Goal: Task Accomplishment & Management: Manage account settings

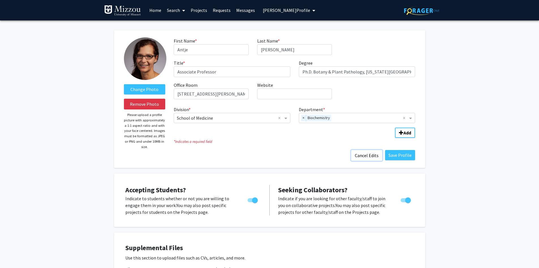
click at [362, 154] on button "Cancel Edits" at bounding box center [366, 155] width 31 height 11
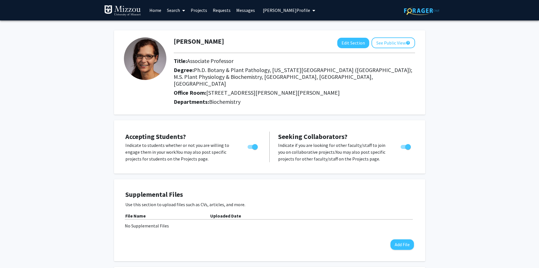
click at [292, 9] on span "Antje Heese's Profile" at bounding box center [286, 10] width 47 height 6
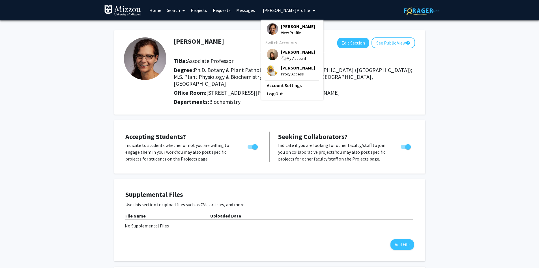
click at [294, 52] on span "[PERSON_NAME]" at bounding box center [298, 52] width 34 height 6
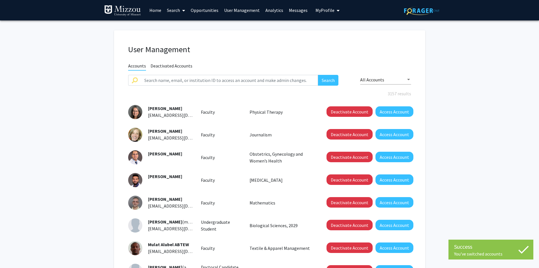
click at [174, 12] on link "Search" at bounding box center [176, 10] width 24 height 20
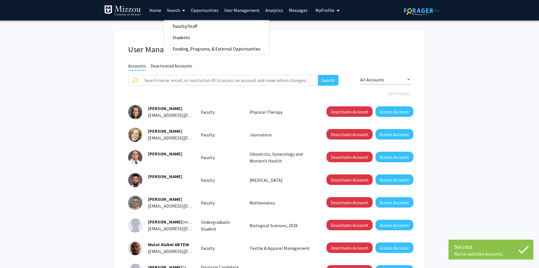
click at [304, 49] on h1 "User Management" at bounding box center [269, 49] width 283 height 10
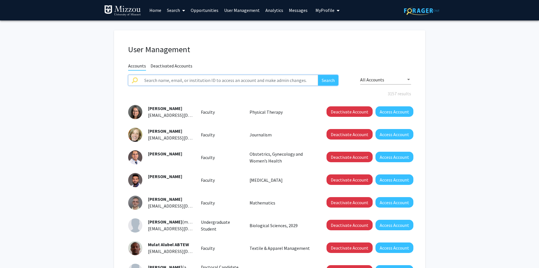
click at [287, 82] on input "text" at bounding box center [230, 80] width 178 height 11
type input "carpenter"
click at [318, 75] on button "Search" at bounding box center [328, 80] width 20 height 11
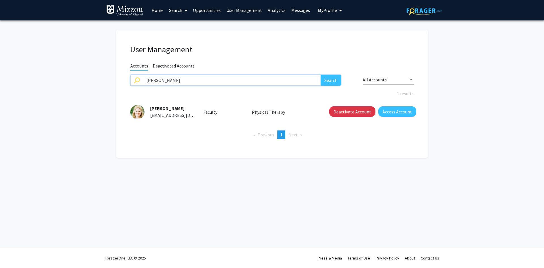
click at [170, 80] on input "carpenter" at bounding box center [232, 80] width 178 height 11
click at [176, 11] on link "Search" at bounding box center [178, 10] width 24 height 20
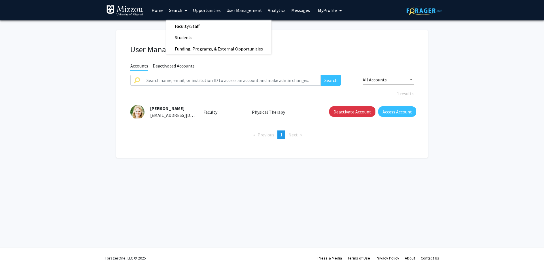
click at [176, 11] on link "Search" at bounding box center [178, 10] width 24 height 20
click at [178, 25] on span "Faculty/Staff" at bounding box center [187, 25] width 42 height 11
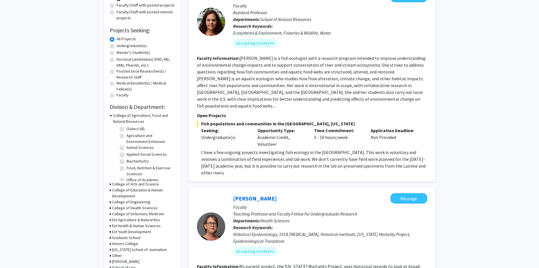
scroll to position [85, 0]
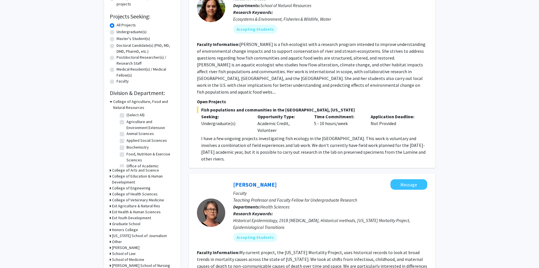
click at [111, 101] on icon at bounding box center [111, 102] width 3 height 6
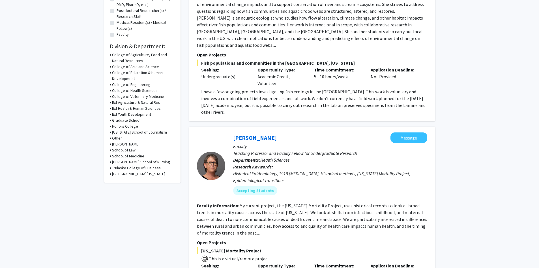
scroll to position [142, 0]
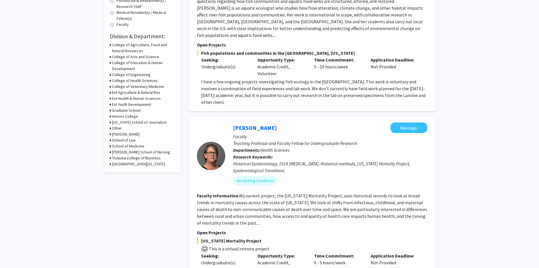
click at [110, 128] on icon at bounding box center [110, 128] width 1 height 6
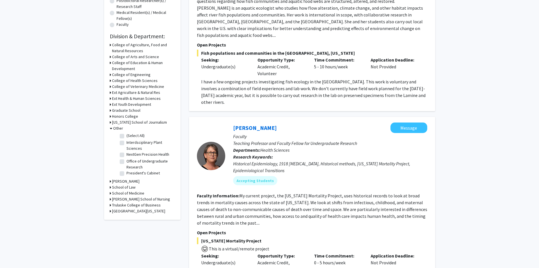
click at [134, 159] on label "Office of Undergraduate Research" at bounding box center [150, 164] width 47 height 12
click at [130, 159] on input "Office of Undergraduate Research" at bounding box center [129, 160] width 4 height 4
checkbox input "true"
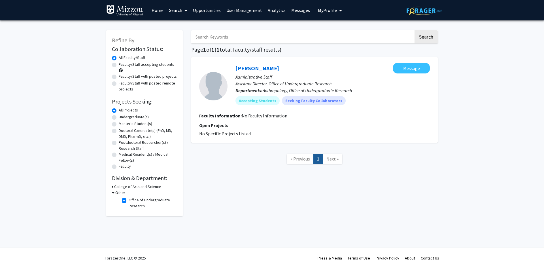
click at [249, 10] on link "User Management" at bounding box center [243, 10] width 41 height 20
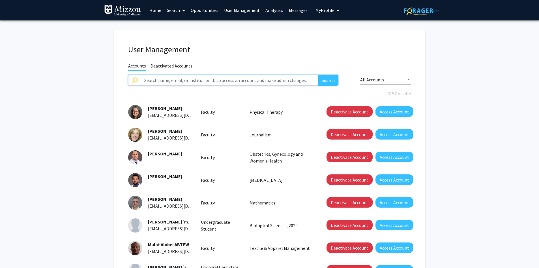
click at [236, 78] on input "text" at bounding box center [230, 80] width 178 height 11
type input "sarah humfeld"
click at [331, 80] on button "Search" at bounding box center [328, 80] width 20 height 11
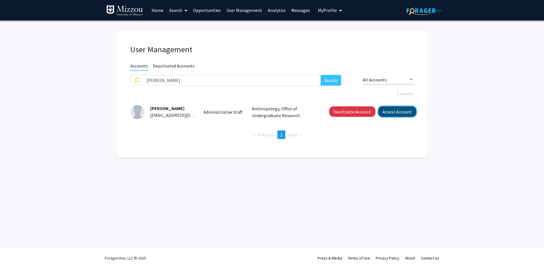
click at [386, 112] on button "Access Account" at bounding box center [397, 111] width 38 height 10
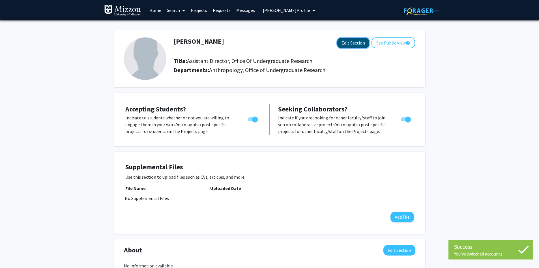
click at [347, 44] on button "Edit Section" at bounding box center [354, 43] width 32 height 10
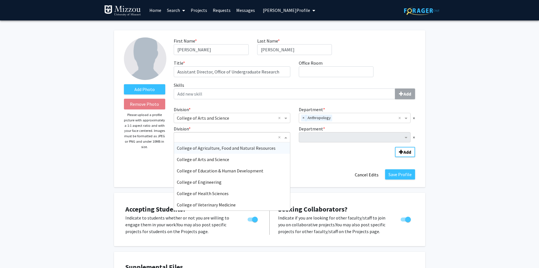
click at [286, 137] on span "Division" at bounding box center [286, 137] width 7 height 7
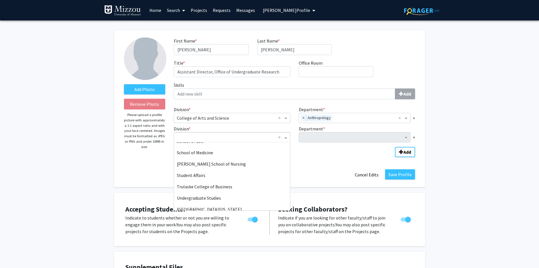
scroll to position [170, 0]
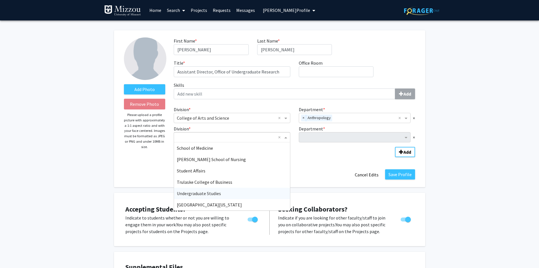
click at [275, 193] on div "Undergraduate Studies" at bounding box center [232, 192] width 116 height 11
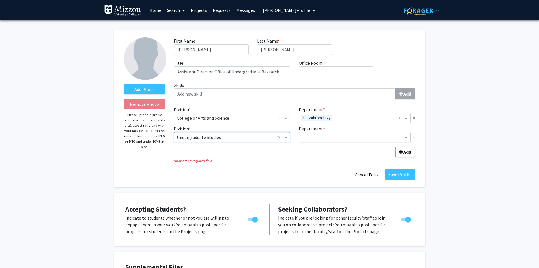
click at [313, 139] on input "Department" at bounding box center [353, 137] width 102 height 7
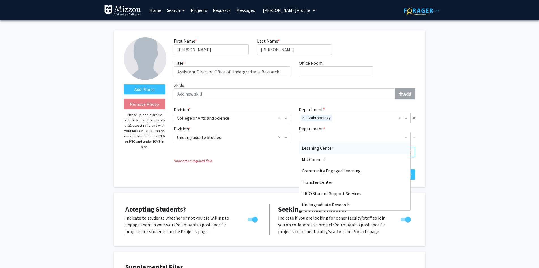
scroll to position [68, 0]
click at [306, 195] on span "Undergraduate Research" at bounding box center [326, 193] width 48 height 6
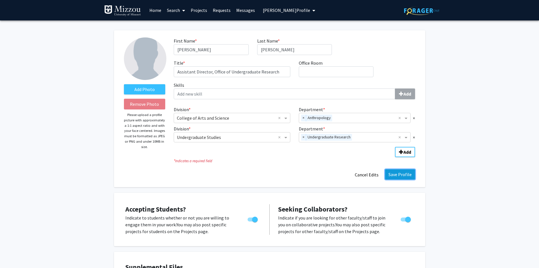
click at [402, 175] on button "Save Profile" at bounding box center [400, 174] width 30 height 10
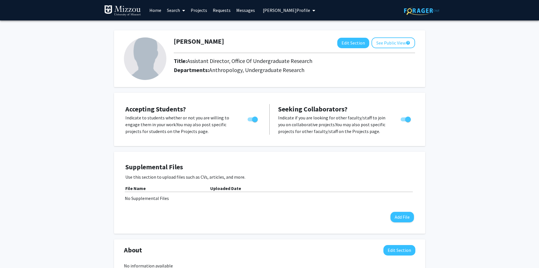
click at [174, 10] on link "Search" at bounding box center [176, 10] width 24 height 20
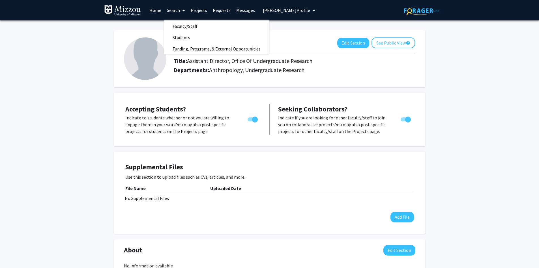
click at [46, 67] on div "Sarah Humfeld Edit Section See Public View help Title: Assistant Director, Offi…" at bounding box center [269, 218] width 539 height 396
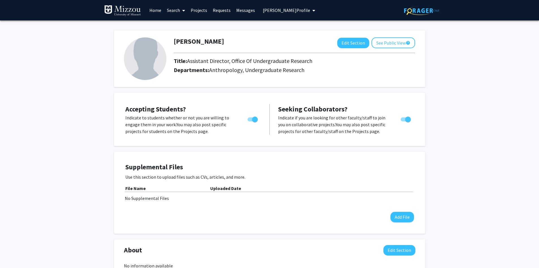
click at [46, 67] on div "Sarah Humfeld Edit Section See Public View help Title: Assistant Director, Offi…" at bounding box center [269, 218] width 539 height 396
click at [49, 71] on div "Sarah Humfeld Edit Section See Public View help Title: Assistant Director, Offi…" at bounding box center [269, 218] width 539 height 396
click at [175, 10] on link "Search" at bounding box center [176, 10] width 24 height 20
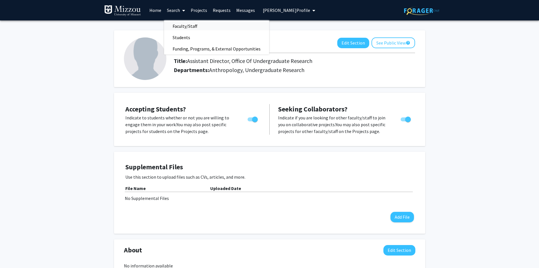
click at [181, 27] on span "Faculty/Staff" at bounding box center [185, 25] width 42 height 11
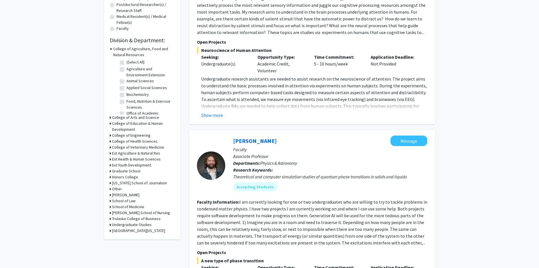
scroll to position [170, 0]
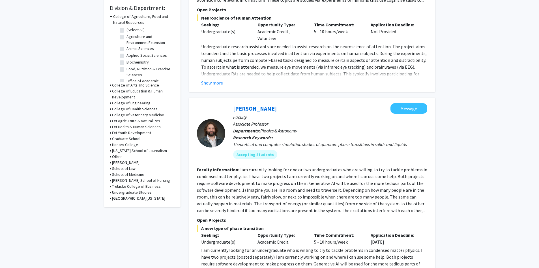
click at [118, 157] on h3 "Other" at bounding box center [117, 156] width 10 height 6
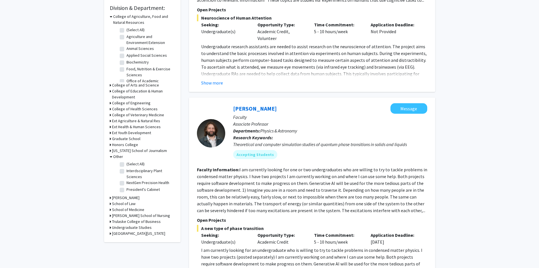
click at [111, 155] on icon at bounding box center [111, 156] width 3 height 6
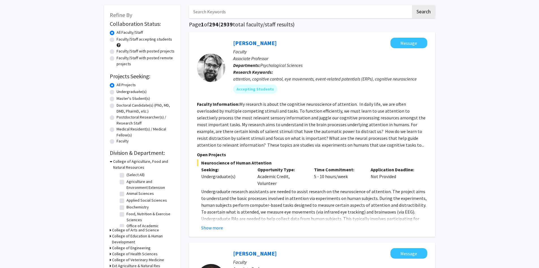
scroll to position [0, 0]
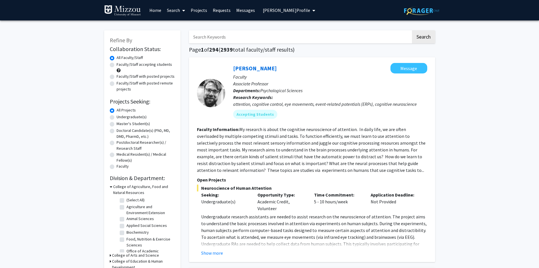
click at [301, 11] on span "Sarah Humfeld's Profile" at bounding box center [286, 10] width 47 height 6
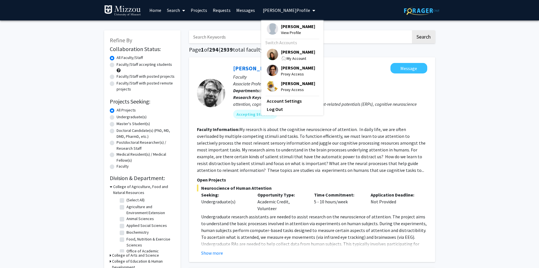
click at [287, 52] on span "[PERSON_NAME]" at bounding box center [298, 52] width 34 height 6
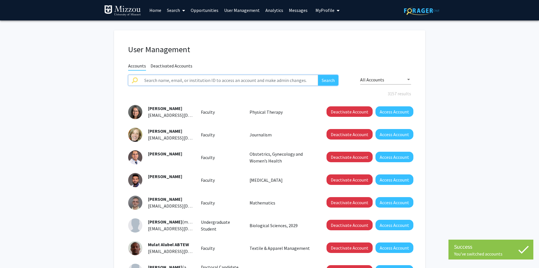
click at [275, 81] on input "text" at bounding box center [230, 80] width 178 height 11
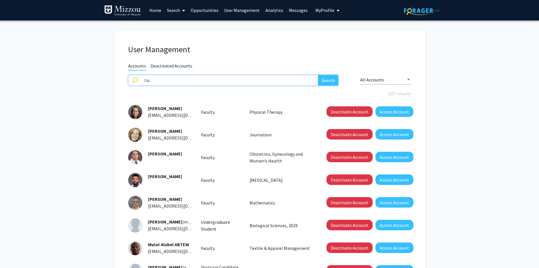
type input "faculty"
click at [330, 80] on button "Search" at bounding box center [328, 80] width 20 height 11
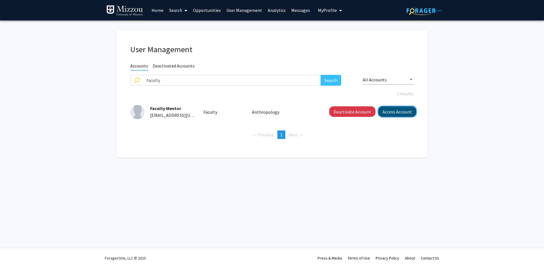
click at [412, 112] on button "Access Account" at bounding box center [397, 111] width 38 height 10
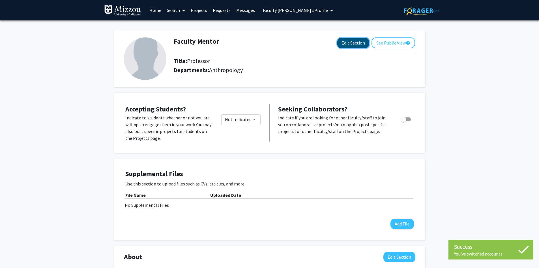
click at [347, 45] on button "Edit Section" at bounding box center [354, 43] width 32 height 10
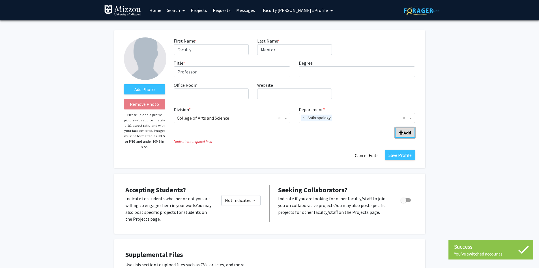
click at [403, 131] on span "Add Division/Department" at bounding box center [401, 132] width 5 height 5
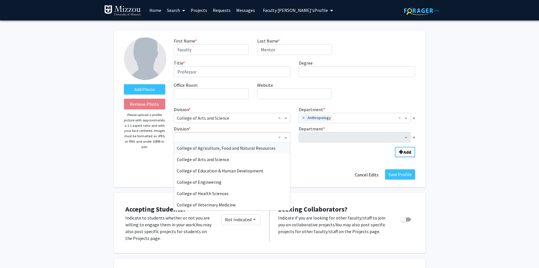
click at [287, 137] on span "Division" at bounding box center [286, 137] width 7 height 7
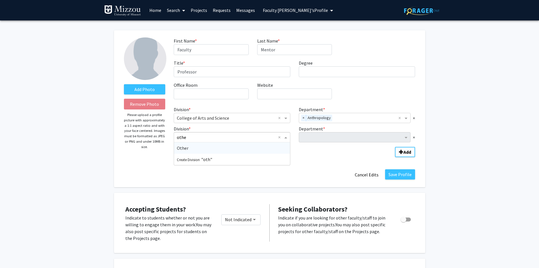
type input "other"
click at [259, 149] on div "Other" at bounding box center [232, 147] width 116 height 11
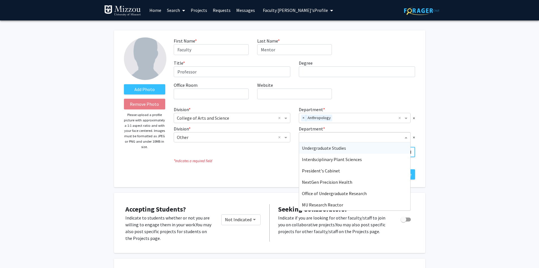
click at [320, 138] on input "Department" at bounding box center [353, 137] width 102 height 7
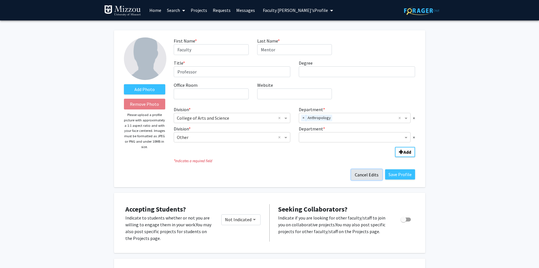
click at [372, 176] on button "Cancel Edits" at bounding box center [366, 174] width 31 height 11
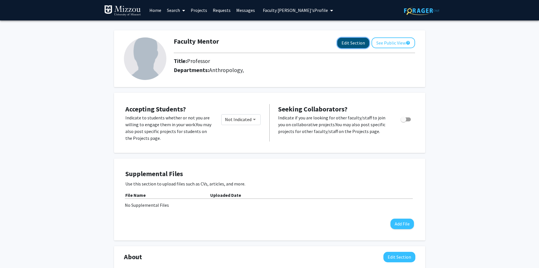
click at [348, 43] on button "Edit Section" at bounding box center [354, 43] width 32 height 10
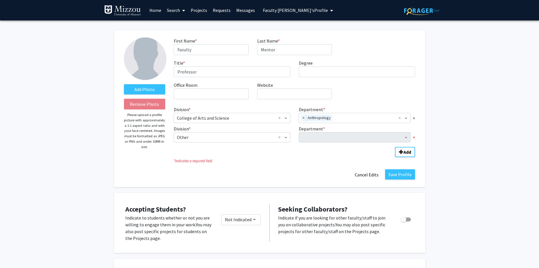
click at [415, 138] on span "×" at bounding box center [414, 137] width 2 height 7
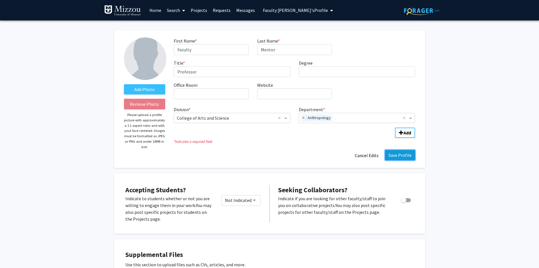
click at [398, 155] on button "Save Profile" at bounding box center [400, 155] width 30 height 10
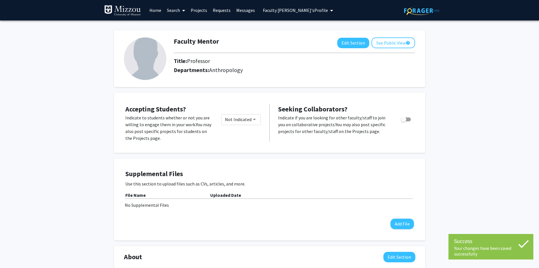
click at [267, 10] on span "Faculty Mentor's Profile" at bounding box center [295, 10] width 65 height 6
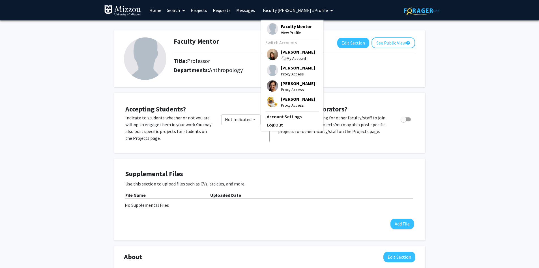
click at [171, 11] on link "Search" at bounding box center [176, 10] width 24 height 20
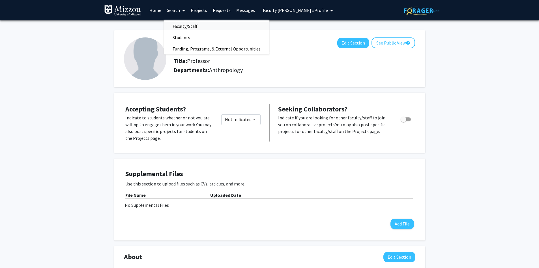
click at [175, 27] on span "Faculty/Staff" at bounding box center [185, 25] width 42 height 11
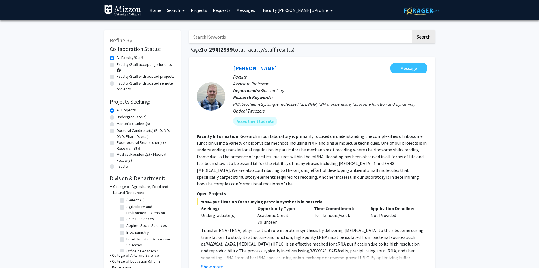
click at [211, 38] on input "Search Keywords" at bounding box center [300, 36] width 222 height 13
click at [412, 30] on button "Search" at bounding box center [423, 36] width 23 height 13
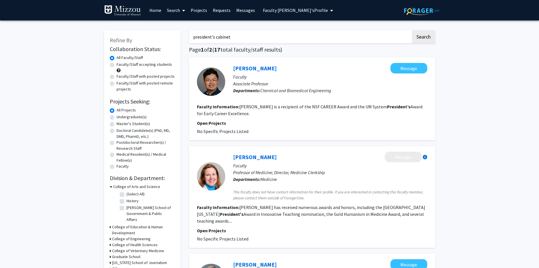
type input "president's cabinet"
click at [412, 30] on button "Search" at bounding box center [423, 36] width 23 height 13
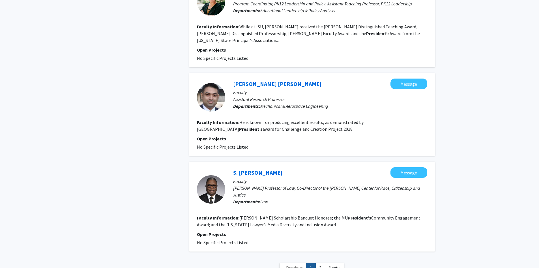
scroll to position [808, 0]
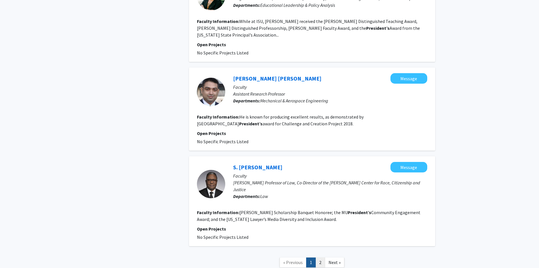
click at [321, 257] on link "2" at bounding box center [321, 262] width 10 height 10
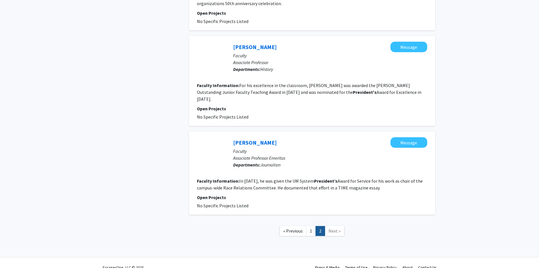
scroll to position [479, 0]
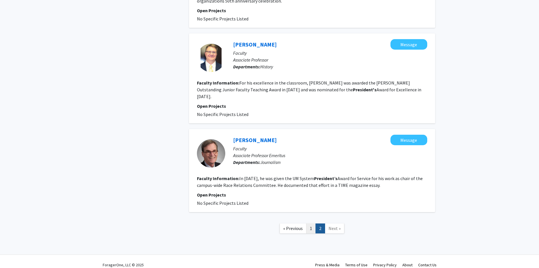
click at [313, 226] on link "1" at bounding box center [311, 228] width 10 height 10
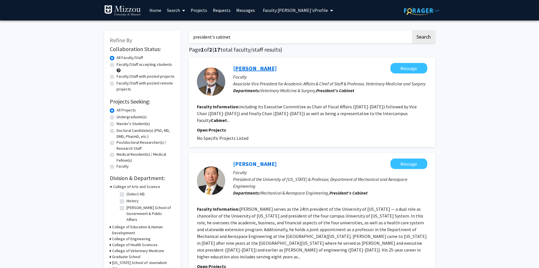
click at [255, 69] on link "John Middleton" at bounding box center [255, 68] width 44 height 7
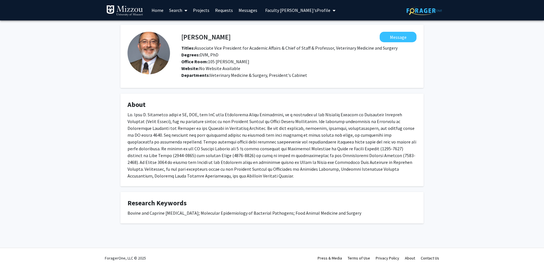
click at [273, 10] on span "Faculty Mentor's Profile" at bounding box center [297, 10] width 65 height 6
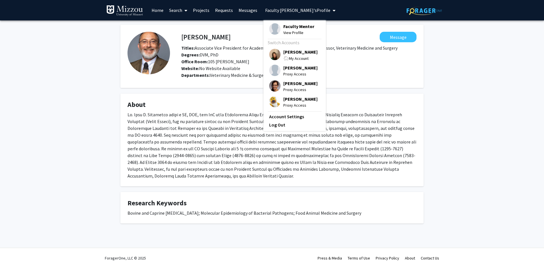
click at [292, 53] on span "[PERSON_NAME]" at bounding box center [300, 52] width 34 height 6
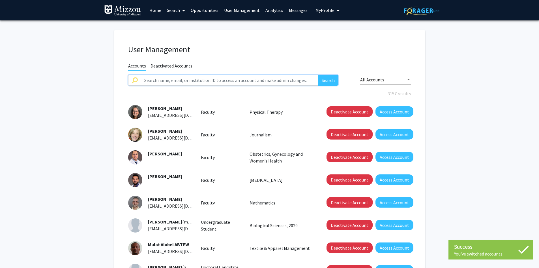
click at [267, 79] on input "text" at bounding box center [230, 80] width 178 height 11
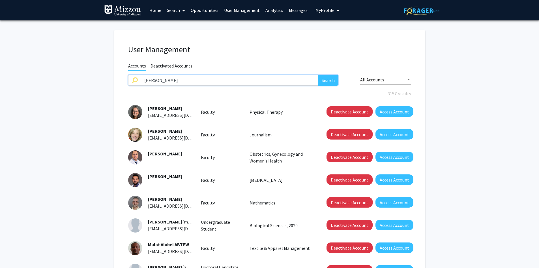
type input "john middleton"
click at [318, 75] on button "Search" at bounding box center [328, 80] width 20 height 11
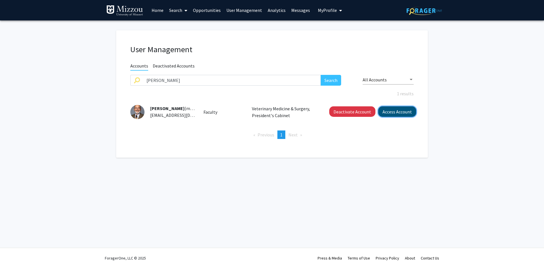
click at [390, 111] on button "Access Account" at bounding box center [397, 111] width 38 height 10
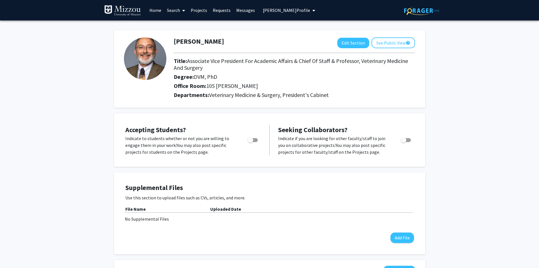
click at [287, 11] on span "John Middleton's Profile" at bounding box center [286, 10] width 47 height 6
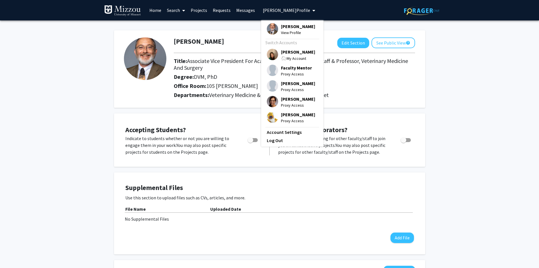
click at [291, 52] on span "[PERSON_NAME]" at bounding box center [298, 52] width 34 height 6
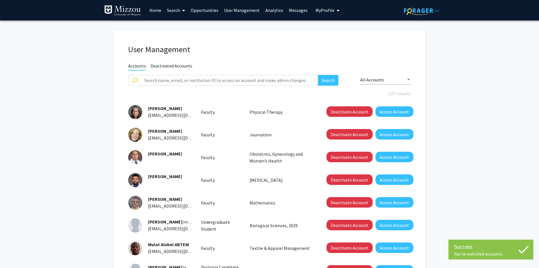
click at [171, 11] on link "Search" at bounding box center [176, 10] width 24 height 20
click at [178, 26] on span "Faculty/Staff" at bounding box center [185, 25] width 42 height 11
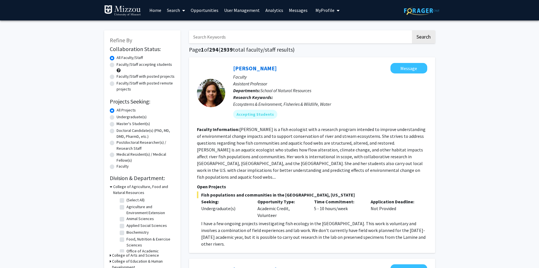
click at [111, 186] on icon at bounding box center [111, 186] width 3 height 6
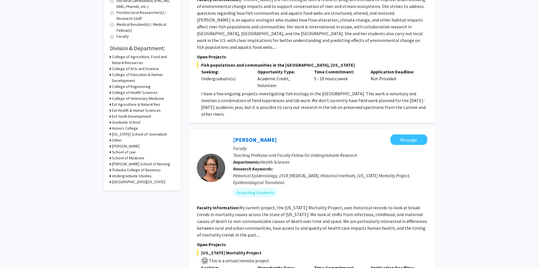
scroll to position [142, 0]
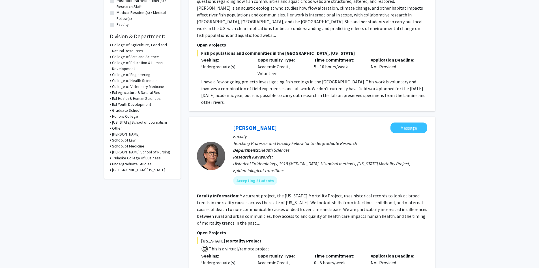
click at [112, 116] on div "Honors College" at bounding box center [142, 116] width 65 height 6
click at [111, 116] on icon at bounding box center [110, 116] width 1 height 6
click at [111, 116] on icon at bounding box center [111, 116] width 3 height 6
click at [110, 110] on icon at bounding box center [110, 110] width 1 height 6
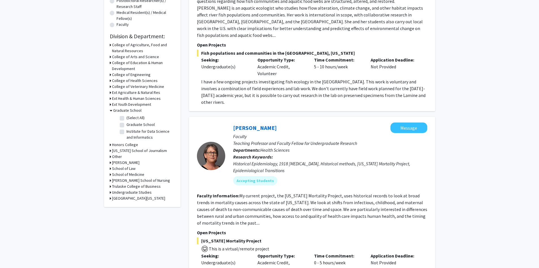
click at [110, 110] on icon at bounding box center [111, 110] width 3 height 6
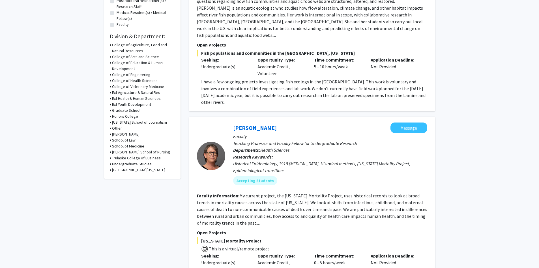
click at [109, 87] on div "Refine By Collaboration Status: Collaboration Status All Faculty/Staff Collabor…" at bounding box center [142, 34] width 76 height 290
click at [110, 87] on icon at bounding box center [110, 87] width 1 height 6
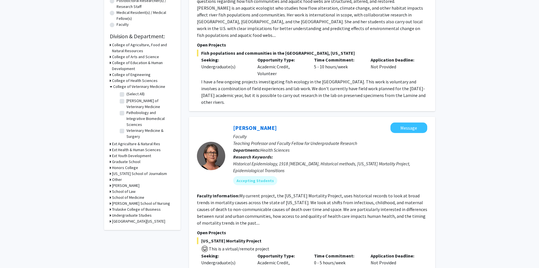
click at [110, 87] on icon at bounding box center [111, 87] width 3 height 6
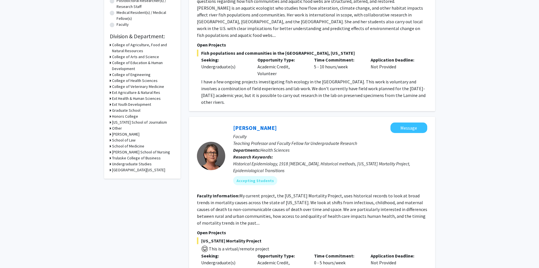
click at [110, 80] on icon at bounding box center [110, 81] width 1 height 6
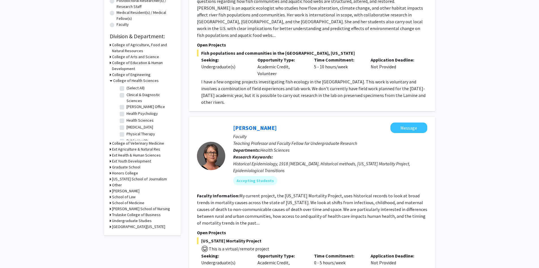
click at [110, 80] on icon at bounding box center [111, 81] width 3 height 6
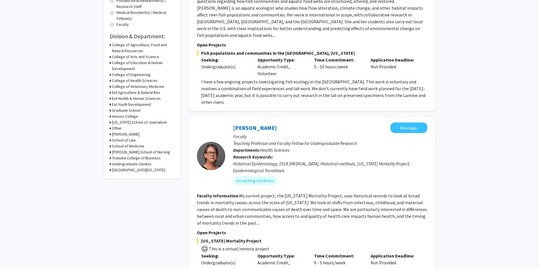
click at [110, 74] on icon at bounding box center [110, 75] width 1 height 6
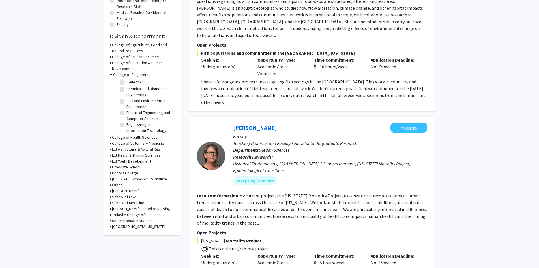
click at [110, 74] on icon at bounding box center [111, 75] width 3 height 6
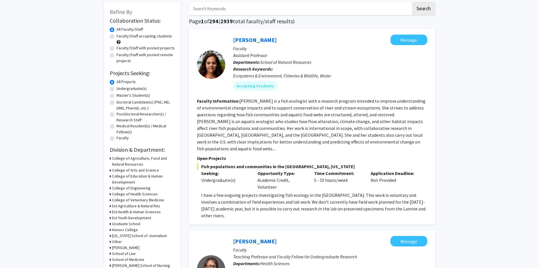
scroll to position [0, 0]
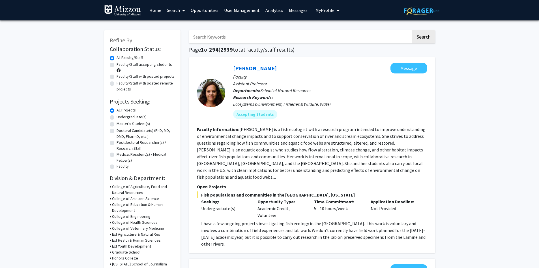
click at [127, 11] on img at bounding box center [122, 10] width 37 height 11
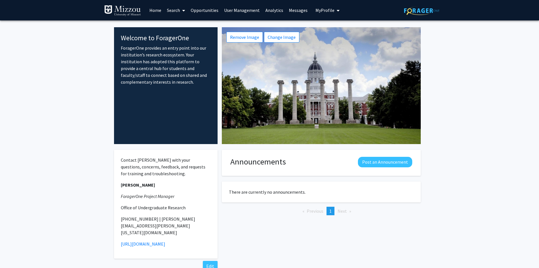
click at [40, 82] on fg-internal-home-page "Welcome to ForagerOne ForagerOne provides an entry point into our institution’s…" at bounding box center [269, 155] width 539 height 271
click at [176, 10] on link "Search" at bounding box center [176, 10] width 24 height 20
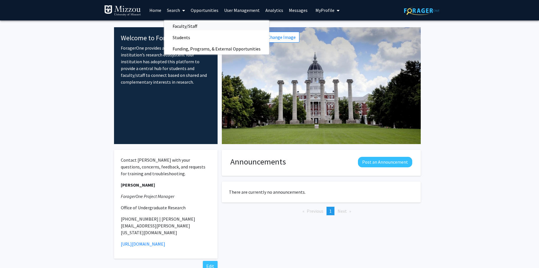
click at [176, 27] on span "Faculty/Staff" at bounding box center [185, 25] width 42 height 11
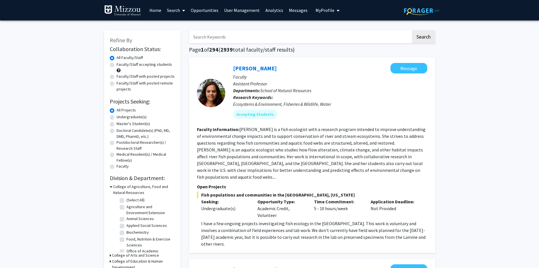
click at [110, 186] on icon at bounding box center [111, 186] width 3 height 6
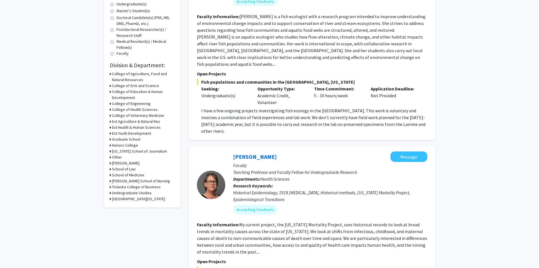
scroll to position [113, 0]
click at [114, 145] on h3 "Honors College" at bounding box center [125, 145] width 26 height 6
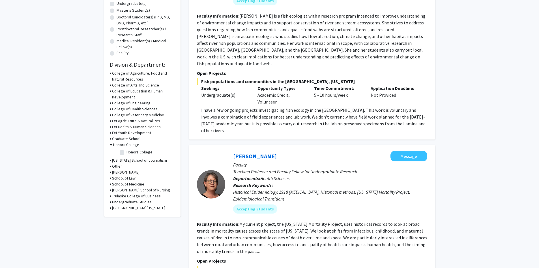
click at [127, 151] on label "Honors College" at bounding box center [140, 152] width 26 height 6
click at [127, 151] on input "Honors College" at bounding box center [129, 151] width 4 height 4
checkbox input "true"
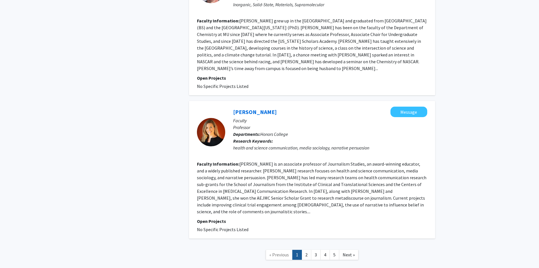
scroll to position [1143, 0]
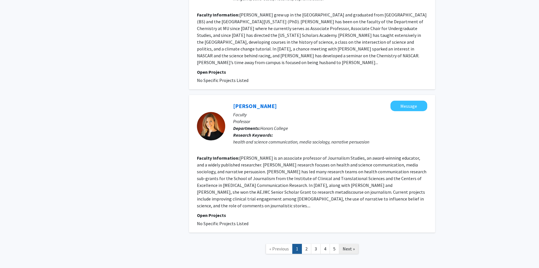
click at [349, 245] on span "Next »" at bounding box center [349, 248] width 12 height 6
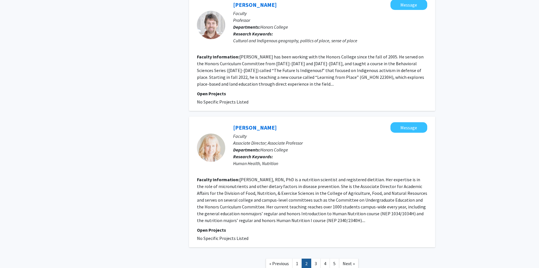
scroll to position [1147, 0]
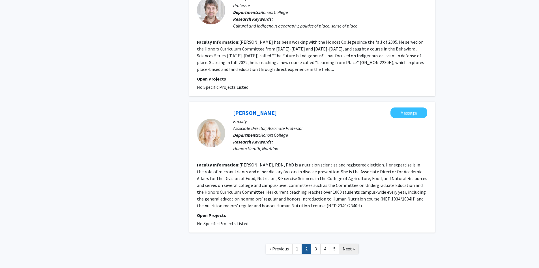
click at [348, 245] on span "Next »" at bounding box center [349, 248] width 12 height 6
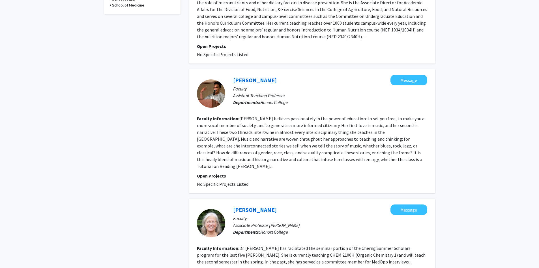
scroll to position [255, 0]
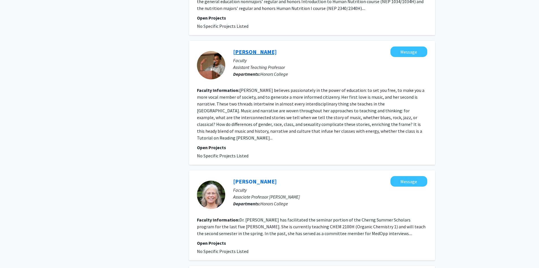
click at [249, 52] on link "[PERSON_NAME]" at bounding box center [255, 51] width 44 height 7
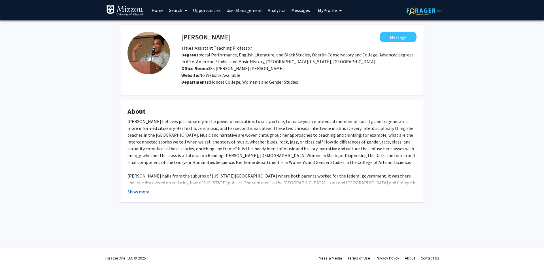
click at [144, 193] on button "Show more" at bounding box center [138, 191] width 22 height 7
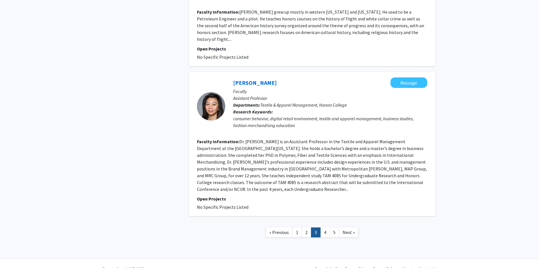
scroll to position [1005, 0]
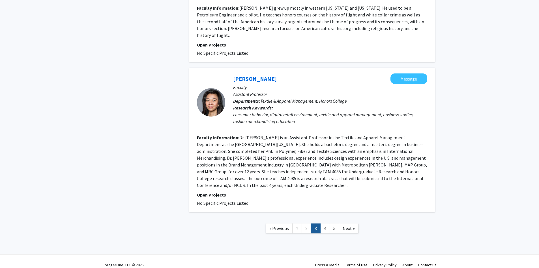
click at [296, 223] on link "1" at bounding box center [297, 228] width 10 height 10
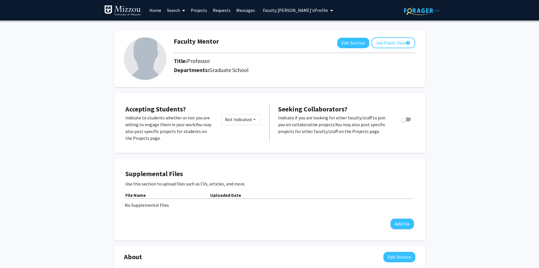
click at [266, 10] on span "Faculty Mentor's Profile" at bounding box center [295, 10] width 65 height 6
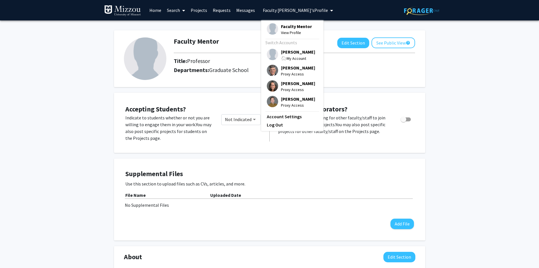
click at [284, 55] on div "My Account" at bounding box center [298, 58] width 34 height 7
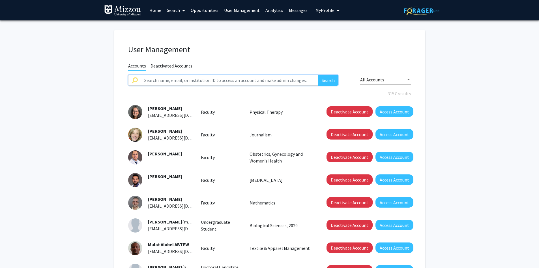
click at [240, 82] on input "text" at bounding box center [230, 80] width 178 height 11
click at [241, 55] on div "User Management" at bounding box center [270, 50] width 292 height 12
click at [244, 82] on input "text" at bounding box center [230, 80] width 178 height 11
type input "[PERSON_NAME]"
click at [318, 75] on button "Search" at bounding box center [328, 80] width 20 height 11
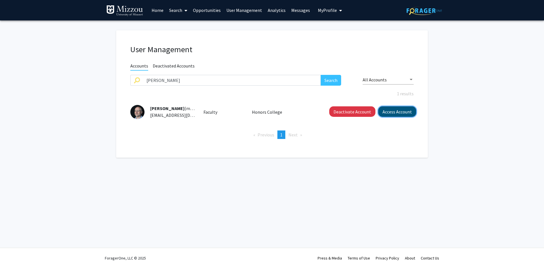
click at [384, 112] on button "Access Account" at bounding box center [397, 111] width 38 height 10
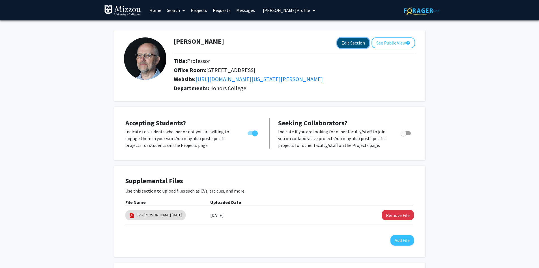
click at [349, 45] on button "Edit Section" at bounding box center [354, 43] width 32 height 10
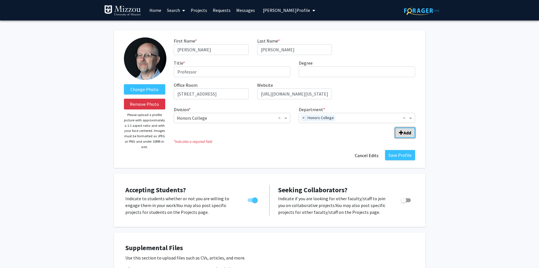
click at [400, 132] on span "Add Division/Department" at bounding box center [401, 132] width 5 height 5
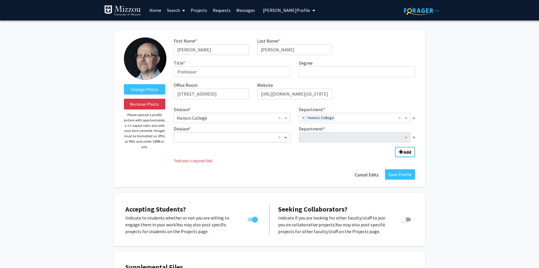
click at [287, 136] on span "Division" at bounding box center [286, 137] width 7 height 7
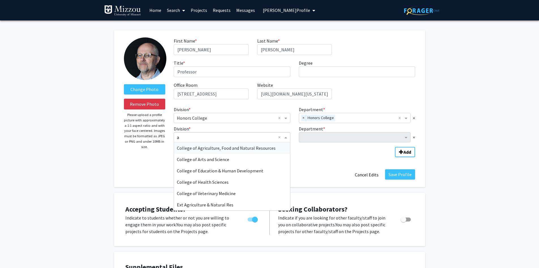
type input "ar"
click at [226, 149] on span "College of Arts and Science" at bounding box center [203, 148] width 52 height 6
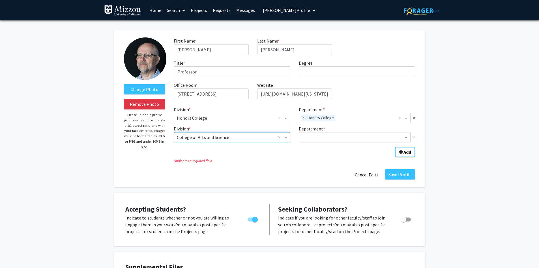
click at [315, 136] on input "Department" at bounding box center [353, 137] width 102 height 7
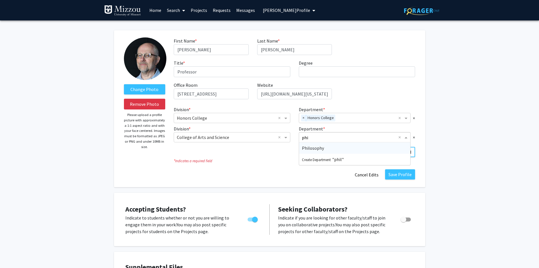
type input "phil"
click at [308, 148] on span "Philosophy" at bounding box center [313, 148] width 22 height 6
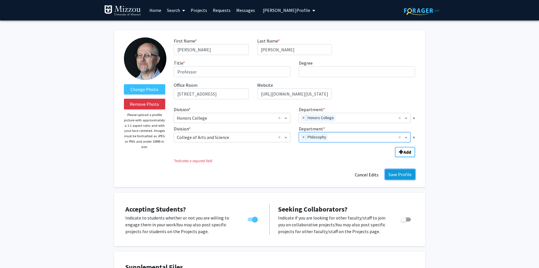
click at [397, 176] on button "Save Profile" at bounding box center [400, 174] width 30 height 10
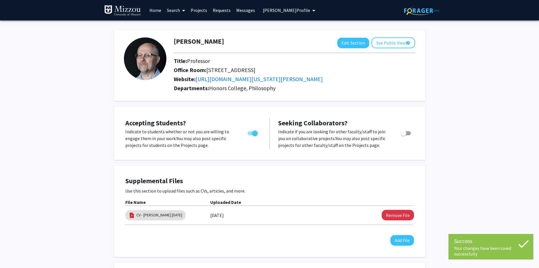
click at [288, 9] on span "[PERSON_NAME] Profile" at bounding box center [286, 10] width 47 height 6
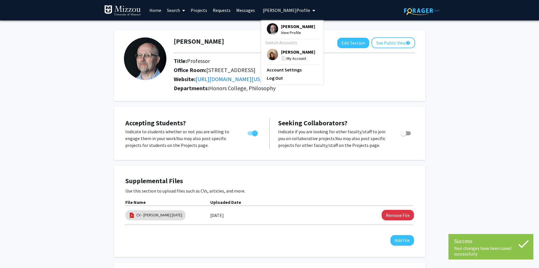
click at [287, 54] on span "[PERSON_NAME]" at bounding box center [298, 52] width 34 height 6
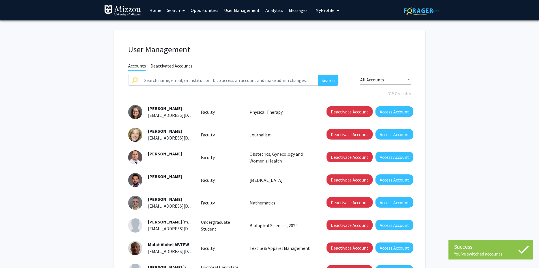
click at [243, 10] on link "User Management" at bounding box center [241, 10] width 41 height 20
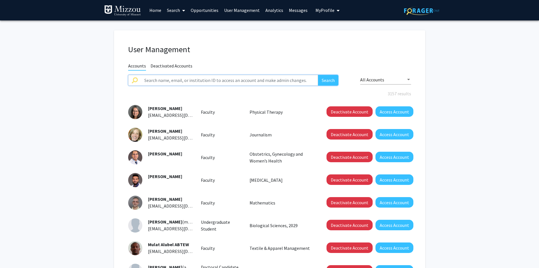
click at [276, 80] on input "text" at bounding box center [230, 80] width 178 height 11
type input "[PERSON_NAME]"
click at [318, 75] on button "Search" at bounding box center [328, 80] width 20 height 11
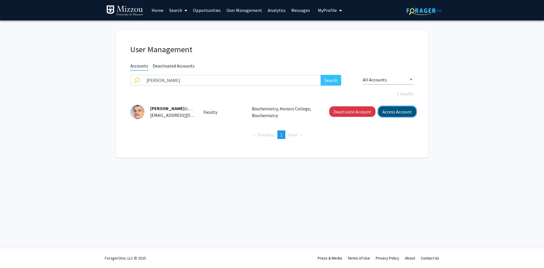
click at [401, 115] on button "Access Account" at bounding box center [397, 111] width 38 height 10
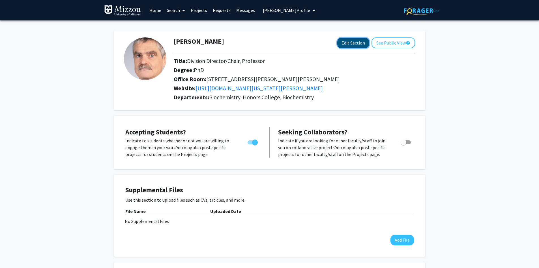
click at [355, 42] on button "Edit Section" at bounding box center [354, 43] width 32 height 10
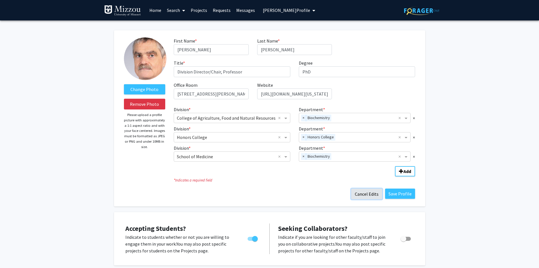
click at [373, 196] on button "Cancel Edits" at bounding box center [366, 193] width 31 height 11
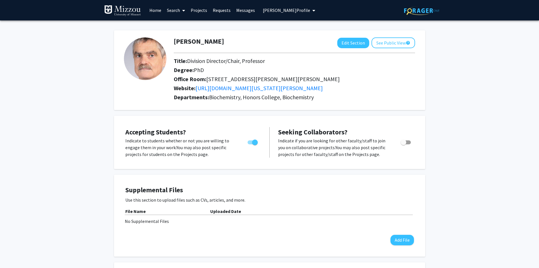
click at [296, 10] on span "[PERSON_NAME] Profile" at bounding box center [286, 10] width 47 height 6
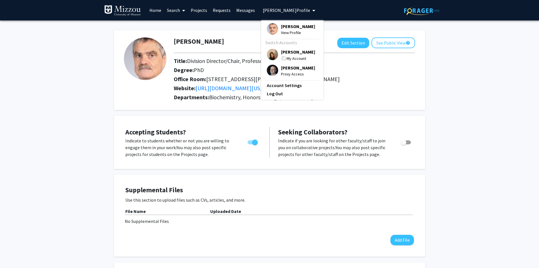
click at [297, 52] on span "[PERSON_NAME]" at bounding box center [298, 52] width 34 height 6
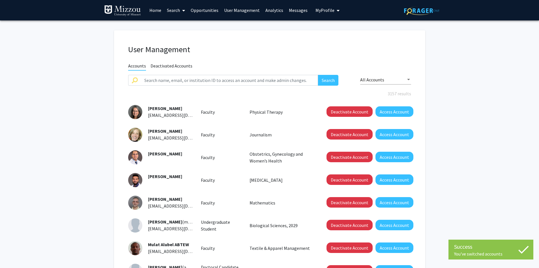
click at [227, 12] on link "User Management" at bounding box center [241, 10] width 41 height 20
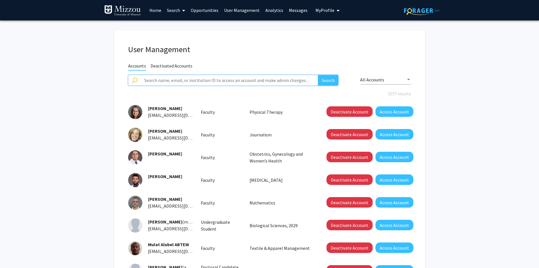
click at [291, 82] on input "text" at bounding box center [230, 80] width 178 height 11
click at [318, 75] on button "Search" at bounding box center [328, 80] width 20 height 11
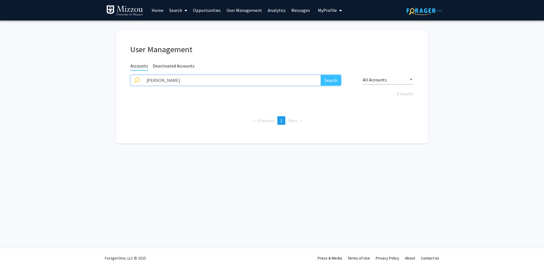
type input "[PERSON_NAME]"
click at [321, 75] on button "Search" at bounding box center [331, 80] width 20 height 11
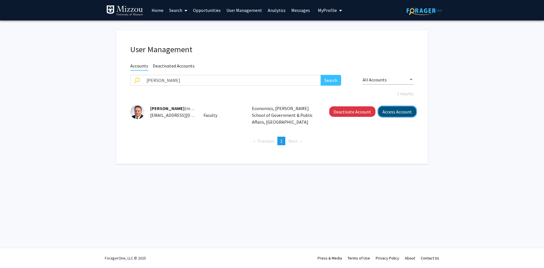
click at [387, 112] on button "Access Account" at bounding box center [397, 111] width 38 height 10
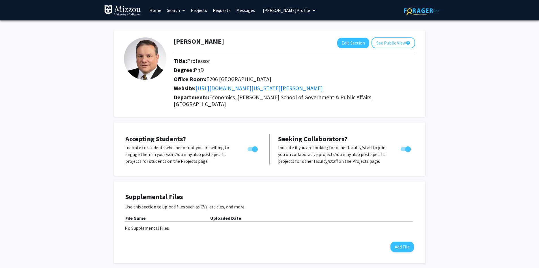
click at [276, 10] on span "[PERSON_NAME] Profile" at bounding box center [286, 10] width 47 height 6
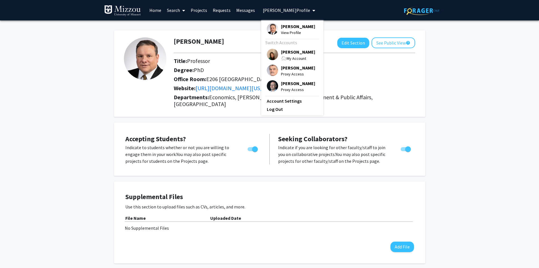
click at [290, 54] on span "[PERSON_NAME]" at bounding box center [298, 52] width 34 height 6
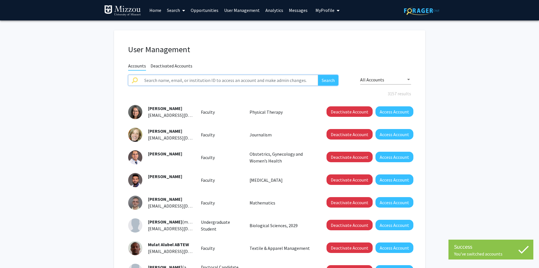
click at [277, 82] on input "text" at bounding box center [230, 80] width 178 height 11
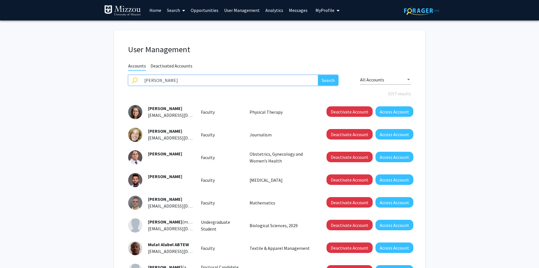
type input "[PERSON_NAME]"
click at [318, 75] on button "Search" at bounding box center [328, 80] width 20 height 11
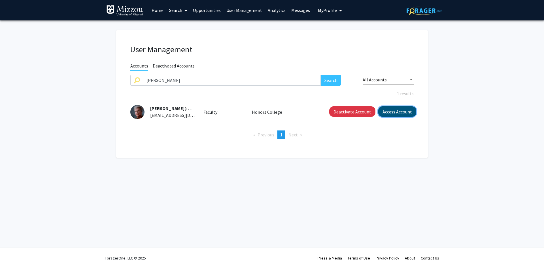
click at [390, 110] on button "Access Account" at bounding box center [397, 111] width 38 height 10
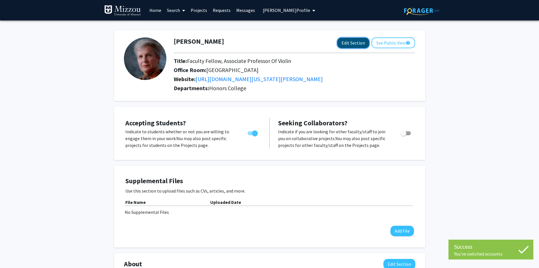
click at [354, 46] on button "Edit Section" at bounding box center [354, 43] width 32 height 10
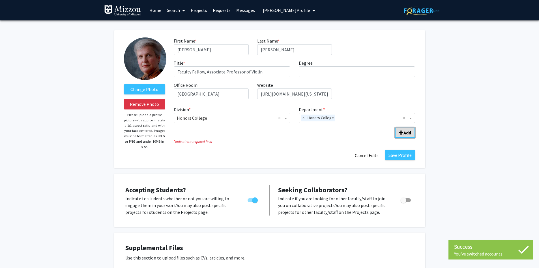
click at [404, 132] on b "Add" at bounding box center [408, 133] width 8 height 6
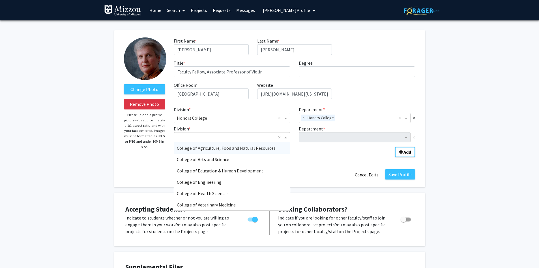
click at [287, 137] on span "Division" at bounding box center [286, 137] width 7 height 7
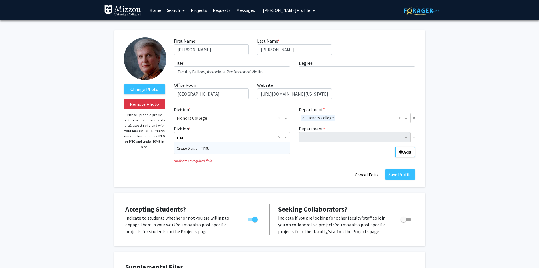
type input "m"
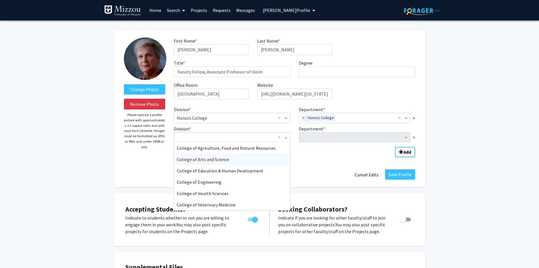
click at [256, 163] on div "College of Arts and Science" at bounding box center [232, 158] width 116 height 11
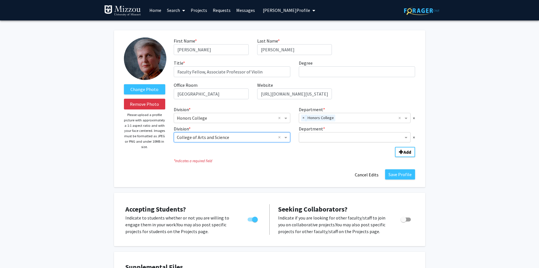
click at [319, 139] on input "Department" at bounding box center [353, 137] width 102 height 7
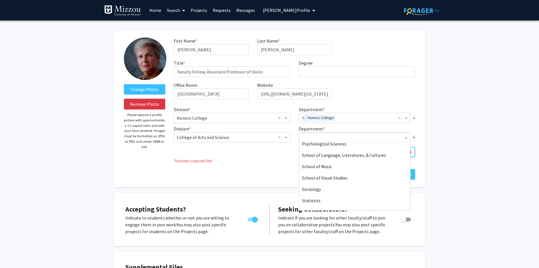
scroll to position [311, 0]
click at [324, 166] on span "School of Music" at bounding box center [317, 165] width 30 height 6
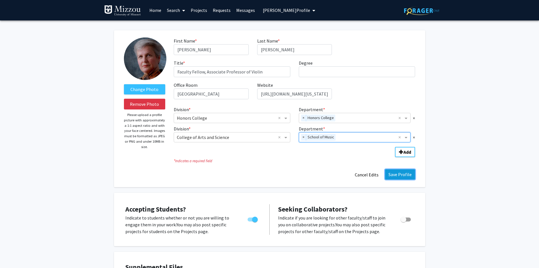
click at [400, 174] on button "Save Profile" at bounding box center [400, 174] width 30 height 10
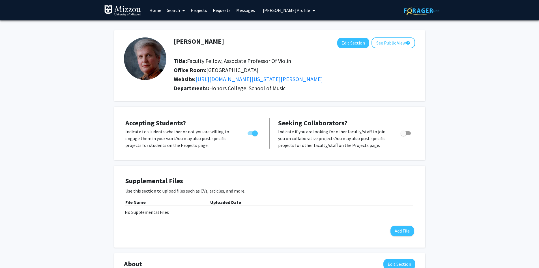
click at [300, 10] on span "[PERSON_NAME] Profile" at bounding box center [286, 10] width 47 height 6
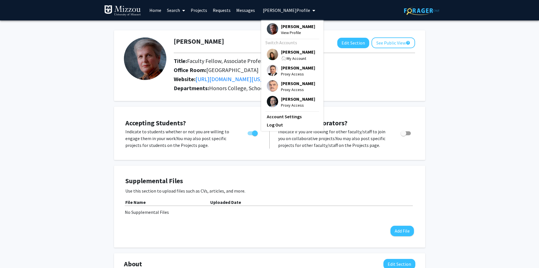
click at [298, 52] on span "[PERSON_NAME]" at bounding box center [298, 52] width 34 height 6
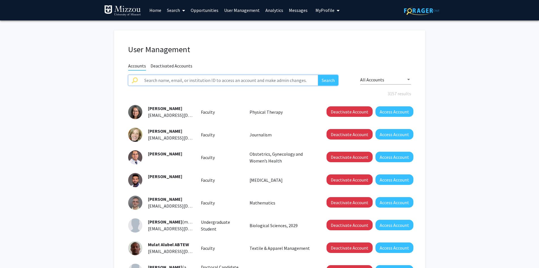
click at [288, 79] on input "text" at bounding box center [230, 80] width 178 height 11
type input "[PERSON_NAME]"
click at [318, 75] on button "Search" at bounding box center [328, 80] width 20 height 11
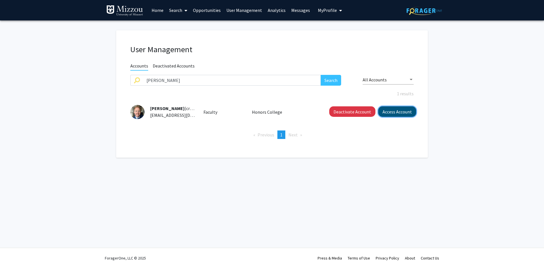
click at [386, 111] on button "Access Account" at bounding box center [397, 111] width 38 height 10
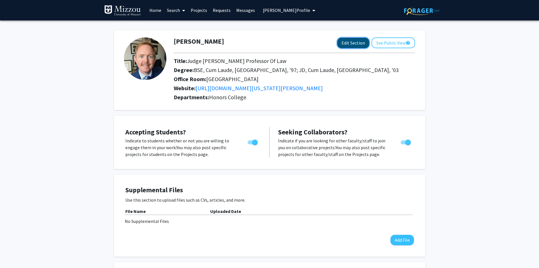
click at [349, 43] on button "Edit Section" at bounding box center [354, 43] width 32 height 10
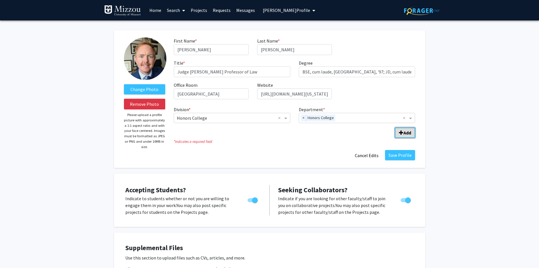
click at [400, 132] on span "Add Division/Department" at bounding box center [401, 132] width 5 height 5
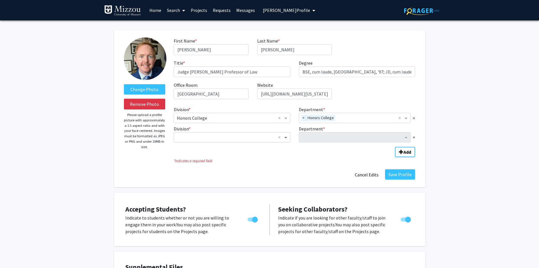
click at [287, 136] on span "Division" at bounding box center [286, 137] width 7 height 7
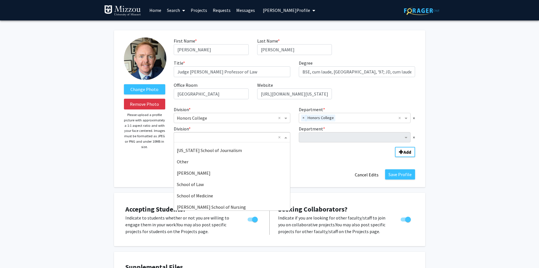
scroll to position [149, 0]
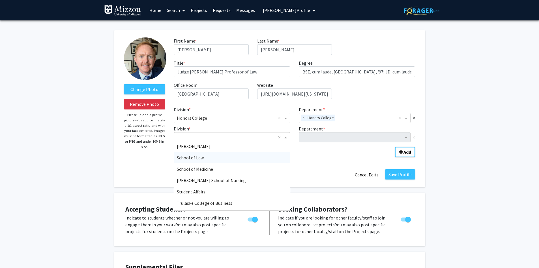
click at [260, 159] on div "School of Law" at bounding box center [232, 157] width 116 height 11
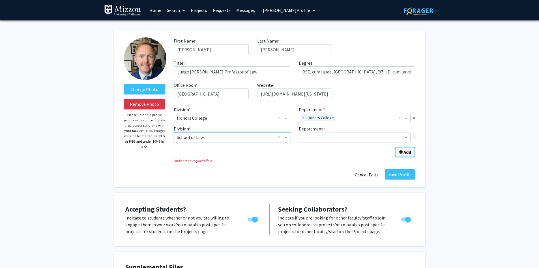
click at [322, 140] on input "Department" at bounding box center [353, 137] width 102 height 7
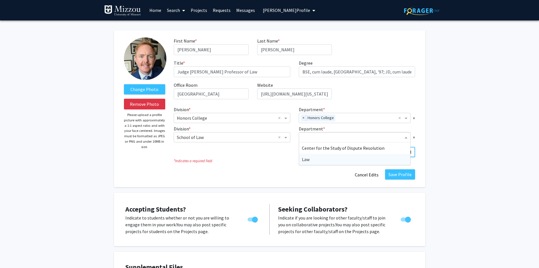
click at [315, 160] on div "Law" at bounding box center [355, 158] width 112 height 11
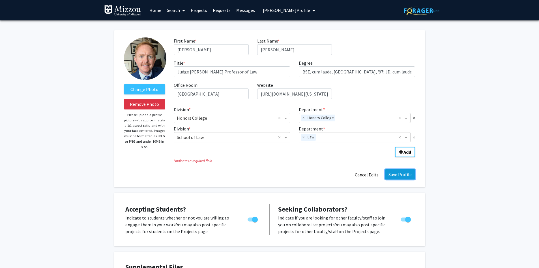
click at [403, 177] on button "Save Profile" at bounding box center [400, 174] width 30 height 10
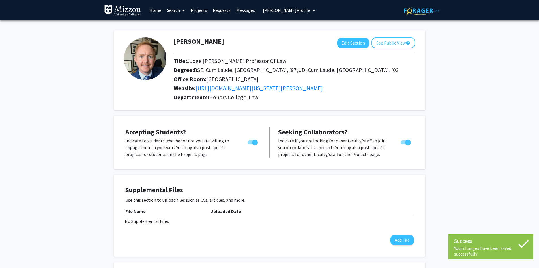
click at [287, 9] on span "[PERSON_NAME] Profile" at bounding box center [286, 10] width 47 height 6
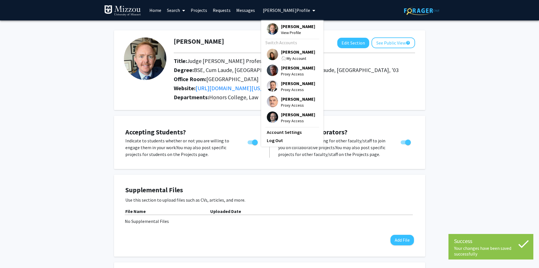
click at [288, 52] on span "[PERSON_NAME]" at bounding box center [298, 52] width 34 height 6
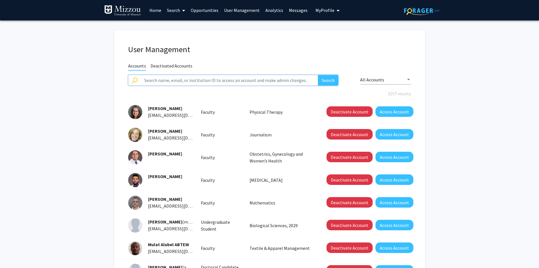
click at [234, 80] on input "text" at bounding box center [230, 80] width 178 height 11
type input "[PERSON_NAME]"
click at [318, 75] on button "Search" at bounding box center [328, 80] width 20 height 11
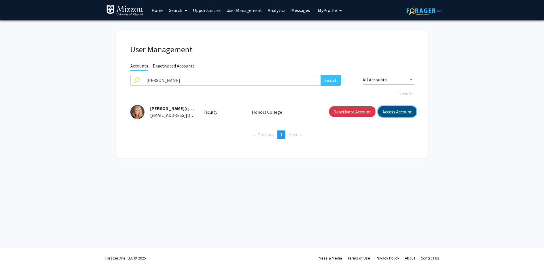
click at [391, 112] on button "Access Account" at bounding box center [397, 111] width 38 height 10
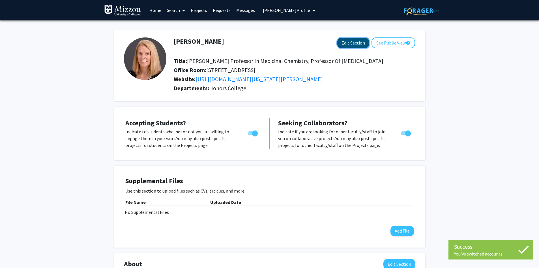
click at [346, 42] on button "Edit Section" at bounding box center [354, 43] width 32 height 10
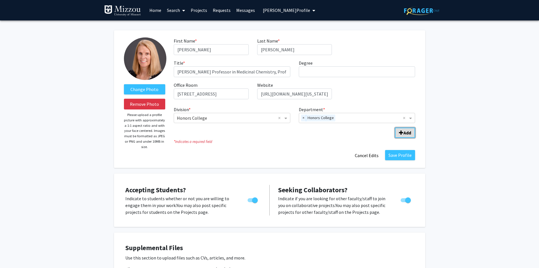
click at [405, 136] on button "Add" at bounding box center [405, 132] width 20 height 10
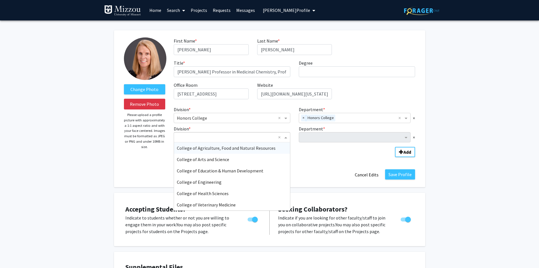
click at [286, 138] on span "Division" at bounding box center [286, 137] width 7 height 7
click at [271, 159] on div "College of Arts and Science" at bounding box center [232, 158] width 116 height 11
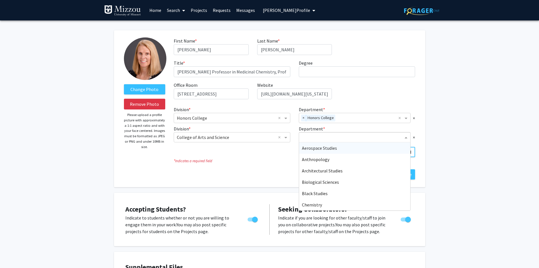
click at [312, 138] on input "Department" at bounding box center [353, 137] width 102 height 7
type input "chem"
click at [313, 149] on span "Chemistry" at bounding box center [312, 148] width 20 height 6
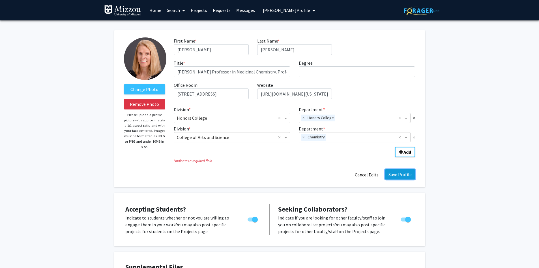
click at [400, 176] on button "Save Profile" at bounding box center [400, 174] width 30 height 10
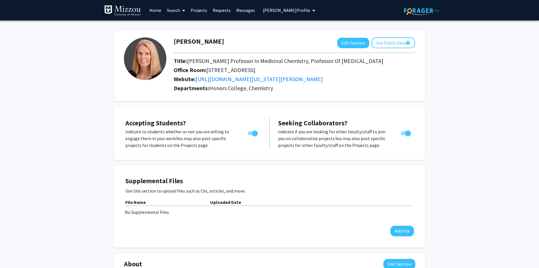
click at [286, 12] on span "[PERSON_NAME] Profile" at bounding box center [286, 10] width 47 height 6
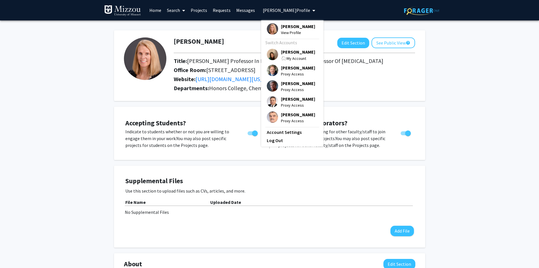
click at [288, 54] on span "[PERSON_NAME]" at bounding box center [298, 52] width 34 height 6
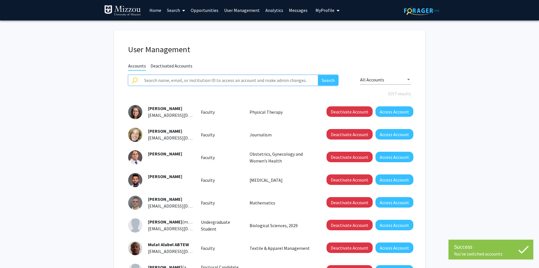
click at [252, 81] on input "text" at bounding box center [230, 80] width 178 height 11
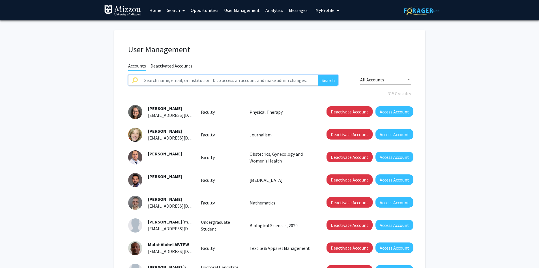
click at [275, 82] on input "text" at bounding box center [230, 80] width 178 height 11
type input "[PERSON_NAME]"
click at [318, 75] on button "Search" at bounding box center [328, 80] width 20 height 11
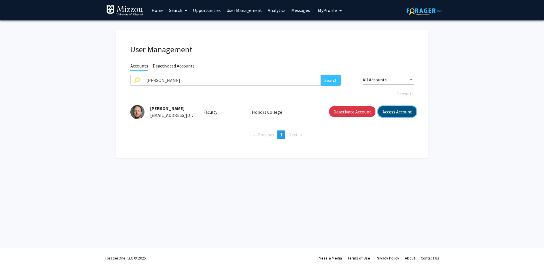
click at [390, 113] on button "Access Account" at bounding box center [397, 111] width 38 height 10
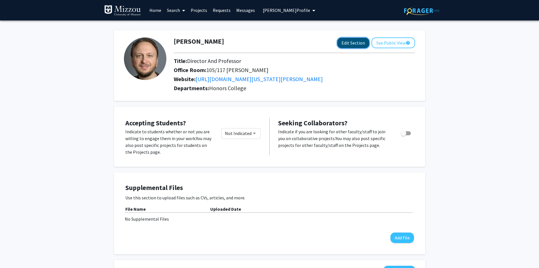
click at [348, 44] on button "Edit Section" at bounding box center [354, 43] width 32 height 10
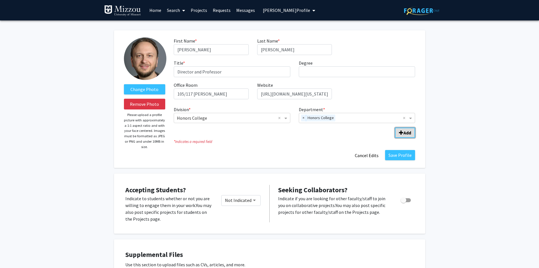
click at [400, 134] on span "Add Division/Department" at bounding box center [401, 132] width 5 height 5
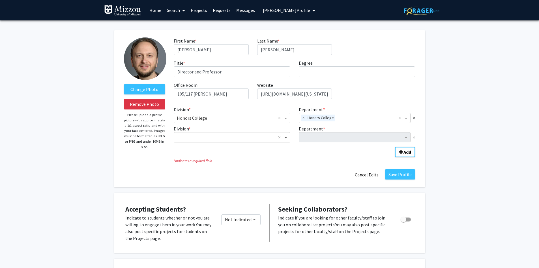
click at [286, 138] on span "Division" at bounding box center [286, 137] width 7 height 7
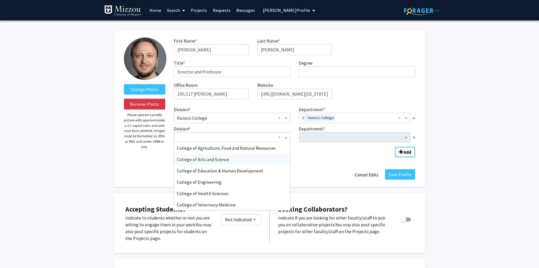
click at [266, 162] on div "College of Arts and Science" at bounding box center [232, 158] width 116 height 11
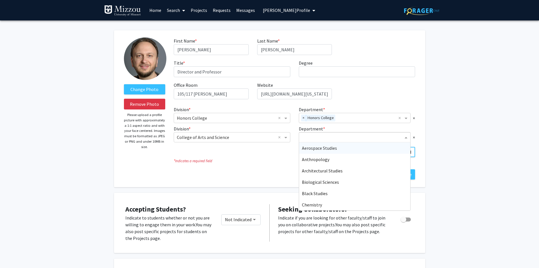
click at [323, 136] on input "Department" at bounding box center [353, 137] width 102 height 7
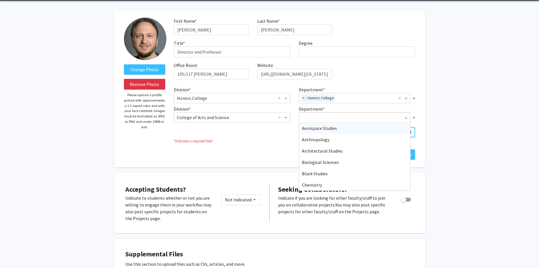
scroll to position [28, 0]
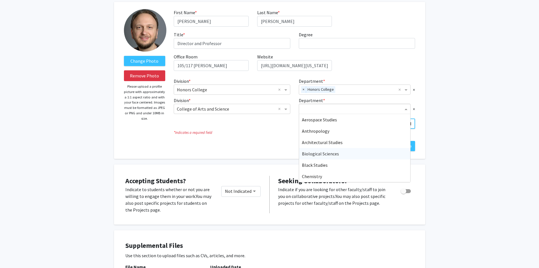
click at [326, 153] on span "Biological Sciences" at bounding box center [320, 154] width 37 height 6
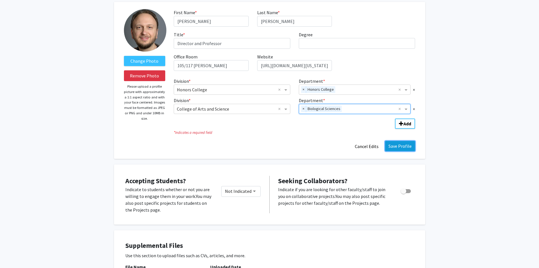
click at [398, 147] on button "Save Profile" at bounding box center [400, 146] width 30 height 10
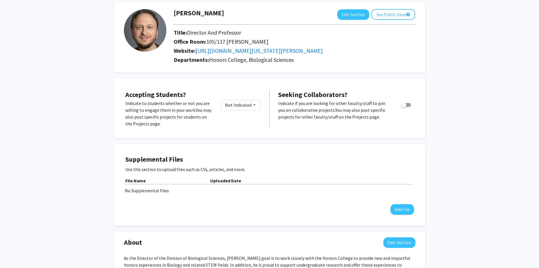
drag, startPoint x: 469, startPoint y: 50, endPoint x: 470, endPoint y: 68, distance: 18.2
click at [470, 50] on div "[PERSON_NAME] Edit Section See Public View help Title: Director And Professor O…" at bounding box center [269, 263] width 539 height 542
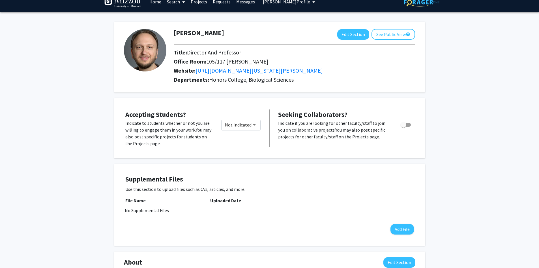
scroll to position [0, 0]
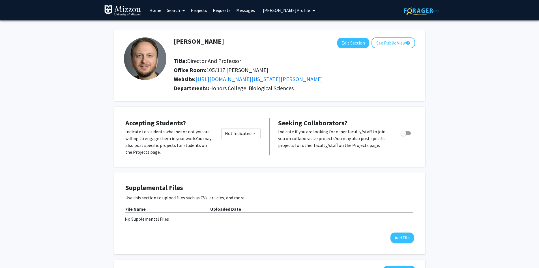
click at [281, 11] on span "[PERSON_NAME] Profile" at bounding box center [286, 10] width 47 height 6
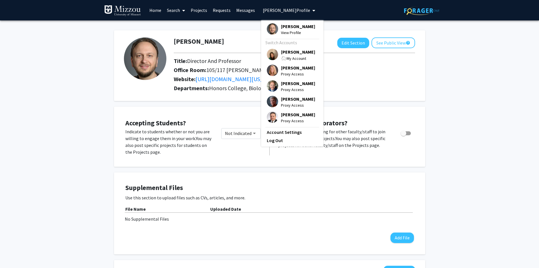
click at [285, 52] on span "[PERSON_NAME]" at bounding box center [298, 52] width 34 height 6
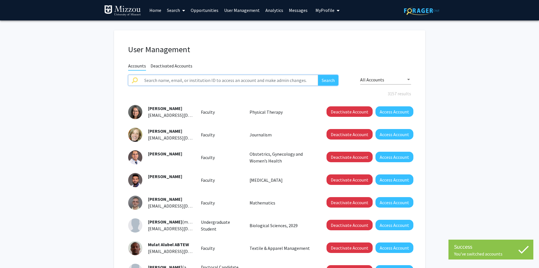
click at [289, 81] on input "text" at bounding box center [230, 80] width 178 height 11
type input "[PERSON_NAME]"
click at [318, 75] on button "Search" at bounding box center [328, 80] width 20 height 11
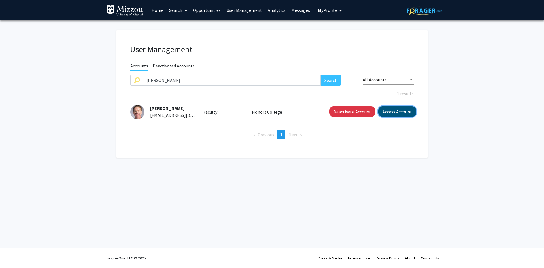
click at [402, 113] on button "Access Account" at bounding box center [397, 111] width 38 height 10
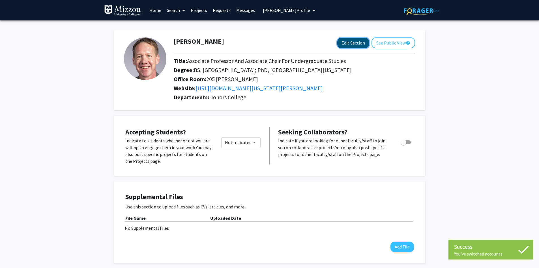
click at [345, 45] on button "Edit Section" at bounding box center [354, 43] width 32 height 10
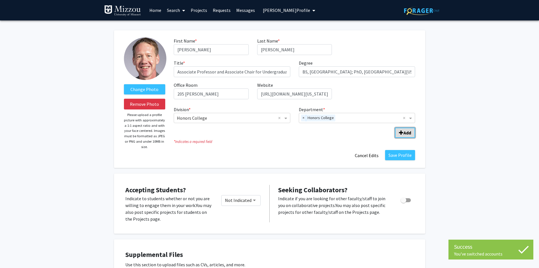
click at [404, 135] on b "Add" at bounding box center [408, 133] width 8 height 6
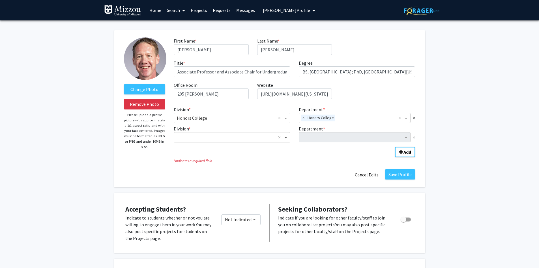
click at [285, 138] on span "Division" at bounding box center [286, 137] width 7 height 7
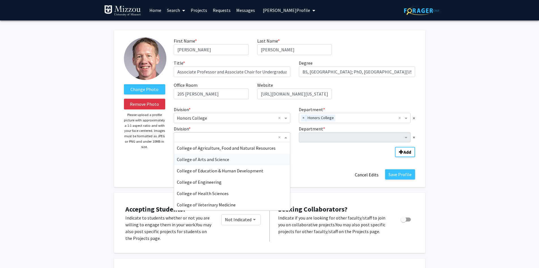
click at [262, 161] on div "College of Arts and Science" at bounding box center [232, 158] width 116 height 11
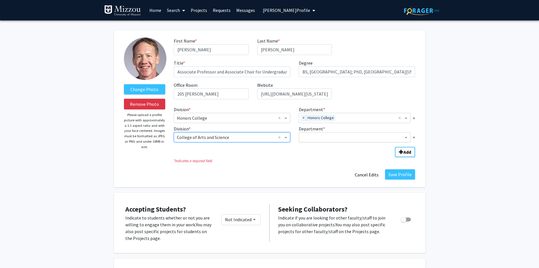
click at [306, 138] on input "Department" at bounding box center [353, 137] width 102 height 7
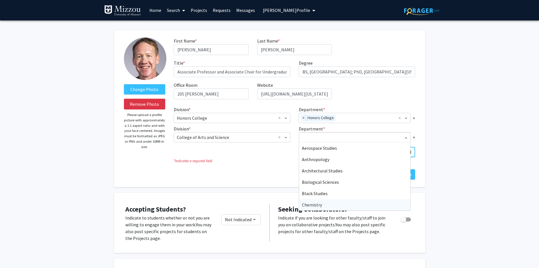
click at [307, 204] on span "Chemistry" at bounding box center [312, 205] width 20 height 6
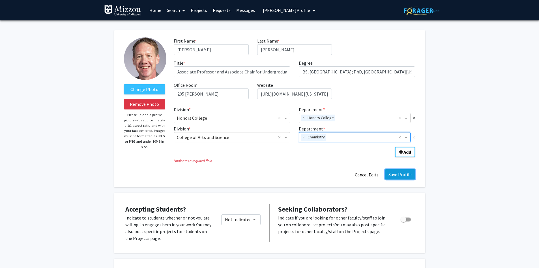
click at [400, 175] on button "Save Profile" at bounding box center [400, 174] width 30 height 10
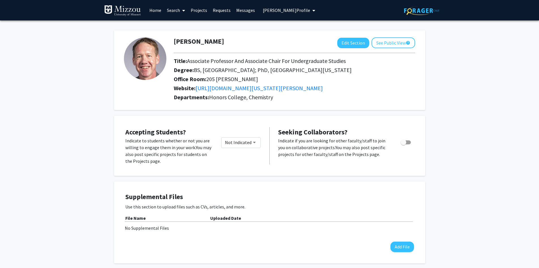
click at [277, 10] on span "[PERSON_NAME] Profile" at bounding box center [286, 10] width 47 height 6
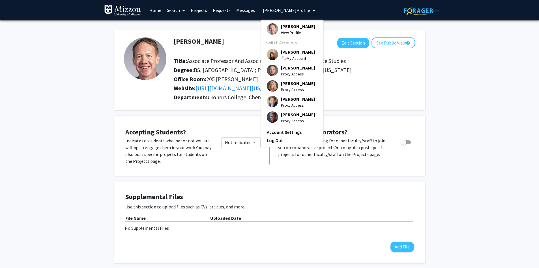
click at [286, 54] on span "[PERSON_NAME]" at bounding box center [298, 52] width 34 height 6
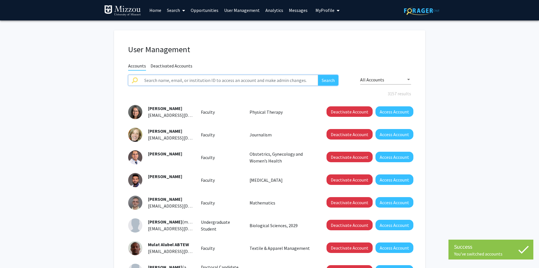
click at [278, 80] on input "text" at bounding box center [230, 80] width 178 height 11
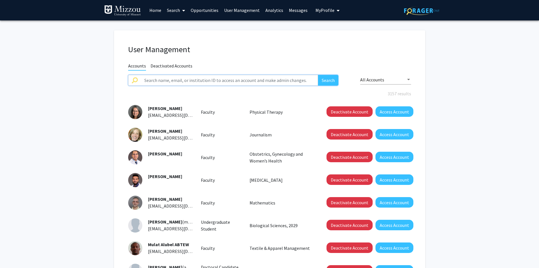
click at [240, 80] on input "text" at bounding box center [230, 80] width 178 height 11
type input "[PERSON_NAME]"
click at [318, 75] on button "Search" at bounding box center [328, 80] width 20 height 11
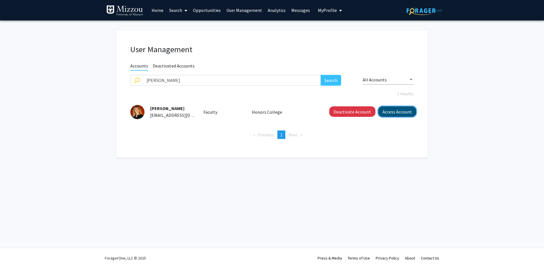
click at [387, 110] on button "Access Account" at bounding box center [397, 111] width 38 height 10
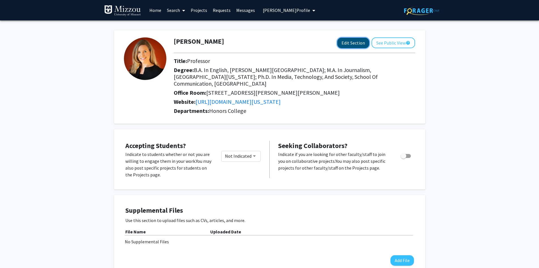
click at [349, 42] on button "Edit Section" at bounding box center [354, 43] width 32 height 10
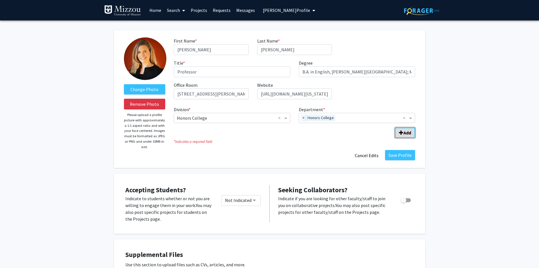
click at [403, 134] on span "Add Division/Department" at bounding box center [401, 132] width 5 height 5
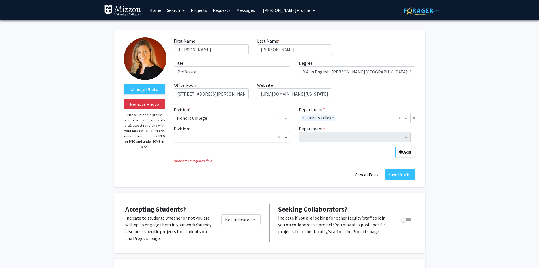
click at [287, 138] on span "Division" at bounding box center [286, 137] width 7 height 7
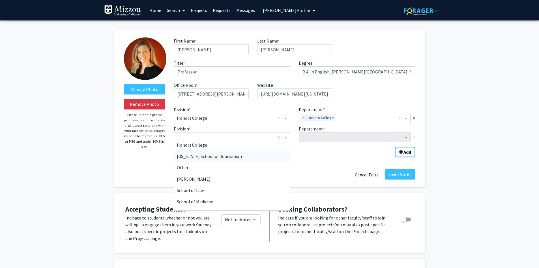
click at [267, 159] on div "[US_STATE] School of Journalism" at bounding box center [232, 155] width 116 height 11
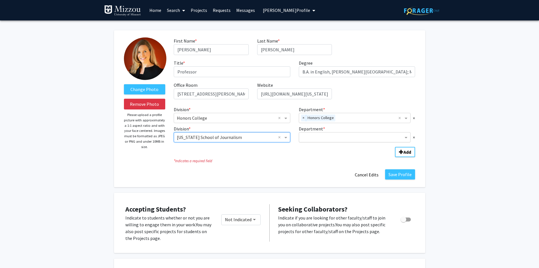
click at [326, 137] on input "Department" at bounding box center [353, 137] width 102 height 7
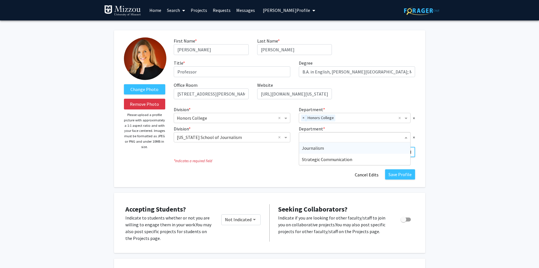
click at [324, 147] on div "Journalism" at bounding box center [355, 147] width 112 height 11
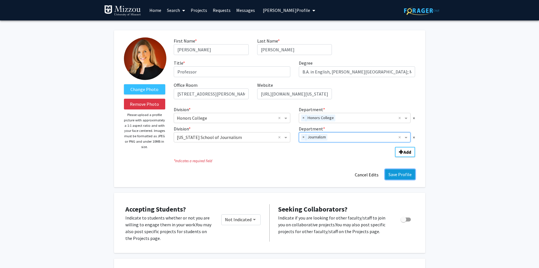
click at [397, 174] on button "Save Profile" at bounding box center [400, 174] width 30 height 10
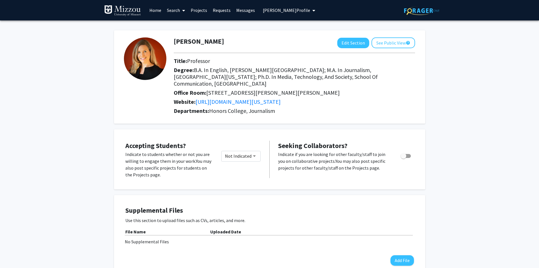
click at [279, 10] on span "[PERSON_NAME] Profile" at bounding box center [286, 10] width 47 height 6
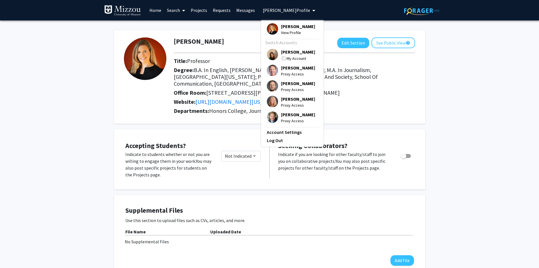
click at [289, 53] on span "[PERSON_NAME]" at bounding box center [298, 52] width 34 height 6
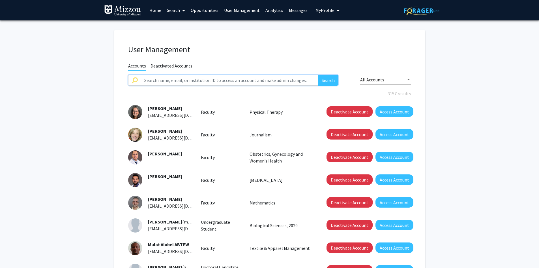
click at [245, 81] on input "text" at bounding box center [230, 80] width 178 height 11
type input "[PERSON_NAME]"
click at [318, 75] on button "Search" at bounding box center [328, 80] width 20 height 11
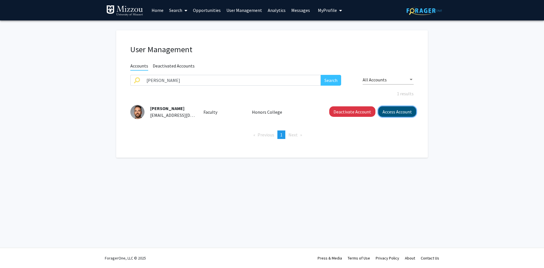
click at [383, 115] on button "Access Account" at bounding box center [397, 111] width 38 height 10
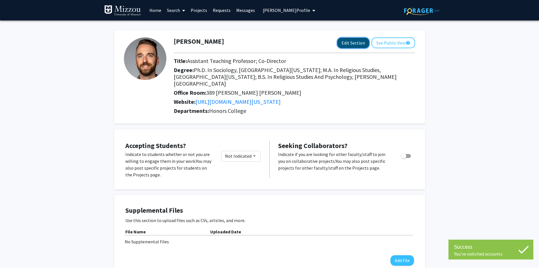
click at [347, 44] on button "Edit Section" at bounding box center [354, 43] width 32 height 10
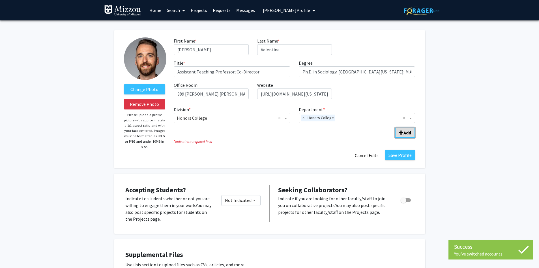
click at [402, 133] on span "Add Division/Department" at bounding box center [401, 132] width 5 height 5
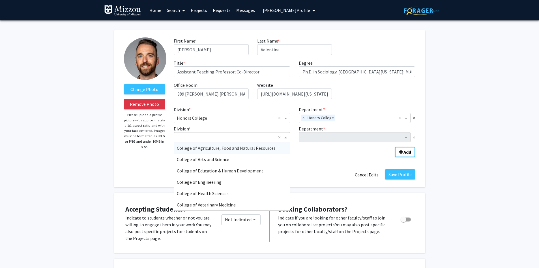
click at [287, 139] on span "Division" at bounding box center [286, 137] width 7 height 7
click at [268, 161] on div "College of Arts and Science" at bounding box center [232, 158] width 116 height 11
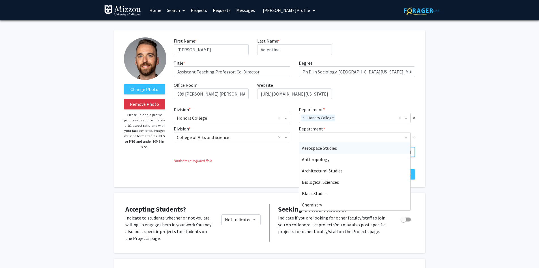
click at [306, 134] on input "Department" at bounding box center [353, 137] width 102 height 7
type input "soc"
click at [304, 149] on span "Sociology" at bounding box center [311, 148] width 19 height 6
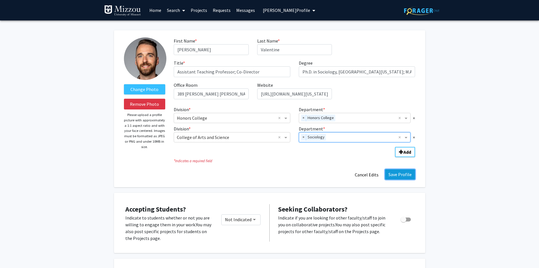
click at [407, 176] on button "Save Profile" at bounding box center [400, 174] width 30 height 10
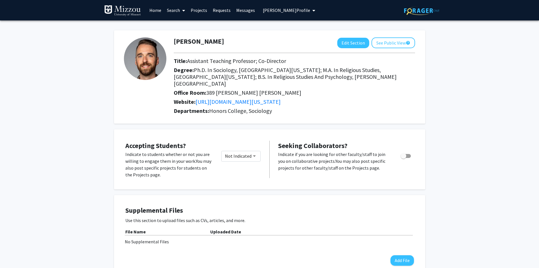
click at [300, 11] on span "[PERSON_NAME] Profile" at bounding box center [286, 10] width 47 height 6
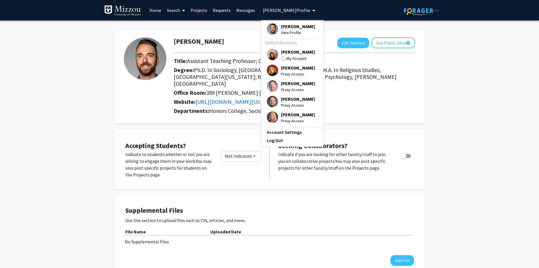
click at [297, 53] on span "[PERSON_NAME]" at bounding box center [298, 52] width 34 height 6
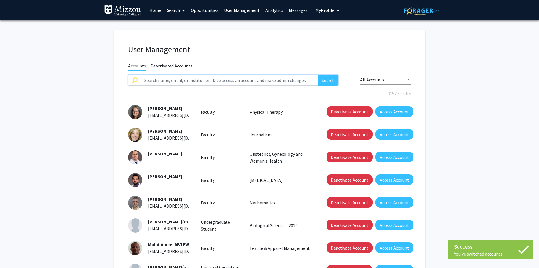
click at [289, 79] on input "text" at bounding box center [230, 80] width 178 height 11
type input "[PERSON_NAME]"
click at [318, 75] on button "Search" at bounding box center [328, 80] width 20 height 11
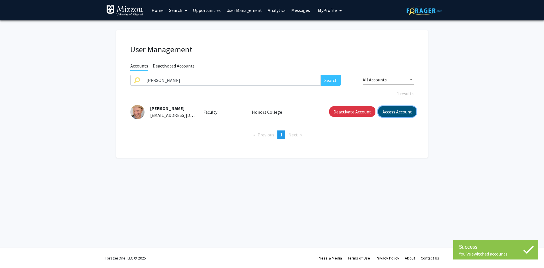
click at [390, 113] on button "Access Account" at bounding box center [397, 111] width 38 height 10
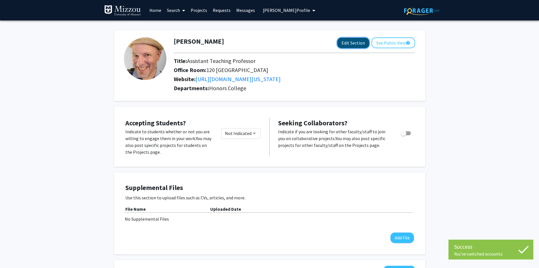
click at [357, 43] on button "Edit Section" at bounding box center [354, 43] width 32 height 10
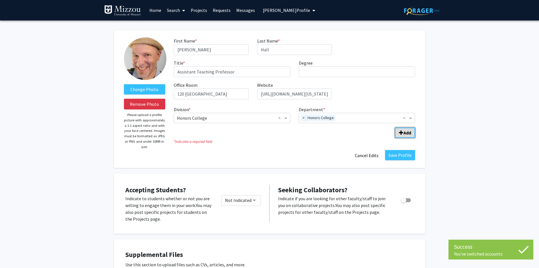
click at [399, 132] on span "Add Division/Department" at bounding box center [401, 132] width 5 height 5
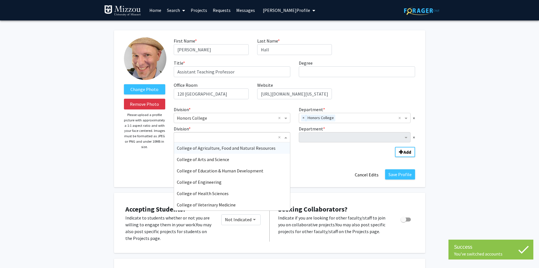
click at [287, 138] on span "Division" at bounding box center [286, 137] width 7 height 7
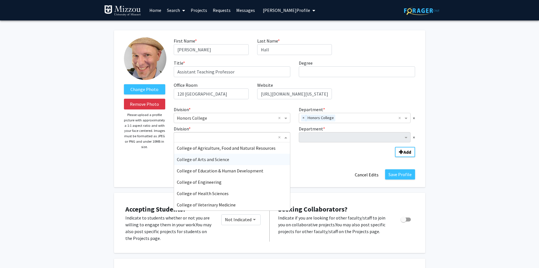
click at [273, 158] on div "College of Arts and Science" at bounding box center [232, 158] width 116 height 11
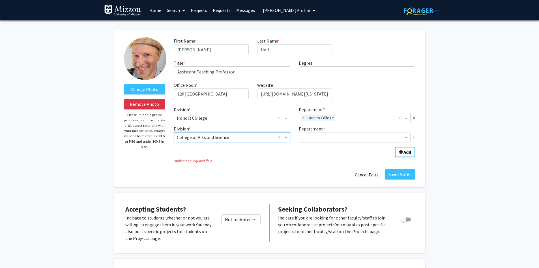
click at [313, 135] on input "Department" at bounding box center [353, 137] width 102 height 7
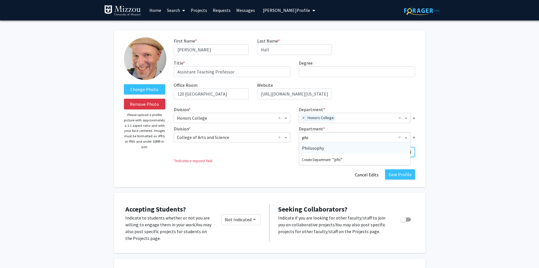
type input "phil"
click at [313, 146] on span "Philosophy" at bounding box center [313, 148] width 22 height 6
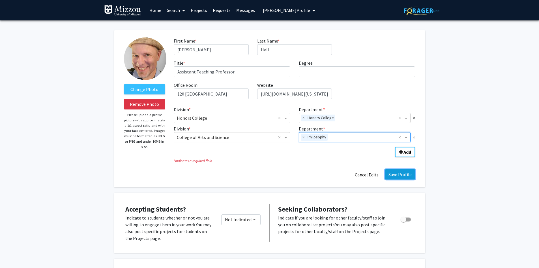
click at [400, 176] on button "Save Profile" at bounding box center [400, 174] width 30 height 10
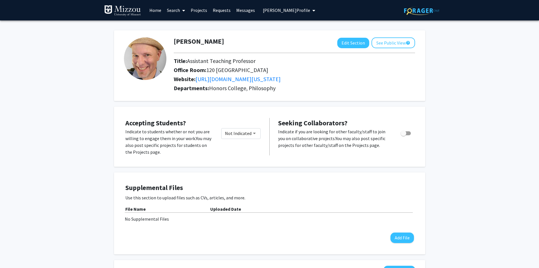
click at [279, 11] on span "[PERSON_NAME] Profile" at bounding box center [286, 10] width 47 height 6
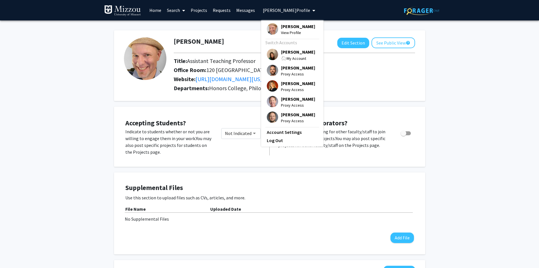
click at [285, 53] on span "[PERSON_NAME]" at bounding box center [298, 52] width 34 height 6
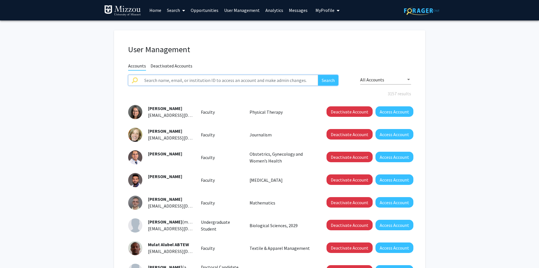
click at [302, 78] on input "text" at bounding box center [230, 80] width 178 height 11
type input "[PERSON_NAME]"
click at [318, 75] on button "Search" at bounding box center [328, 80] width 20 height 11
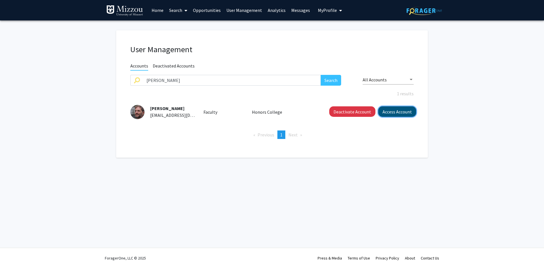
click at [400, 114] on button "Access Account" at bounding box center [397, 111] width 38 height 10
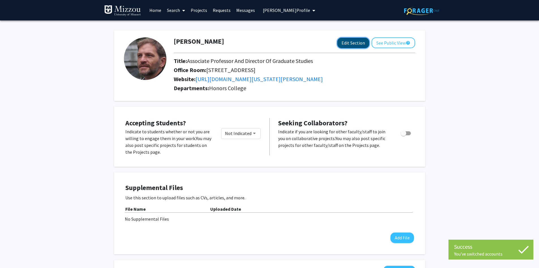
click at [343, 42] on button "Edit Section" at bounding box center [354, 43] width 32 height 10
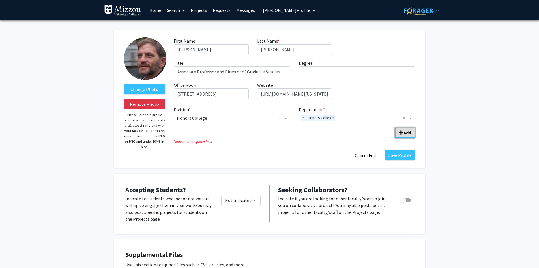
click at [404, 134] on b "Add" at bounding box center [408, 133] width 8 height 6
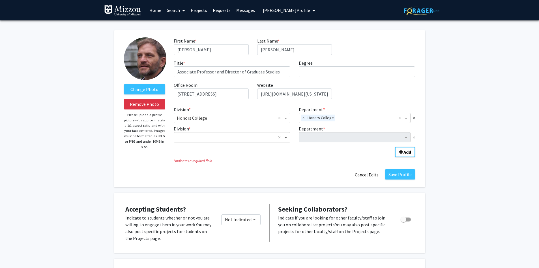
click at [286, 138] on span "Division" at bounding box center [286, 137] width 7 height 7
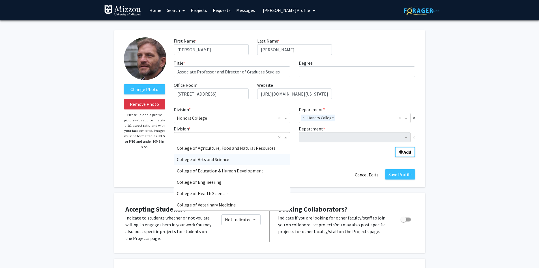
click at [252, 161] on div "College of Arts and Science" at bounding box center [232, 158] width 116 height 11
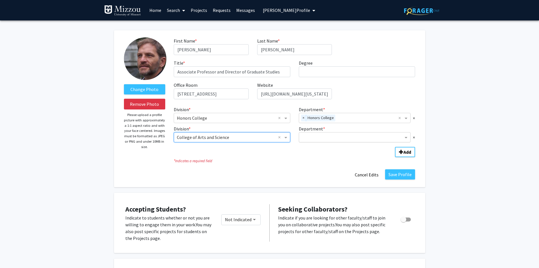
click at [311, 136] on input "Department" at bounding box center [353, 137] width 102 height 7
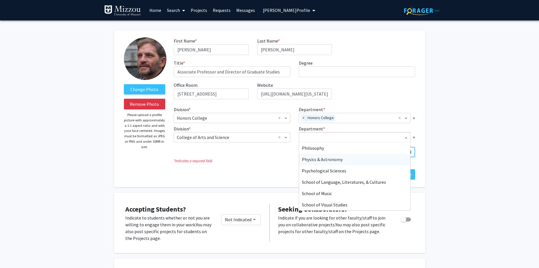
scroll to position [311, 0]
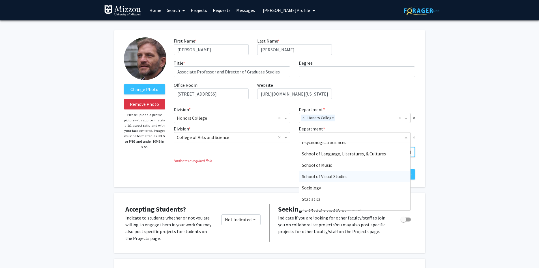
click at [324, 178] on span "School of Visual Studies" at bounding box center [325, 176] width 46 height 6
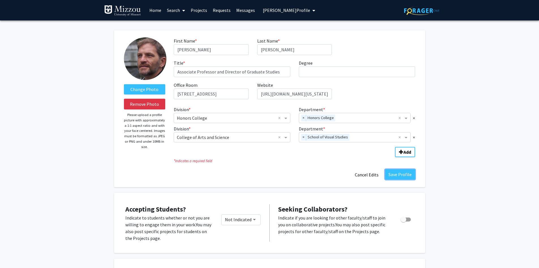
click at [399, 175] on button "Save Profile" at bounding box center [400, 174] width 30 height 10
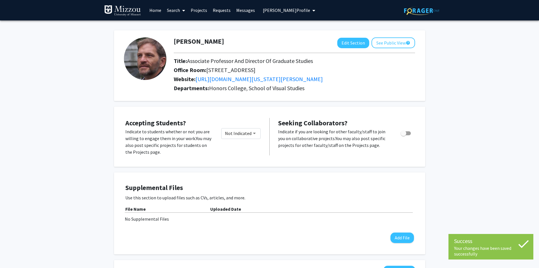
click at [295, 9] on span "[PERSON_NAME] Profile" at bounding box center [286, 10] width 47 height 6
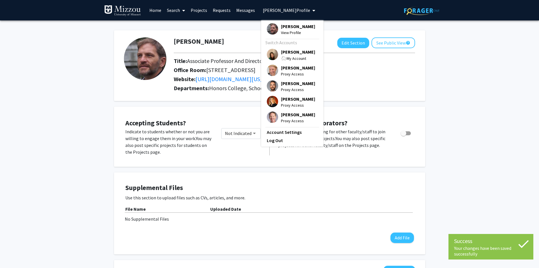
click at [291, 54] on span "[PERSON_NAME]" at bounding box center [298, 52] width 34 height 6
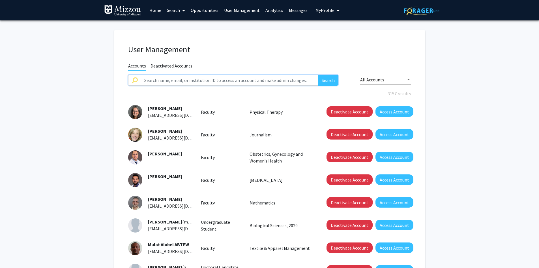
click at [292, 82] on input "text" at bounding box center [230, 80] width 178 height 11
type input "[PERSON_NAME]"
click at [318, 75] on button "Search" at bounding box center [328, 80] width 20 height 11
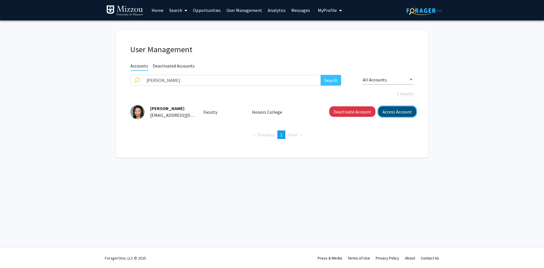
click at [389, 110] on button "Access Account" at bounding box center [397, 111] width 38 height 10
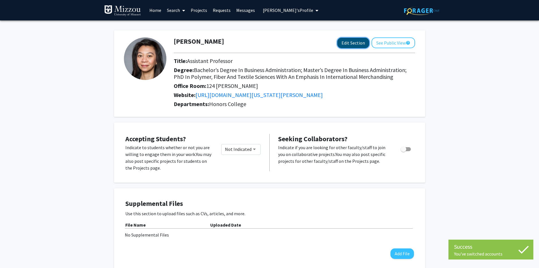
click at [350, 44] on button "Edit Section" at bounding box center [354, 43] width 32 height 10
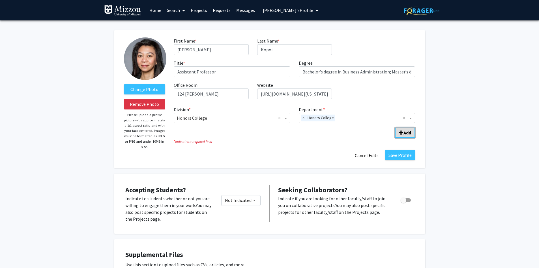
click at [409, 132] on b "Add" at bounding box center [408, 133] width 8 height 6
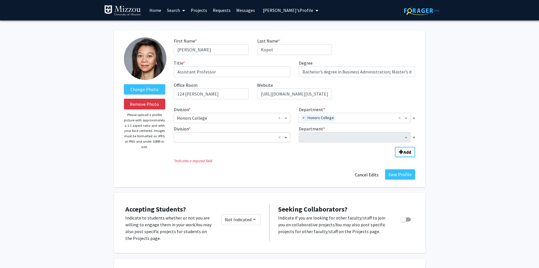
click at [288, 136] on span "Division" at bounding box center [286, 137] width 7 height 7
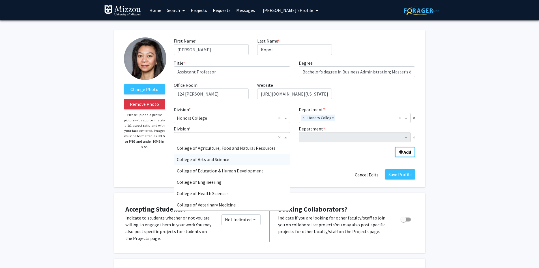
click at [278, 161] on div "College of Arts and Science" at bounding box center [232, 158] width 116 height 11
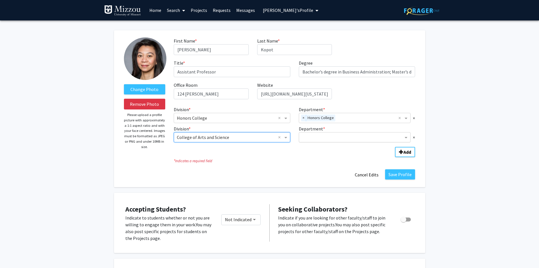
click at [309, 136] on input "Department" at bounding box center [353, 137] width 102 height 7
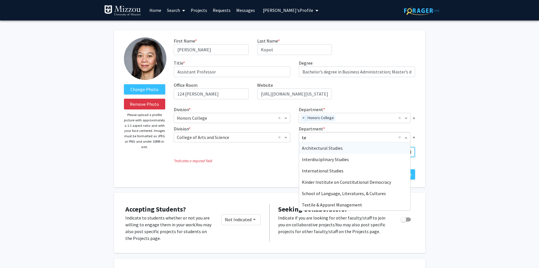
type input "tex"
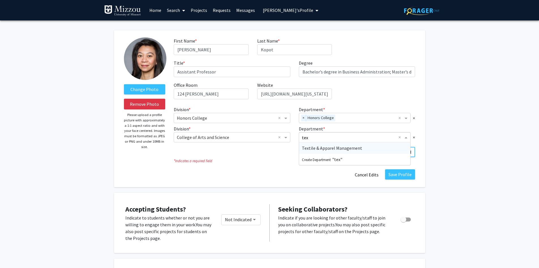
click at [313, 148] on span "Textile & Apparel Management" at bounding box center [332, 148] width 60 height 6
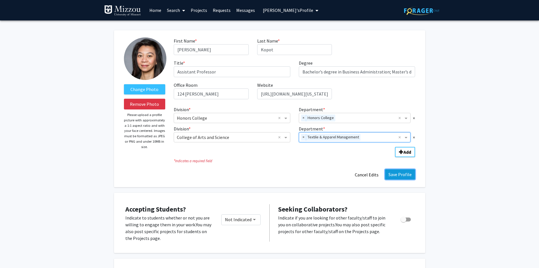
click at [399, 175] on button "Save Profile" at bounding box center [400, 174] width 30 height 10
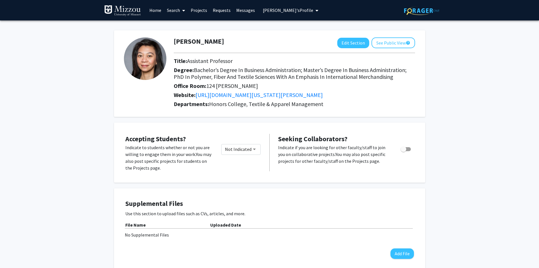
click at [274, 13] on span "[PERSON_NAME]'s Profile" at bounding box center [288, 10] width 50 height 6
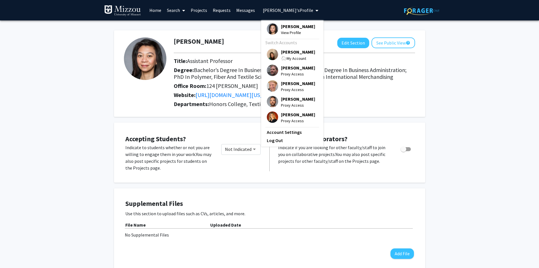
click at [277, 55] on div "[PERSON_NAME] My Account" at bounding box center [291, 55] width 48 height 13
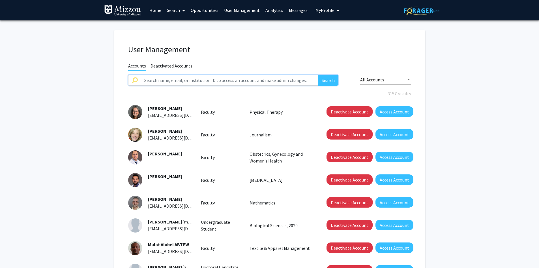
click at [303, 79] on input "text" at bounding box center [230, 80] width 178 height 11
type input "[PERSON_NAME]"
click at [318, 75] on button "Search" at bounding box center [328, 80] width 20 height 11
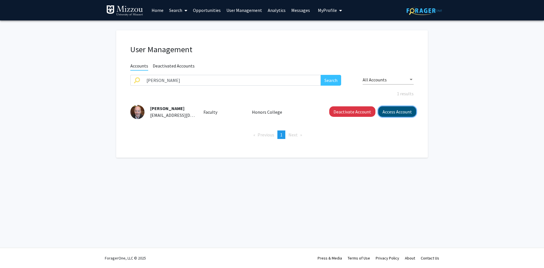
click at [394, 113] on button "Access Account" at bounding box center [397, 111] width 38 height 10
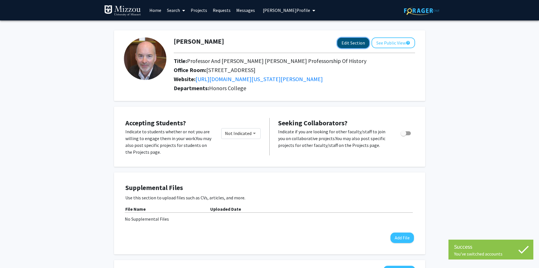
click at [358, 45] on button "Edit Section" at bounding box center [354, 43] width 32 height 10
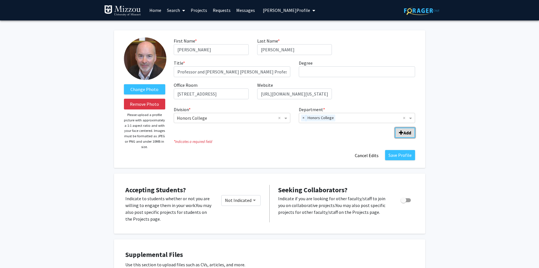
click at [407, 133] on b "Add" at bounding box center [408, 133] width 8 height 6
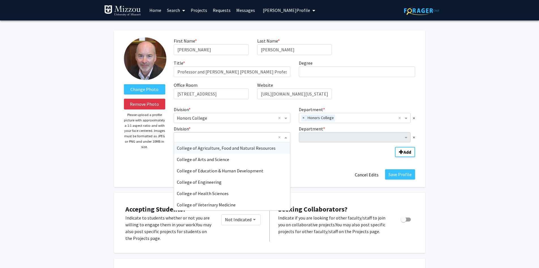
click at [286, 138] on span "Division" at bounding box center [286, 137] width 7 height 7
click at [259, 157] on div "College of Arts and Science" at bounding box center [232, 158] width 116 height 11
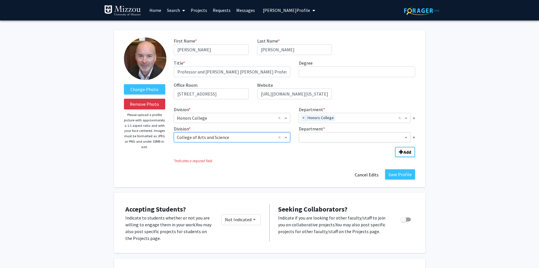
click at [310, 139] on input "Department" at bounding box center [353, 137] width 102 height 7
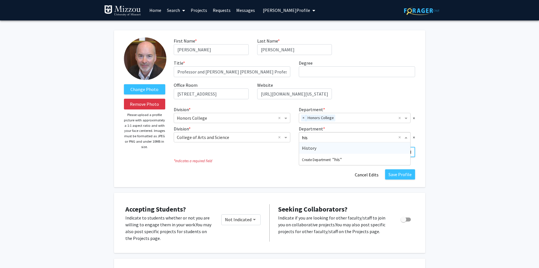
type input "hist"
click at [306, 151] on div "History" at bounding box center [355, 147] width 112 height 11
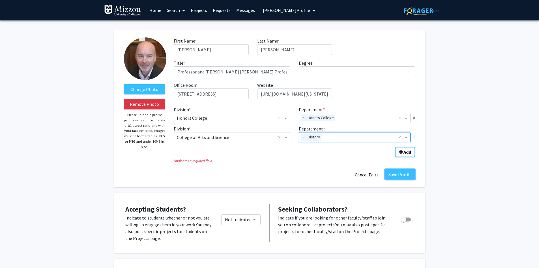
click at [399, 176] on button "Save Profile" at bounding box center [400, 174] width 30 height 10
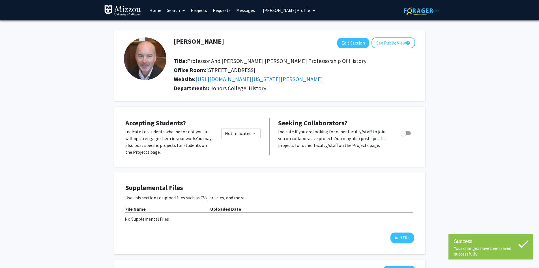
click at [284, 11] on span "[PERSON_NAME] Profile" at bounding box center [286, 10] width 47 height 6
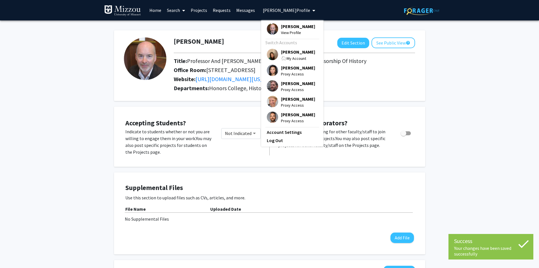
click at [287, 54] on span "[PERSON_NAME]" at bounding box center [298, 52] width 34 height 6
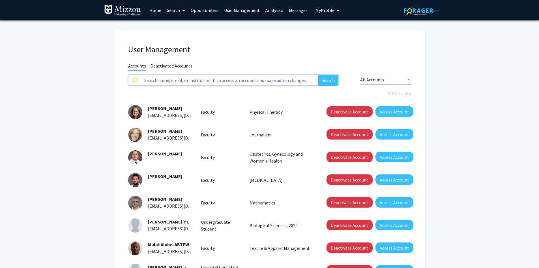
click at [252, 81] on input "text" at bounding box center [230, 80] width 178 height 11
type input "[PERSON_NAME]"
click at [318, 75] on button "Search" at bounding box center [328, 80] width 20 height 11
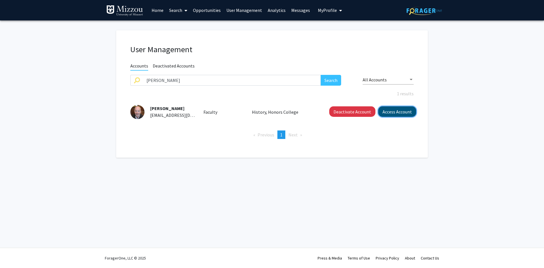
click at [392, 112] on button "Access Account" at bounding box center [397, 111] width 38 height 10
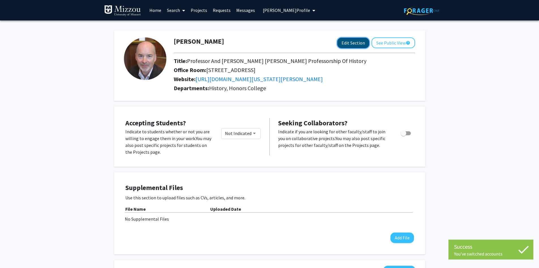
click at [358, 42] on button "Edit Section" at bounding box center [354, 43] width 32 height 10
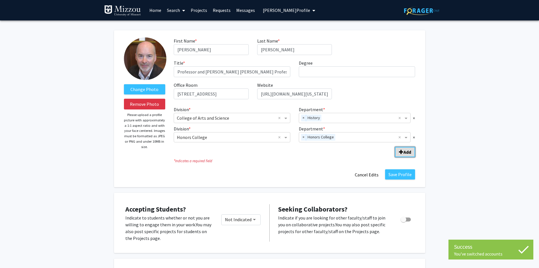
click at [404, 151] on b "Add" at bounding box center [408, 152] width 8 height 6
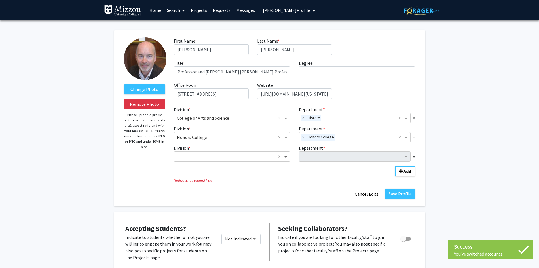
click at [285, 157] on span "Division" at bounding box center [286, 156] width 7 height 7
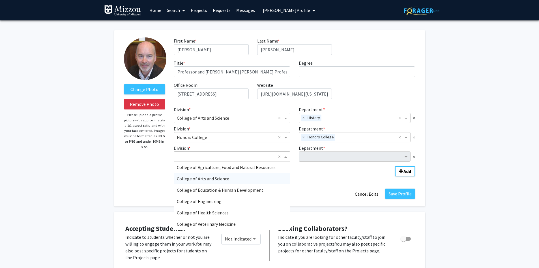
click at [267, 180] on div "College of Arts and Science" at bounding box center [232, 178] width 116 height 11
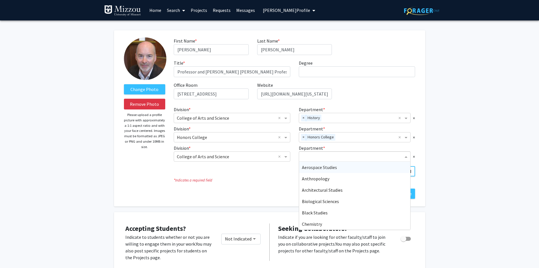
click at [312, 154] on input "Department" at bounding box center [353, 156] width 102 height 7
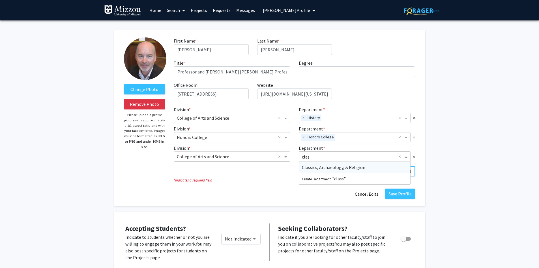
type input "class"
click at [318, 169] on span "Classics, Archaeology, & Religion" at bounding box center [333, 167] width 63 height 6
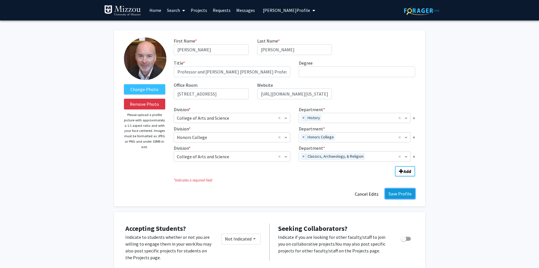
click at [399, 193] on button "Save Profile" at bounding box center [400, 193] width 30 height 10
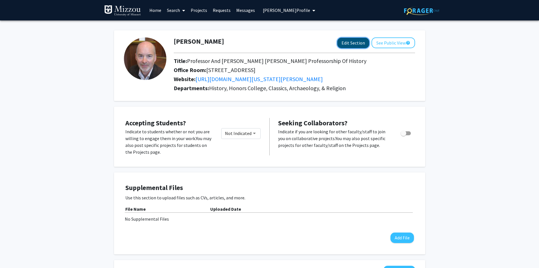
click at [342, 46] on button "Edit Section" at bounding box center [354, 43] width 32 height 10
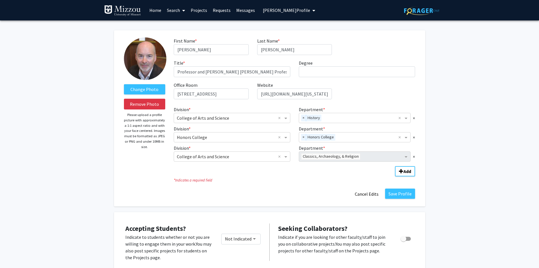
click at [349, 175] on fg-division-department-wrapper "Division * × College of Arts and Science × Department * × History × × Division …" at bounding box center [295, 140] width 250 height 72
click at [413, 136] on span "×" at bounding box center [414, 137] width 2 height 7
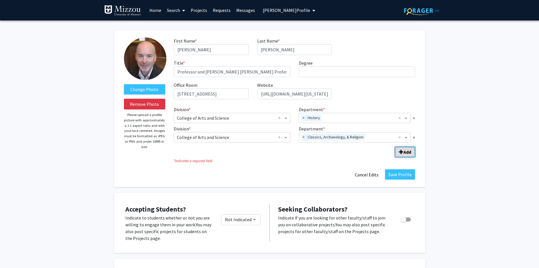
click at [407, 152] on b "Add" at bounding box center [408, 152] width 8 height 6
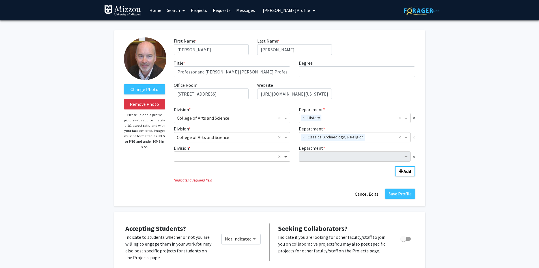
click at [286, 157] on span "Division" at bounding box center [286, 156] width 7 height 7
type input "hono"
click at [304, 157] on input "Department" at bounding box center [353, 156] width 102 height 7
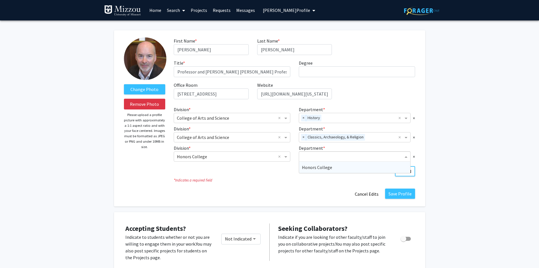
click at [309, 167] on span "Honors College" at bounding box center [317, 167] width 30 height 6
click at [397, 196] on button "Save Profile" at bounding box center [400, 193] width 30 height 10
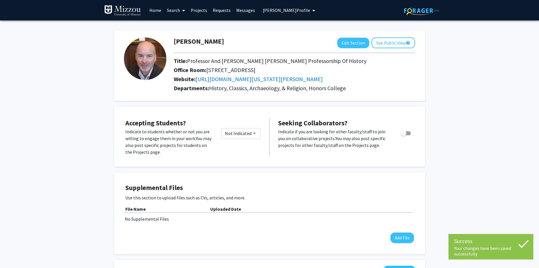
click at [298, 10] on span "[PERSON_NAME] Profile" at bounding box center [286, 10] width 47 height 6
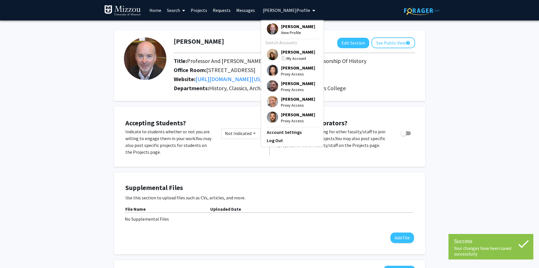
click at [295, 53] on span "[PERSON_NAME]" at bounding box center [298, 52] width 34 height 6
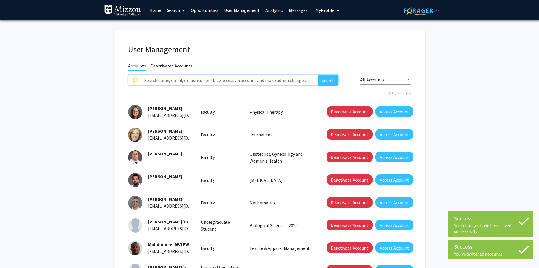
click at [287, 82] on input "text" at bounding box center [230, 80] width 178 height 11
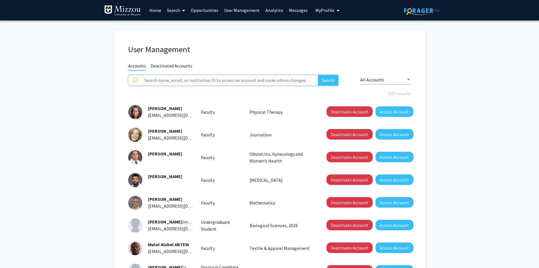
click at [279, 80] on input "text" at bounding box center [230, 80] width 178 height 11
type input "[PERSON_NAME]"
click at [318, 75] on button "Search" at bounding box center [328, 80] width 20 height 11
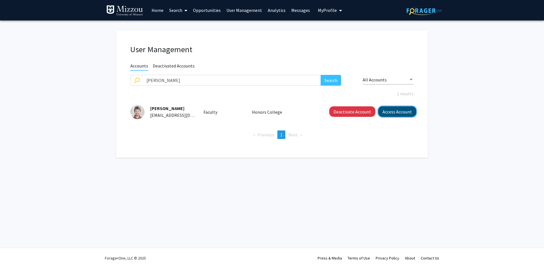
click at [383, 114] on button "Access Account" at bounding box center [397, 111] width 38 height 10
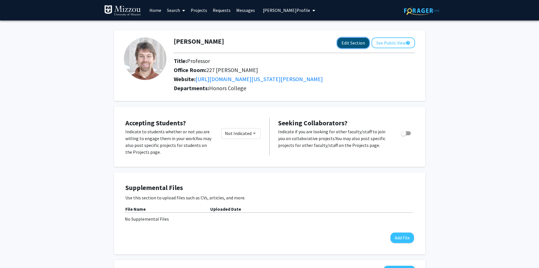
click at [353, 44] on button "Edit Section" at bounding box center [354, 43] width 32 height 10
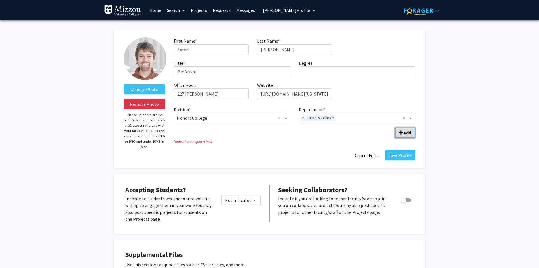
click at [402, 133] on span "Add Division/Department" at bounding box center [401, 132] width 5 height 5
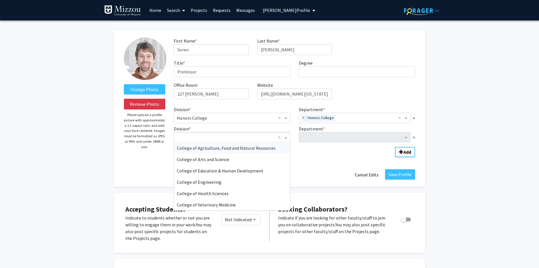
click at [285, 138] on span "Division" at bounding box center [286, 137] width 7 height 7
click at [265, 160] on div "College of Arts and Science" at bounding box center [232, 158] width 116 height 11
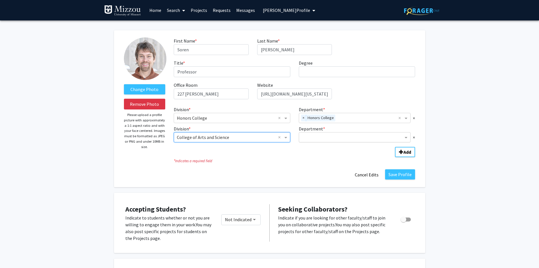
click at [309, 136] on input "Department" at bounding box center [353, 137] width 102 height 7
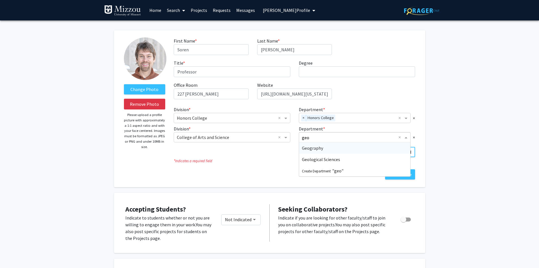
type input "geog"
click at [312, 148] on span "Geography" at bounding box center [312, 148] width 21 height 6
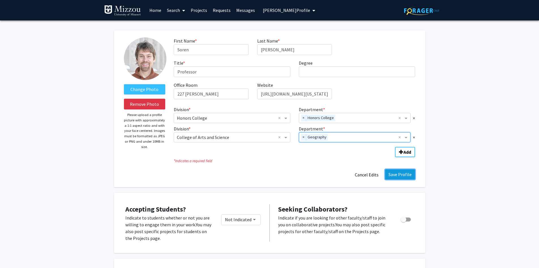
click at [402, 177] on button "Save Profile" at bounding box center [400, 174] width 30 height 10
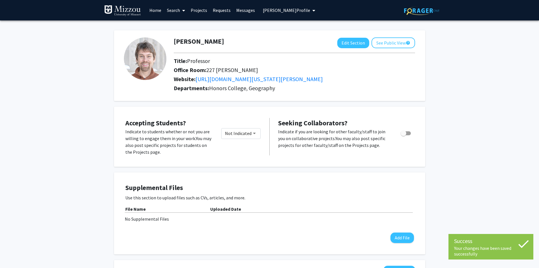
click at [289, 11] on span "[PERSON_NAME] Profile" at bounding box center [286, 10] width 47 height 6
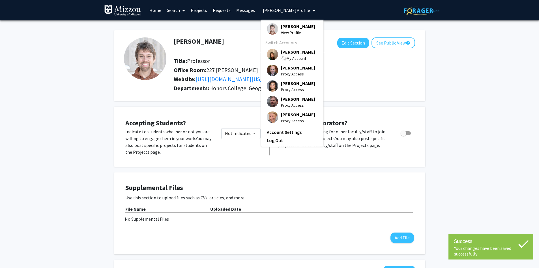
click at [290, 55] on div "My Account" at bounding box center [298, 58] width 34 height 7
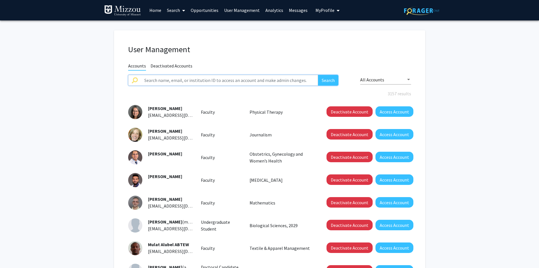
click at [296, 78] on input "text" at bounding box center [230, 80] width 178 height 11
type input "[PERSON_NAME]"
click at [318, 75] on button "Search" at bounding box center [328, 80] width 20 height 11
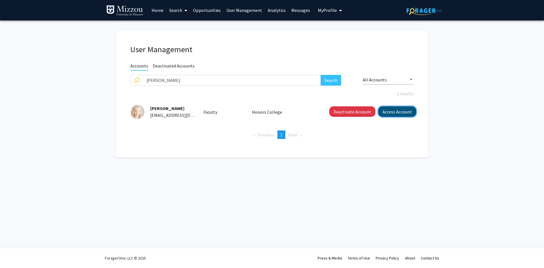
click at [388, 116] on button "Access Account" at bounding box center [397, 111] width 38 height 10
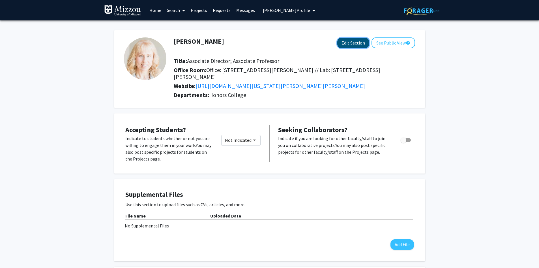
click at [349, 44] on button "Edit Section" at bounding box center [354, 43] width 32 height 10
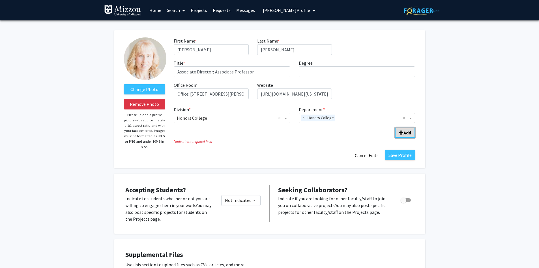
click at [401, 134] on span "Add Division/Department" at bounding box center [401, 132] width 5 height 5
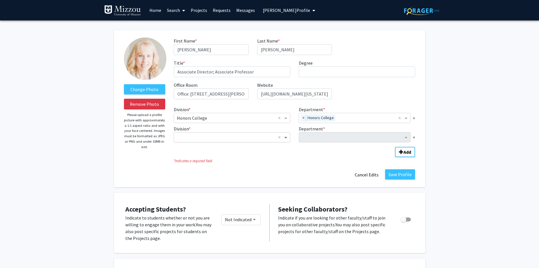
click at [286, 138] on span "Division" at bounding box center [286, 137] width 7 height 7
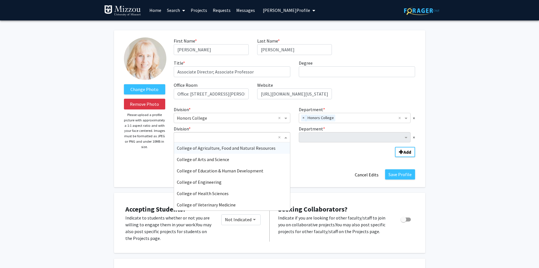
click at [265, 146] on span "College of Agriculture, Food and Natural Resources" at bounding box center [226, 148] width 99 height 6
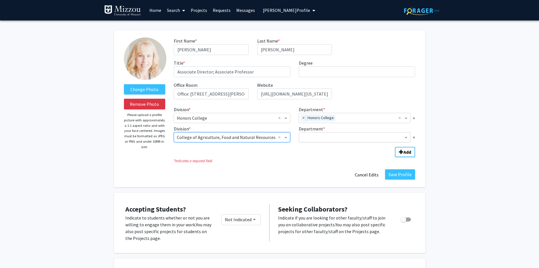
click at [310, 137] on input "Department" at bounding box center [353, 137] width 102 height 7
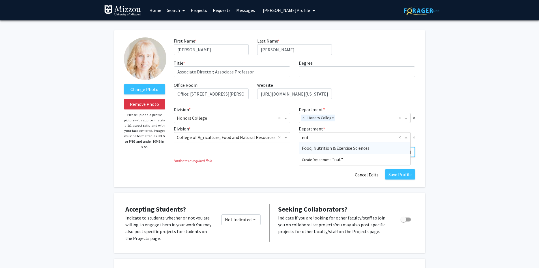
type input "nutr"
click at [311, 151] on div "Food, Nutrition & Exercise Sciences" at bounding box center [355, 147] width 112 height 11
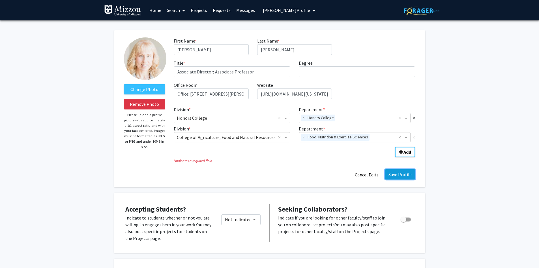
click at [394, 175] on button "Save Profile" at bounding box center [400, 174] width 30 height 10
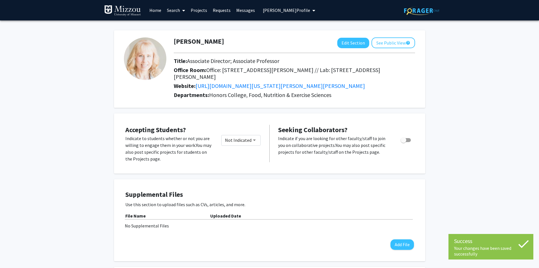
click at [302, 11] on span "[PERSON_NAME] Profile" at bounding box center [286, 10] width 47 height 6
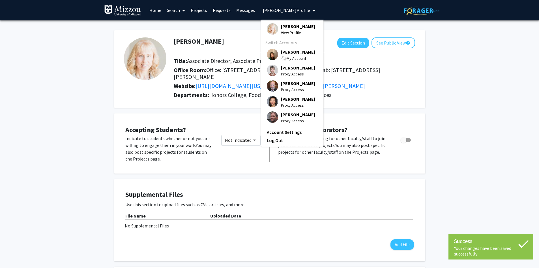
click at [299, 55] on span "[PERSON_NAME]" at bounding box center [298, 52] width 34 height 6
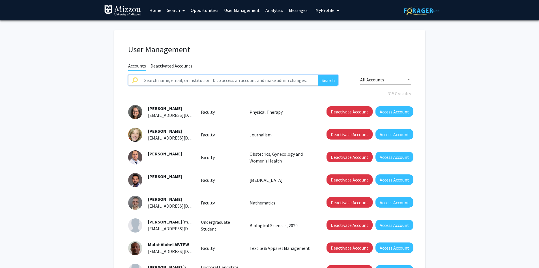
click at [260, 80] on input "text" at bounding box center [230, 80] width 178 height 11
type input "[PERSON_NAME]"
click at [318, 75] on button "Search" at bounding box center [328, 80] width 20 height 11
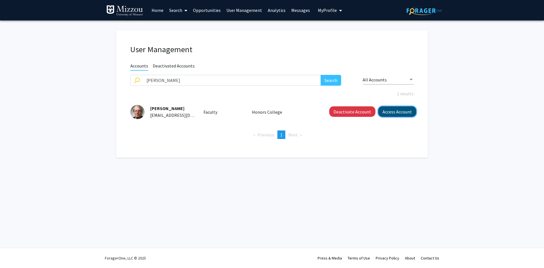
click at [392, 112] on button "Access Account" at bounding box center [397, 111] width 38 height 10
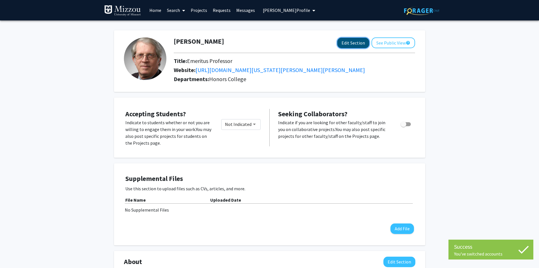
click at [356, 44] on button "Edit Section" at bounding box center [354, 43] width 32 height 10
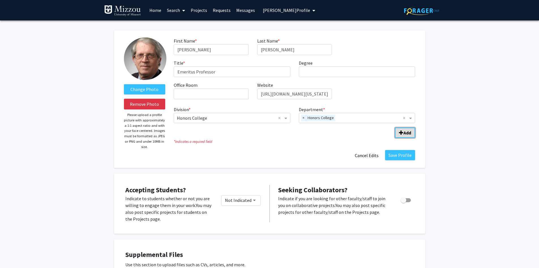
click at [405, 134] on b "Add" at bounding box center [408, 133] width 8 height 6
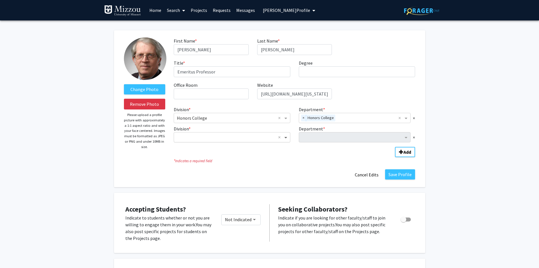
click at [286, 138] on span "Division" at bounding box center [286, 137] width 7 height 7
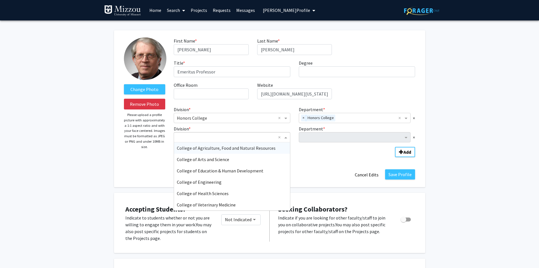
click at [270, 149] on span "College of Agriculture, Food and Natural Resources" at bounding box center [226, 148] width 99 height 6
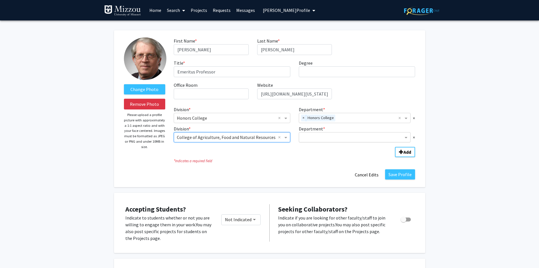
click at [312, 137] on input "Department" at bounding box center [353, 137] width 102 height 7
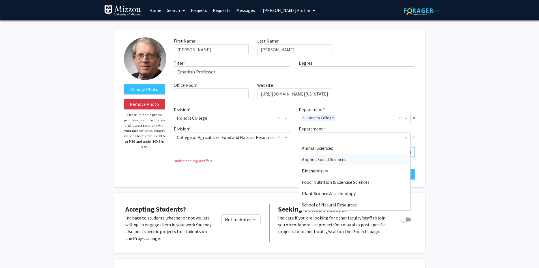
click at [393, 161] on div "Applied Social Sciences" at bounding box center [355, 158] width 112 height 11
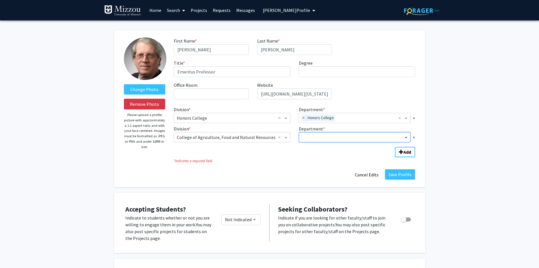
click at [407, 138] on span "Department" at bounding box center [406, 137] width 7 height 7
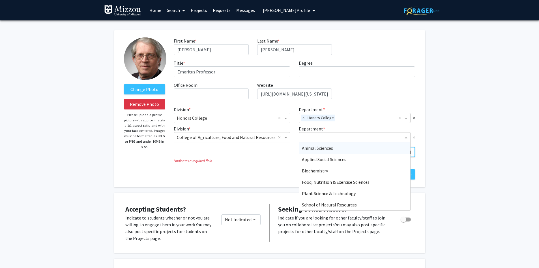
click at [407, 138] on span "Department" at bounding box center [406, 137] width 7 height 7
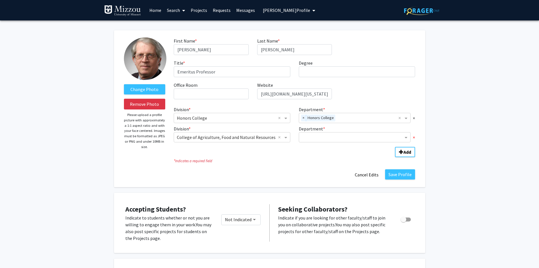
click at [415, 136] on span "×" at bounding box center [414, 137] width 2 height 7
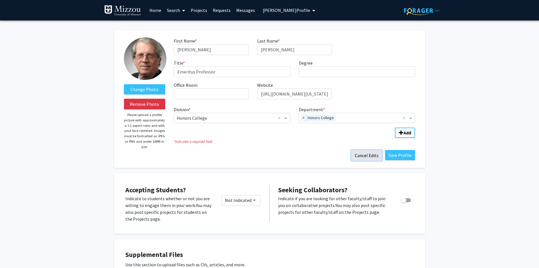
click at [371, 157] on button "Cancel Edits" at bounding box center [366, 155] width 31 height 11
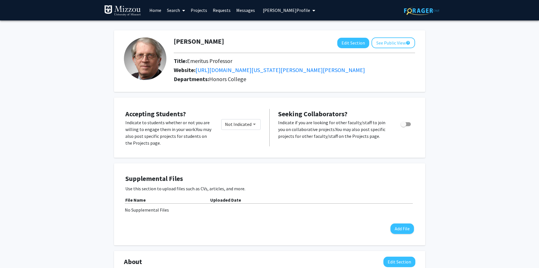
click at [293, 12] on span "[PERSON_NAME] Profile" at bounding box center [286, 10] width 47 height 6
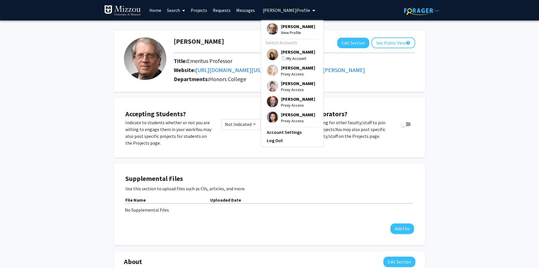
click at [292, 52] on span "[PERSON_NAME]" at bounding box center [298, 52] width 34 height 6
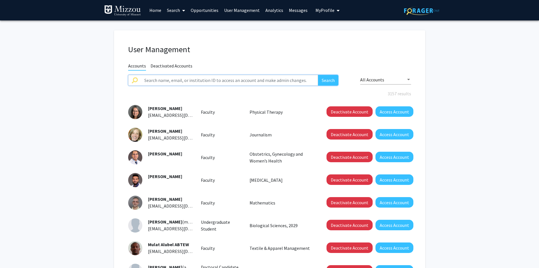
click at [304, 78] on input "text" at bounding box center [230, 80] width 178 height 11
type input "[PERSON_NAME]"
click at [318, 75] on button "Search" at bounding box center [328, 80] width 20 height 11
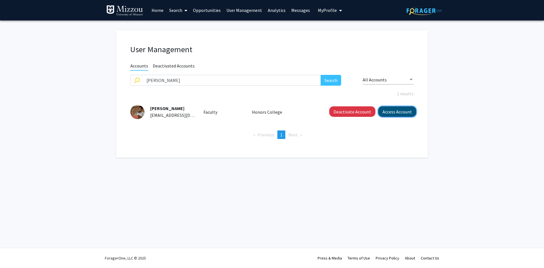
click at [389, 110] on button "Access Account" at bounding box center [397, 111] width 38 height 10
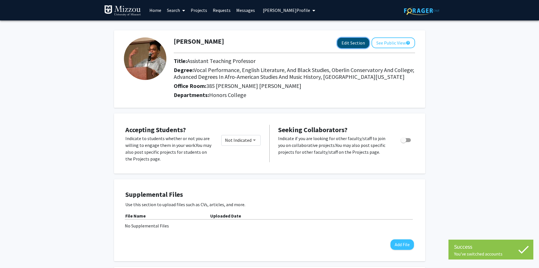
click at [356, 43] on button "Edit Section" at bounding box center [354, 43] width 32 height 10
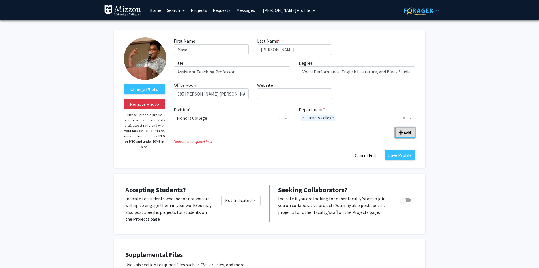
click at [402, 135] on span "Add Division/Department" at bounding box center [401, 132] width 5 height 5
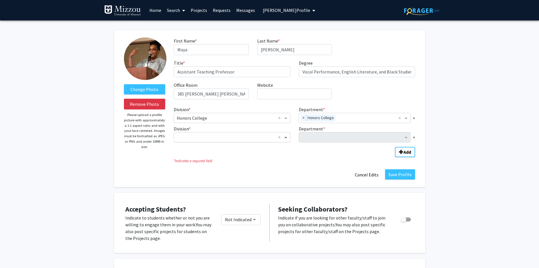
click at [287, 138] on span "Division" at bounding box center [286, 137] width 7 height 7
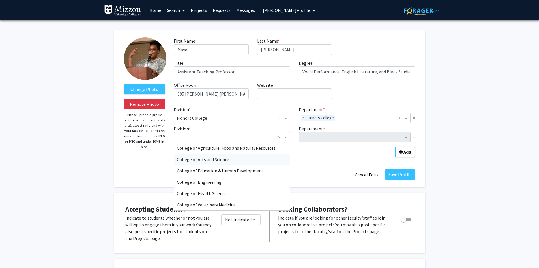
click at [260, 161] on div "College of Arts and Science" at bounding box center [232, 158] width 116 height 11
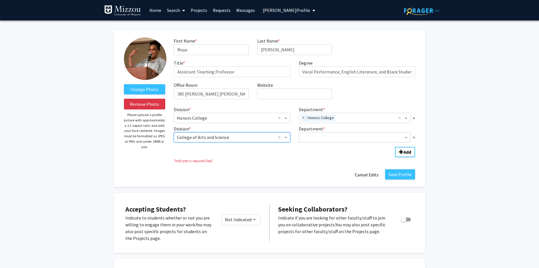
click at [306, 134] on input "Department" at bounding box center [353, 137] width 102 height 7
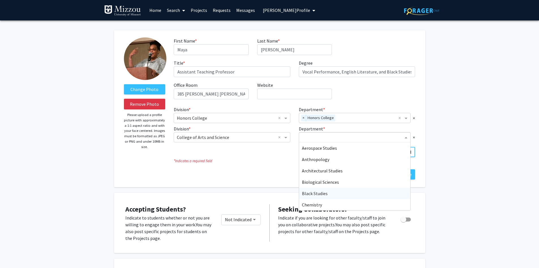
click at [311, 195] on span "Black Studies" at bounding box center [315, 193] width 26 height 6
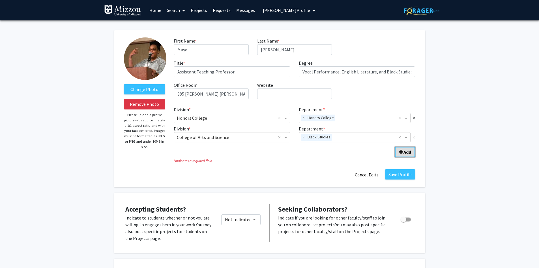
click at [400, 153] on span "Add Division/Department" at bounding box center [401, 151] width 5 height 5
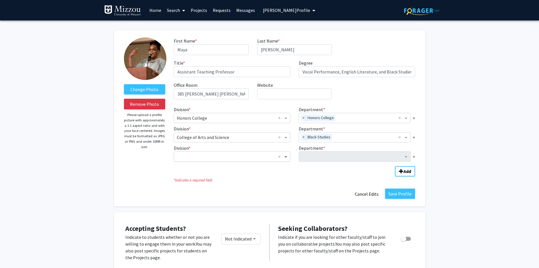
click at [286, 158] on span "Division" at bounding box center [286, 156] width 7 height 7
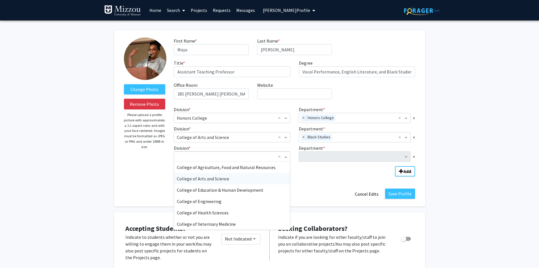
click at [265, 181] on div "College of Arts and Science" at bounding box center [232, 178] width 116 height 11
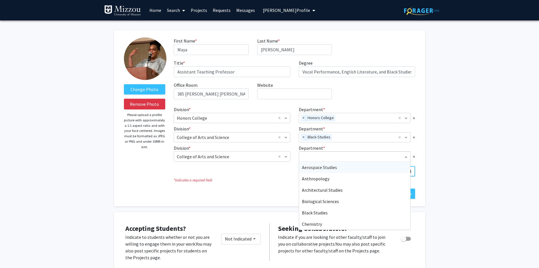
click at [306, 153] on input "Department" at bounding box center [353, 156] width 102 height 7
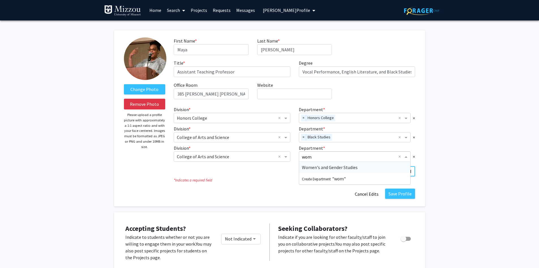
type input "wome"
click at [355, 168] on span "Women's and Gender Studies" at bounding box center [330, 167] width 56 height 6
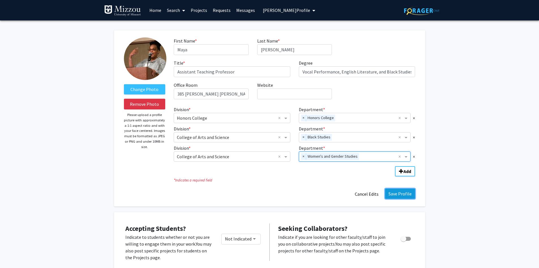
click at [394, 195] on button "Save Profile" at bounding box center [400, 193] width 30 height 10
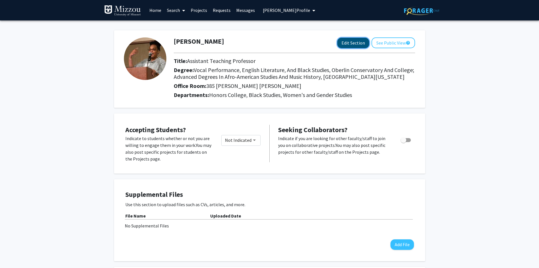
click at [357, 42] on button "Edit Section" at bounding box center [354, 43] width 32 height 10
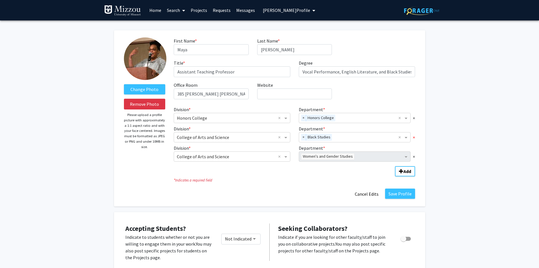
click at [414, 137] on span "×" at bounding box center [414, 137] width 2 height 7
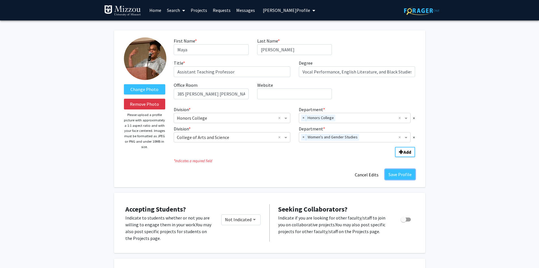
click at [399, 177] on button "Save Profile" at bounding box center [400, 174] width 30 height 10
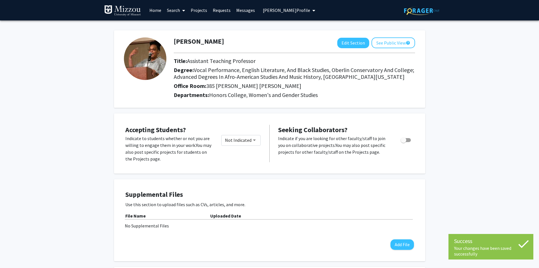
click at [281, 10] on span "[PERSON_NAME] Profile" at bounding box center [286, 10] width 47 height 6
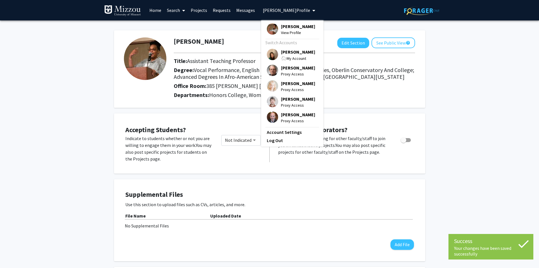
click at [289, 54] on span "[PERSON_NAME]" at bounding box center [298, 52] width 34 height 6
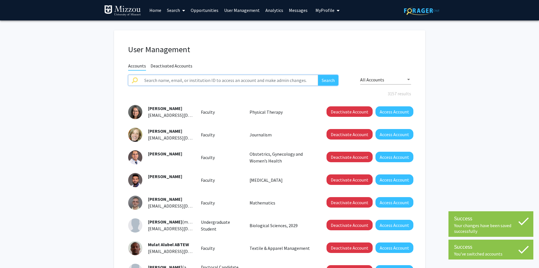
click at [283, 79] on input "text" at bounding box center [230, 80] width 178 height 11
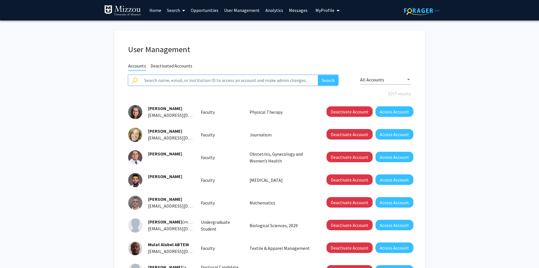
click at [271, 80] on input "text" at bounding box center [230, 80] width 178 height 11
type input "[PERSON_NAME]"
click at [318, 75] on button "Search" at bounding box center [328, 80] width 20 height 11
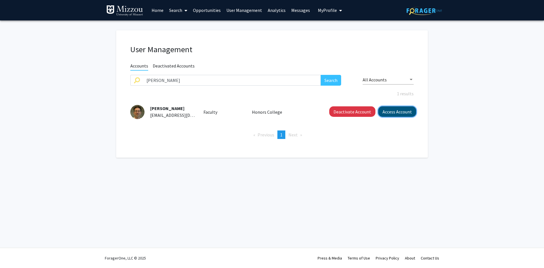
click at [392, 114] on button "Access Account" at bounding box center [397, 111] width 38 height 10
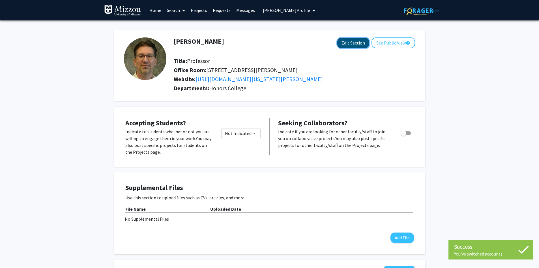
click at [352, 45] on button "Edit Section" at bounding box center [354, 43] width 32 height 10
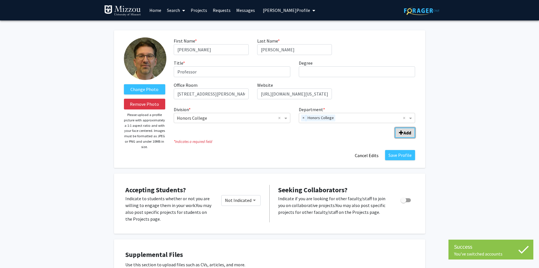
click at [403, 133] on span "Add Division/Department" at bounding box center [401, 132] width 5 height 5
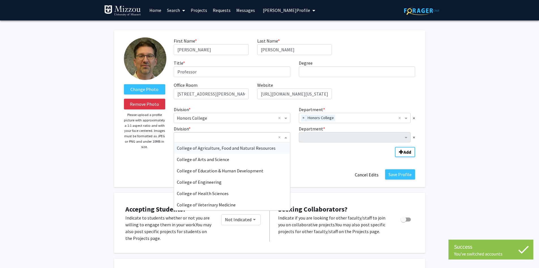
click at [286, 139] on span "Division" at bounding box center [286, 137] width 7 height 7
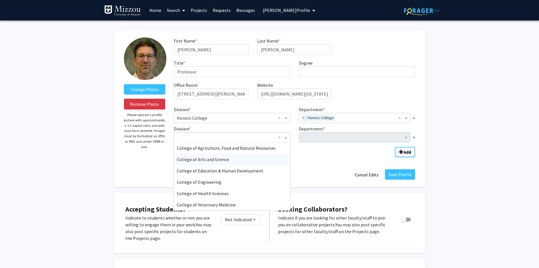
click at [231, 160] on div "College of Arts and Science" at bounding box center [232, 158] width 116 height 11
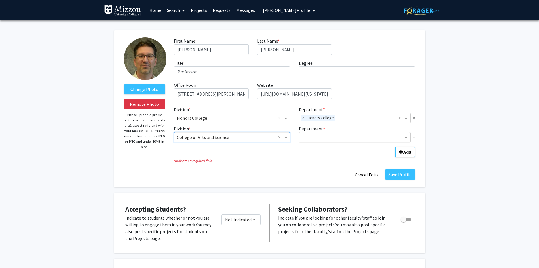
click at [307, 136] on input "Department" at bounding box center [353, 137] width 102 height 7
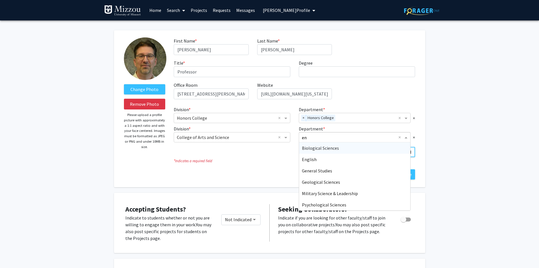
type input "eng"
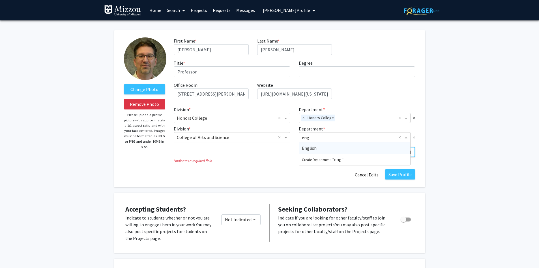
click at [311, 148] on span "English" at bounding box center [309, 148] width 15 height 6
click at [400, 175] on button "Save Profile" at bounding box center [400, 174] width 30 height 10
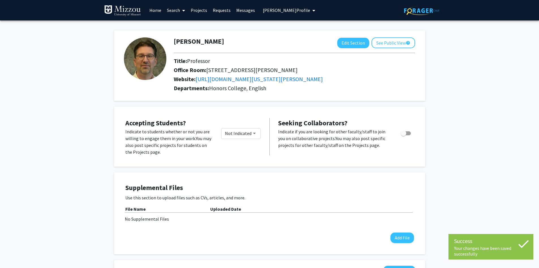
click at [292, 10] on span "[PERSON_NAME] Profile" at bounding box center [286, 10] width 47 height 6
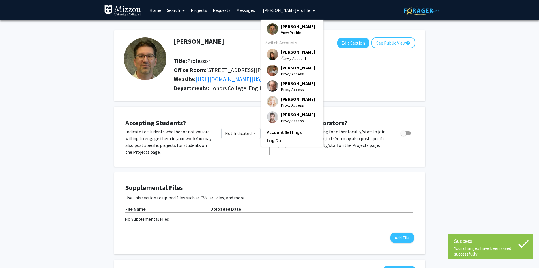
click at [289, 52] on span "[PERSON_NAME]" at bounding box center [298, 52] width 34 height 6
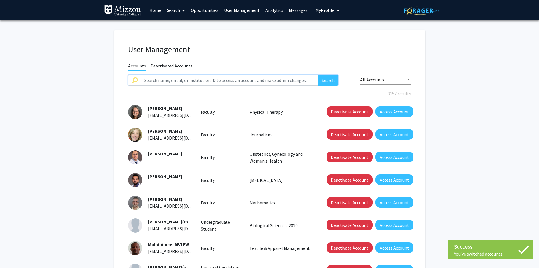
click at [300, 82] on input "text" at bounding box center [230, 80] width 178 height 11
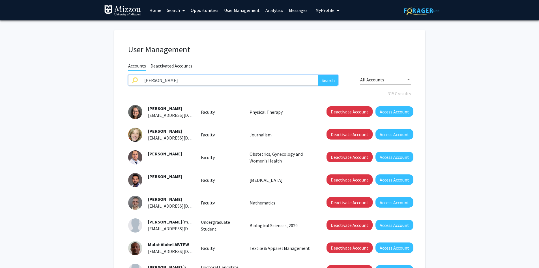
type input "[PERSON_NAME]"
click at [318, 75] on button "Search" at bounding box center [328, 80] width 20 height 11
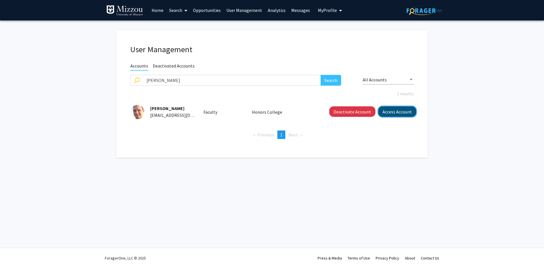
click at [401, 112] on button "Access Account" at bounding box center [397, 111] width 38 height 10
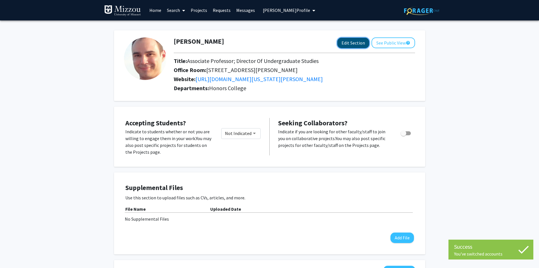
click at [358, 44] on button "Edit Section" at bounding box center [354, 43] width 32 height 10
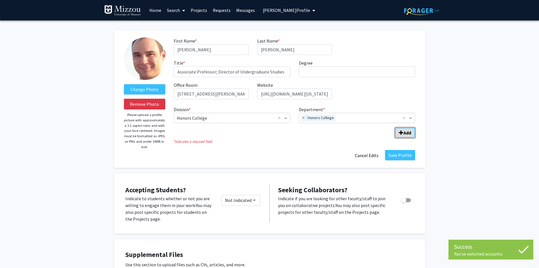
click at [405, 134] on b "Add" at bounding box center [408, 133] width 8 height 6
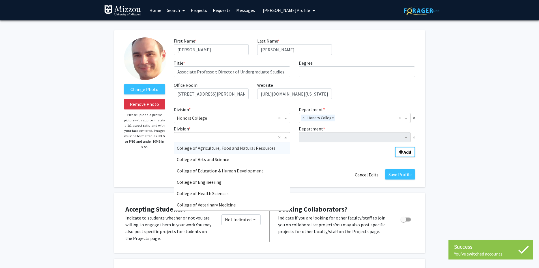
click at [255, 136] on input "Division" at bounding box center [226, 137] width 99 height 7
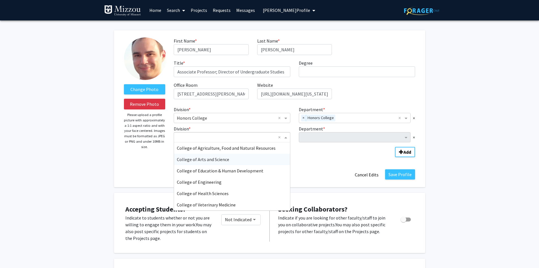
click at [251, 161] on div "College of Arts and Science" at bounding box center [232, 158] width 116 height 11
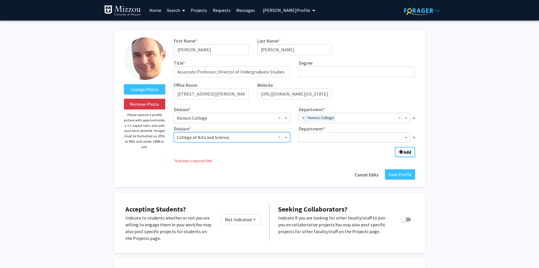
click at [324, 137] on input "Department" at bounding box center [353, 137] width 102 height 7
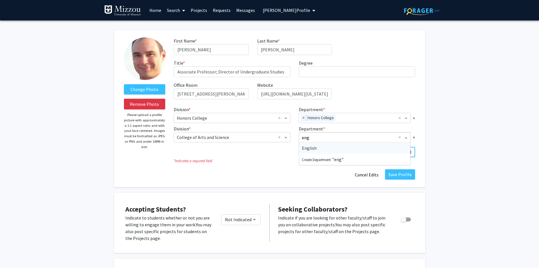
type input "engl"
click at [313, 147] on span "English" at bounding box center [309, 148] width 15 height 6
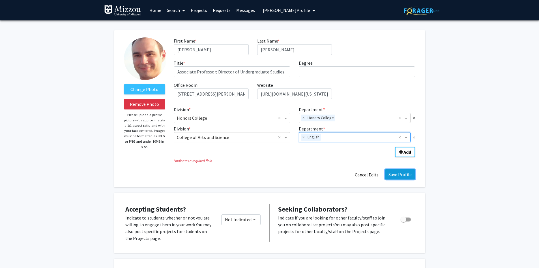
click at [395, 174] on button "Save Profile" at bounding box center [400, 174] width 30 height 10
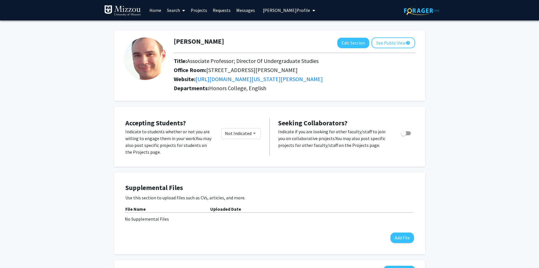
click at [285, 10] on span "[PERSON_NAME] Profile" at bounding box center [286, 10] width 47 height 6
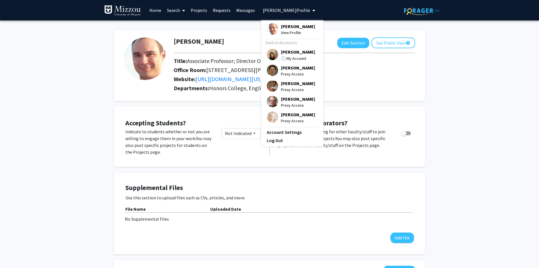
click at [286, 54] on span "[PERSON_NAME]" at bounding box center [298, 52] width 34 height 6
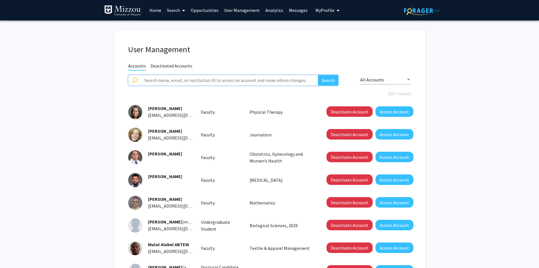
click at [305, 82] on input "text" at bounding box center [230, 80] width 178 height 11
type input "[PERSON_NAME]"
click at [318, 75] on button "Search" at bounding box center [328, 80] width 20 height 11
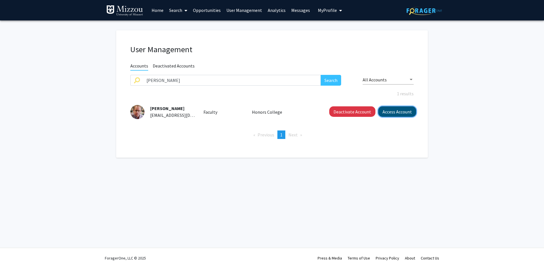
click at [388, 110] on button "Access Account" at bounding box center [397, 111] width 38 height 10
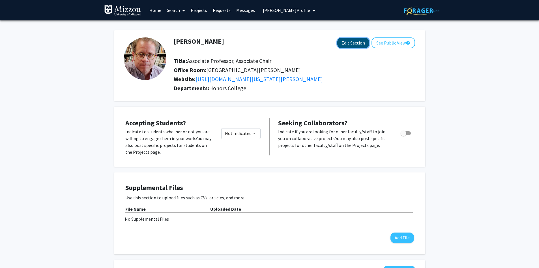
click at [344, 42] on button "Edit Section" at bounding box center [354, 43] width 32 height 10
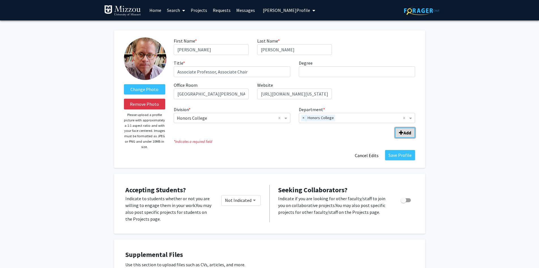
click at [405, 135] on b "Add" at bounding box center [408, 133] width 8 height 6
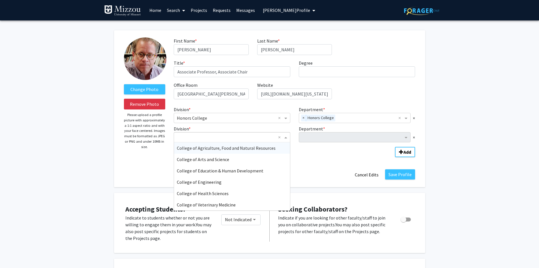
click at [225, 138] on input "Division" at bounding box center [226, 137] width 99 height 7
click at [221, 160] on span "College of Arts and Science" at bounding box center [203, 159] width 52 height 6
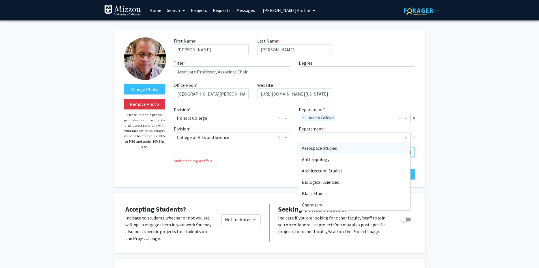
click at [308, 136] on input "Department" at bounding box center [353, 137] width 102 height 7
type input "engl"
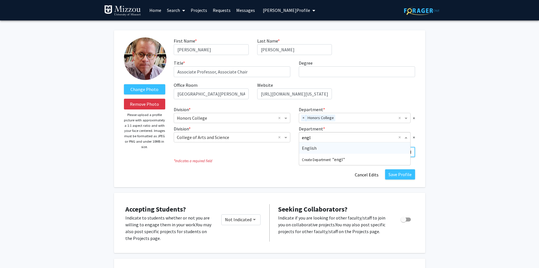
click at [312, 146] on span "English" at bounding box center [309, 148] width 15 height 6
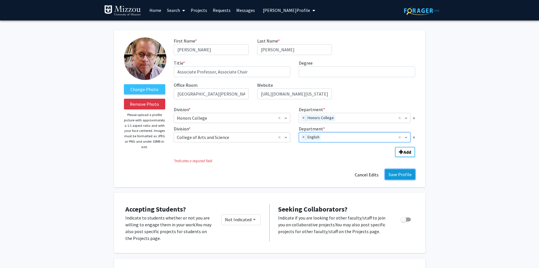
click at [411, 177] on button "Save Profile" at bounding box center [400, 174] width 30 height 10
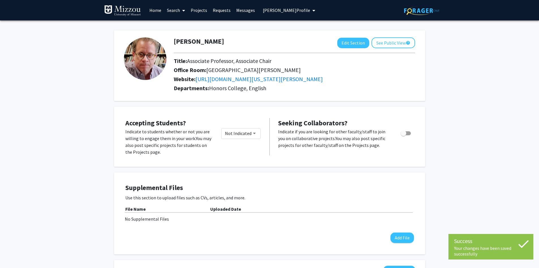
click at [281, 11] on span "[PERSON_NAME] Profile" at bounding box center [286, 10] width 47 height 6
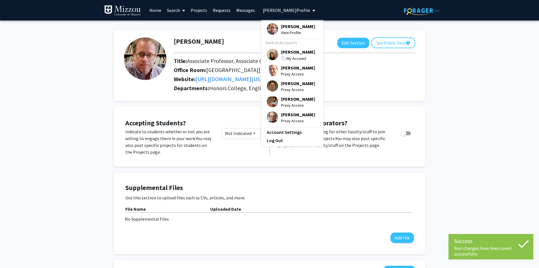
click at [285, 52] on span "[PERSON_NAME]" at bounding box center [298, 52] width 34 height 6
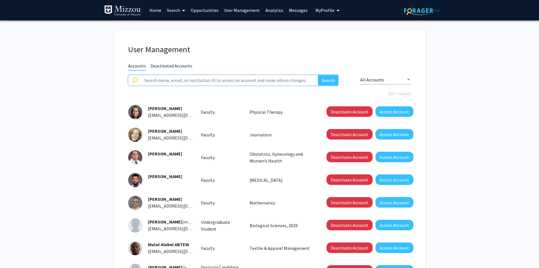
click at [293, 80] on input "text" at bounding box center [230, 80] width 178 height 11
type input "[PERSON_NAME]"
click at [318, 75] on button "Search" at bounding box center [328, 80] width 20 height 11
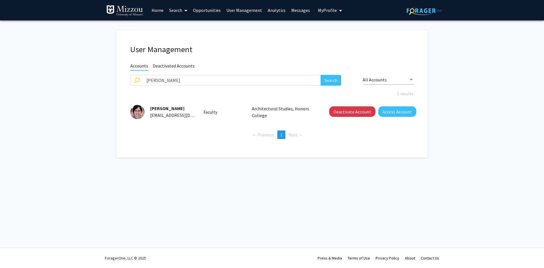
click at [325, 9] on span "My Profile" at bounding box center [327, 10] width 19 height 6
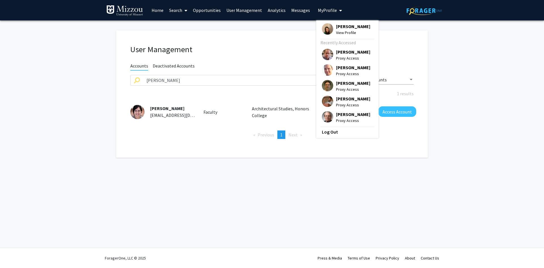
click at [336, 29] on span "View Profile" at bounding box center [353, 32] width 34 height 6
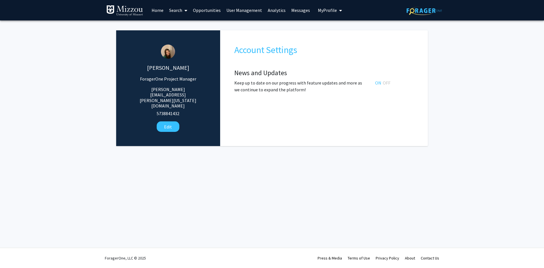
click at [254, 10] on link "User Management" at bounding box center [243, 10] width 41 height 20
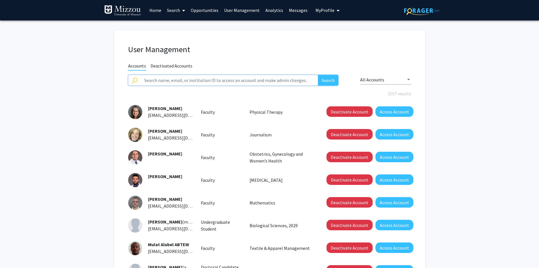
click at [257, 82] on input "text" at bounding box center [230, 80] width 178 height 11
type input "[PERSON_NAME]"
click at [318, 75] on button "Search" at bounding box center [328, 80] width 20 height 11
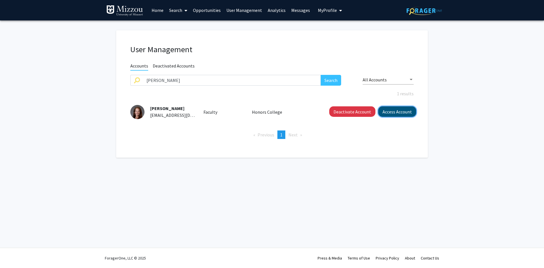
click at [387, 111] on button "Access Account" at bounding box center [397, 111] width 38 height 10
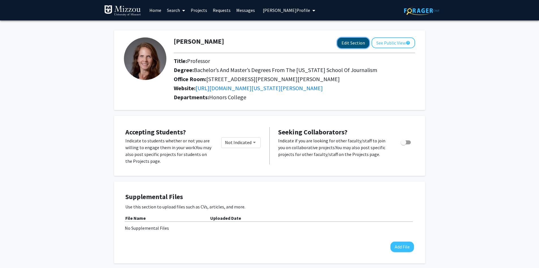
click at [350, 44] on button "Edit Section" at bounding box center [354, 43] width 32 height 10
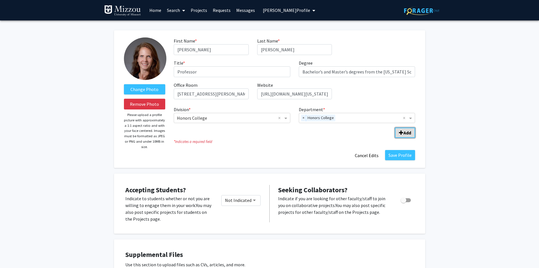
click at [406, 136] on button "Add" at bounding box center [405, 132] width 20 height 10
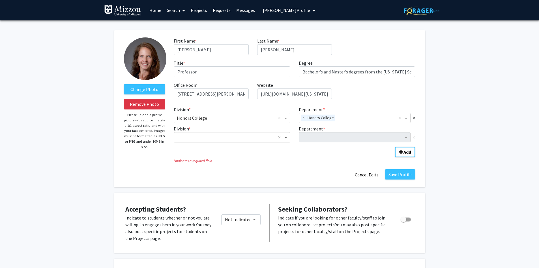
click at [285, 139] on span "Division" at bounding box center [286, 137] width 7 height 7
click at [264, 184] on div "[US_STATE] School of Journalism" at bounding box center [232, 186] width 116 height 11
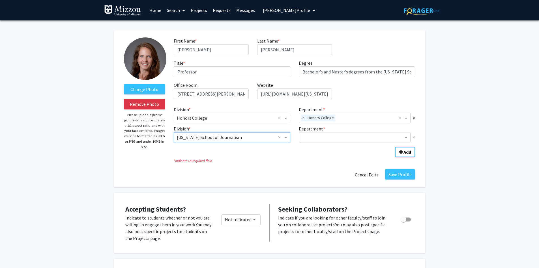
click at [312, 139] on input "Department" at bounding box center [353, 137] width 102 height 7
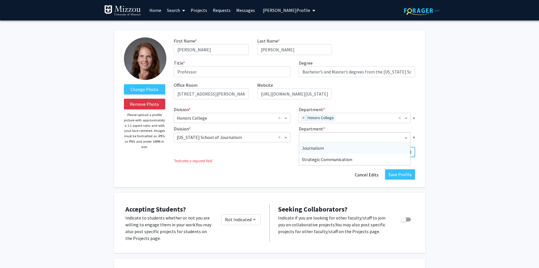
click at [314, 149] on span "Journalism" at bounding box center [313, 148] width 22 height 6
click at [406, 177] on button "Save Profile" at bounding box center [400, 174] width 30 height 10
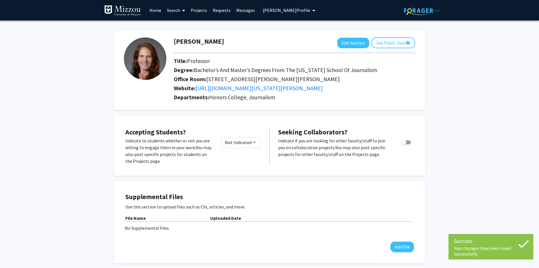
click at [292, 9] on span "[PERSON_NAME] Profile" at bounding box center [286, 10] width 47 height 6
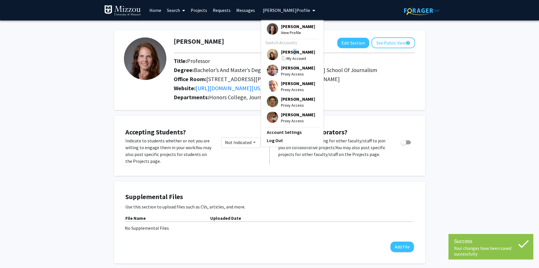
click at [290, 51] on span "[PERSON_NAME]" at bounding box center [298, 52] width 34 height 6
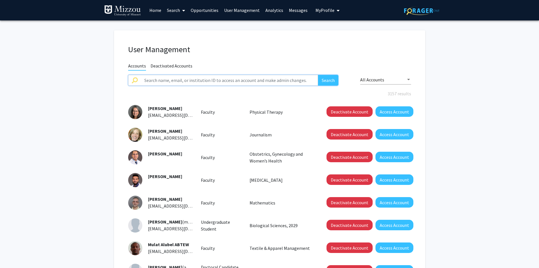
click at [272, 81] on input "text" at bounding box center [230, 80] width 178 height 11
type input "[PERSON_NAME]"
click at [318, 75] on button "Search" at bounding box center [328, 80] width 20 height 11
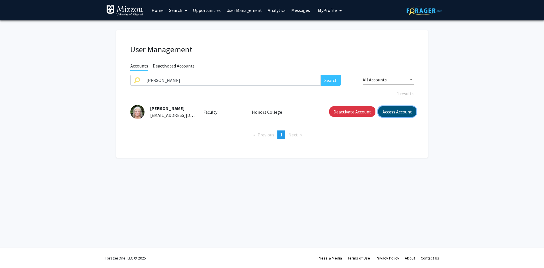
click at [388, 111] on button "Access Account" at bounding box center [397, 111] width 38 height 10
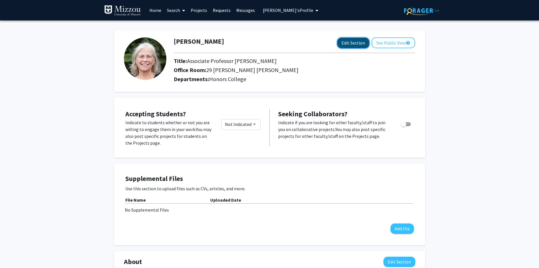
click at [353, 43] on button "Edit Section" at bounding box center [354, 43] width 32 height 10
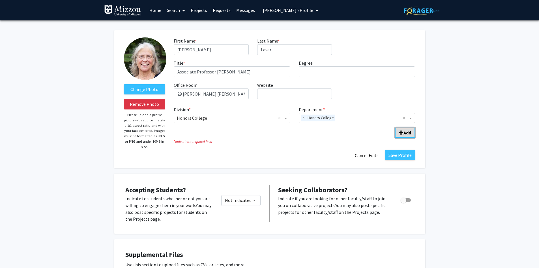
click at [407, 134] on b "Add" at bounding box center [408, 133] width 8 height 6
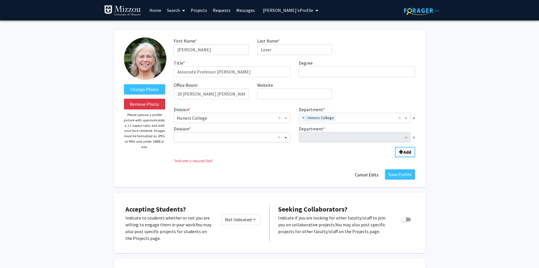
click at [285, 137] on span "Division" at bounding box center [286, 137] width 7 height 7
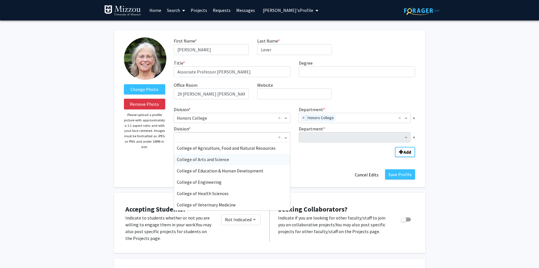
click at [260, 160] on div "College of Arts and Science" at bounding box center [232, 158] width 116 height 11
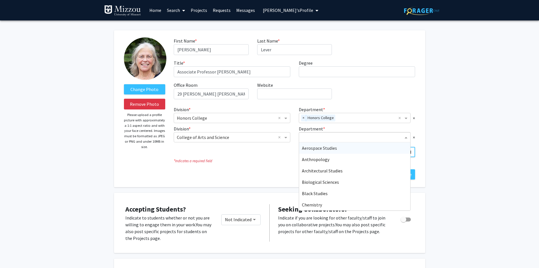
click at [313, 137] on input "Department" at bounding box center [353, 137] width 102 height 7
type input "chem"
click at [312, 148] on span "Chemistry" at bounding box center [312, 148] width 20 height 6
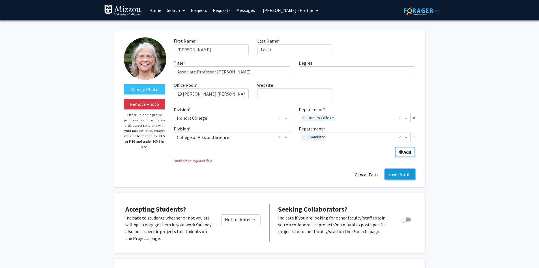
click at [405, 175] on button "Save Profile" at bounding box center [400, 174] width 30 height 10
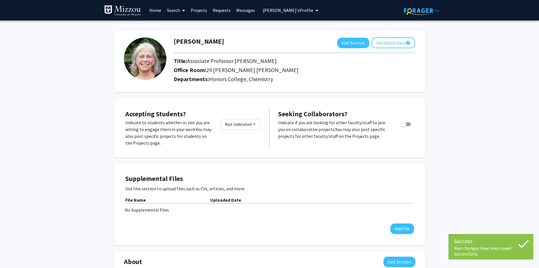
click at [281, 11] on span "[PERSON_NAME]'s Profile" at bounding box center [288, 10] width 50 height 6
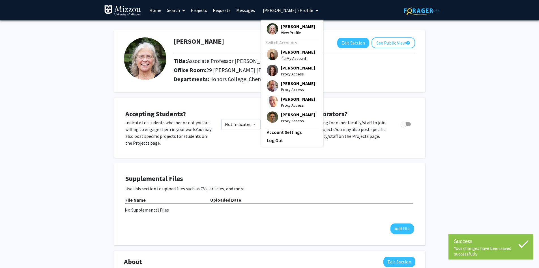
click at [283, 51] on span "[PERSON_NAME]" at bounding box center [298, 52] width 34 height 6
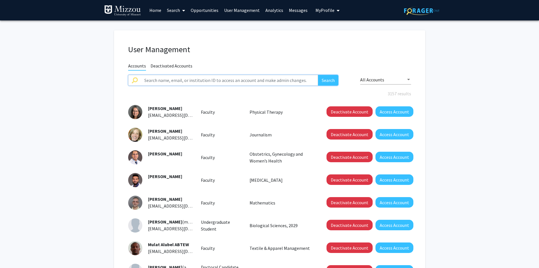
click at [286, 78] on input "text" at bounding box center [230, 80] width 178 height 11
type input "[PERSON_NAME]"
click at [318, 75] on button "Search" at bounding box center [328, 80] width 20 height 11
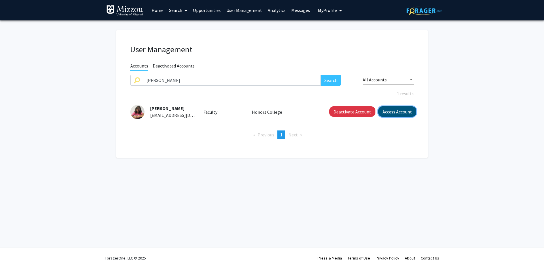
click at [390, 116] on button "Access Account" at bounding box center [397, 111] width 38 height 10
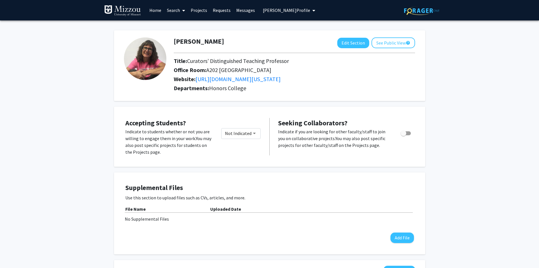
drag, startPoint x: 243, startPoint y: 42, endPoint x: 238, endPoint y: 42, distance: 4.5
click at [238, 42] on div "[PERSON_NAME] Edit Section See Public View help" at bounding box center [295, 42] width 250 height 11
copy h1 "[PERSON_NAME]"
click at [351, 45] on button "Edit Section" at bounding box center [354, 43] width 32 height 10
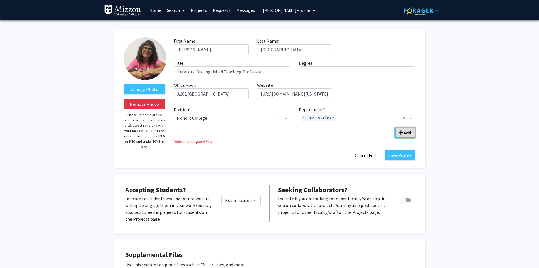
click at [403, 134] on span "Add Division/Department" at bounding box center [401, 132] width 5 height 5
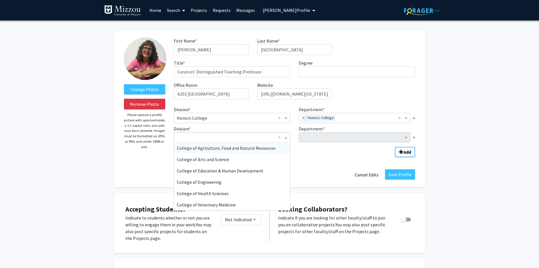
click at [286, 138] on span "Division" at bounding box center [286, 137] width 7 height 7
click at [255, 158] on div "College of Arts and Science" at bounding box center [232, 158] width 116 height 11
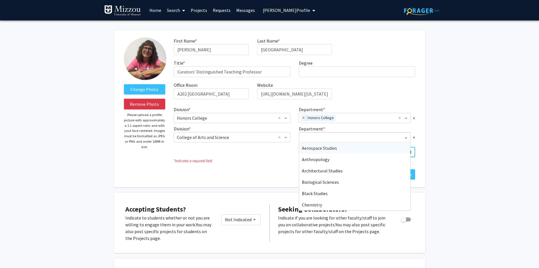
click at [315, 136] on input "Department" at bounding box center [353, 137] width 102 height 7
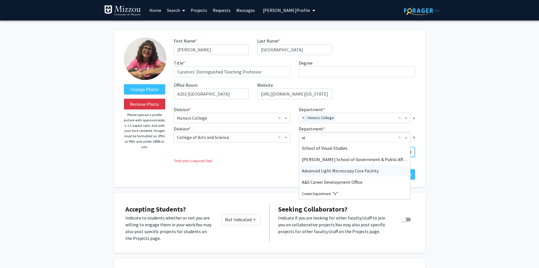
type input "vis"
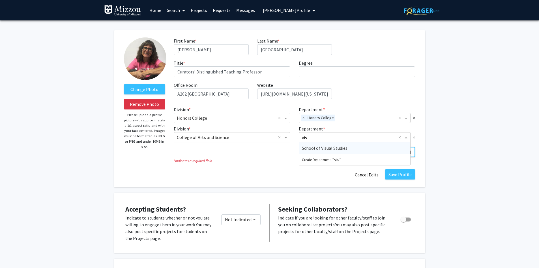
click at [333, 148] on span "School of Visual Studies" at bounding box center [325, 148] width 46 height 6
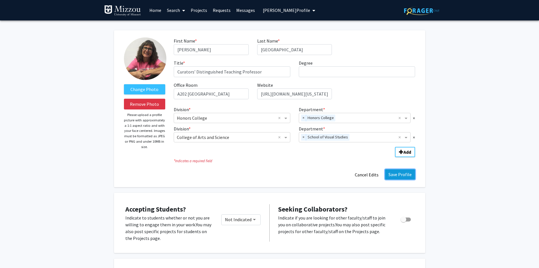
click at [411, 176] on button "Save Profile" at bounding box center [400, 174] width 30 height 10
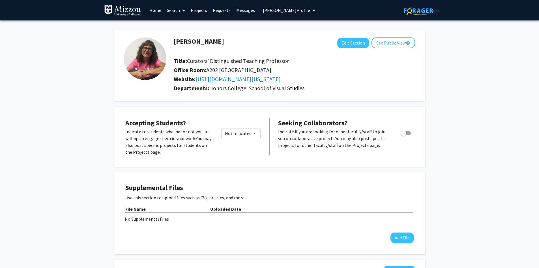
click at [293, 10] on span "[PERSON_NAME] Profile" at bounding box center [286, 10] width 47 height 6
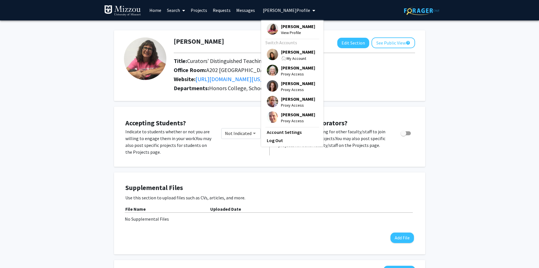
click at [291, 55] on span "[PERSON_NAME]" at bounding box center [298, 52] width 34 height 6
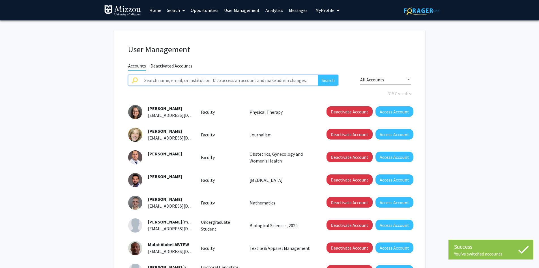
click at [285, 79] on input "text" at bounding box center [230, 80] width 178 height 11
type input "[PERSON_NAME]"
click at [318, 75] on button "Search" at bounding box center [328, 80] width 20 height 11
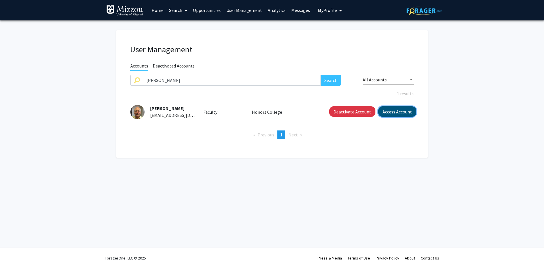
click at [391, 111] on button "Access Account" at bounding box center [397, 111] width 38 height 10
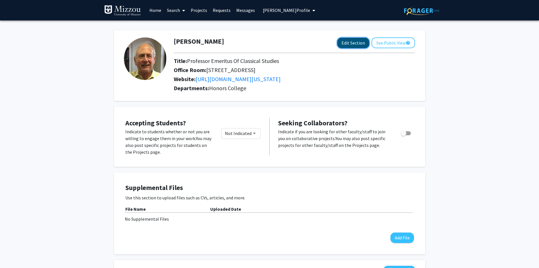
click at [339, 43] on button "Edit Section" at bounding box center [354, 43] width 32 height 10
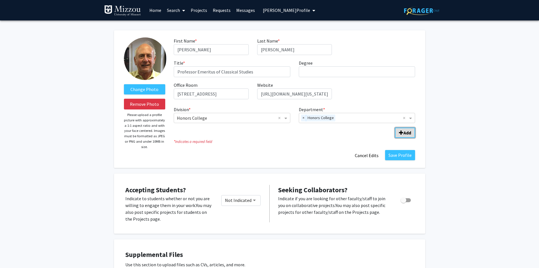
click at [400, 132] on span "Add Division/Department" at bounding box center [401, 132] width 5 height 5
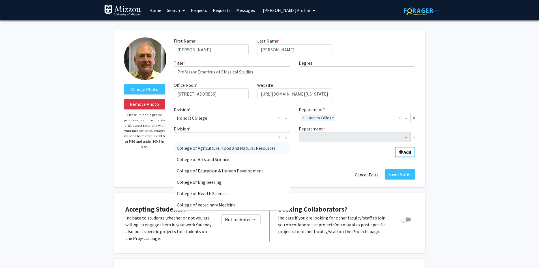
click at [287, 137] on span "Division" at bounding box center [286, 137] width 7 height 7
click at [268, 160] on div "College of Arts and Science" at bounding box center [232, 158] width 116 height 11
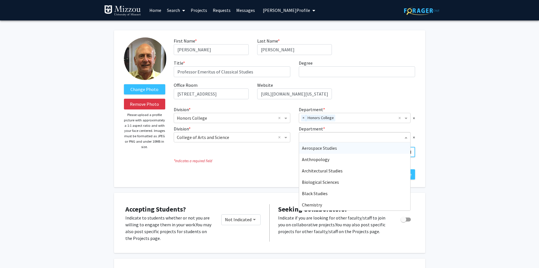
click at [307, 138] on input "Department" at bounding box center [353, 137] width 102 height 7
type input "class"
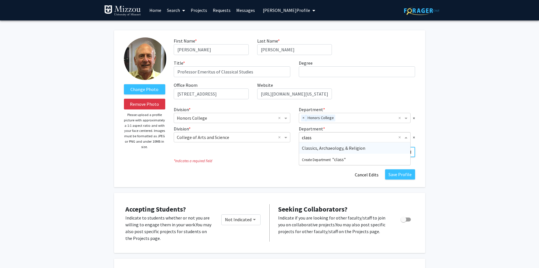
click at [314, 147] on span "Classics, Archaeology, & Religion" at bounding box center [333, 148] width 63 height 6
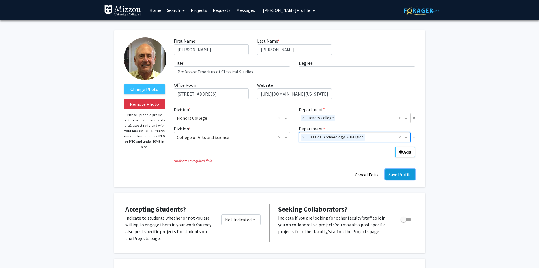
click at [394, 175] on button "Save Profile" at bounding box center [400, 174] width 30 height 10
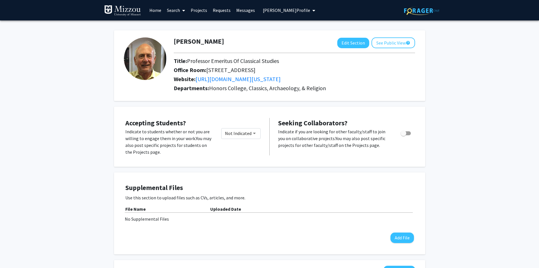
click at [276, 12] on span "[PERSON_NAME] Profile" at bounding box center [286, 10] width 47 height 6
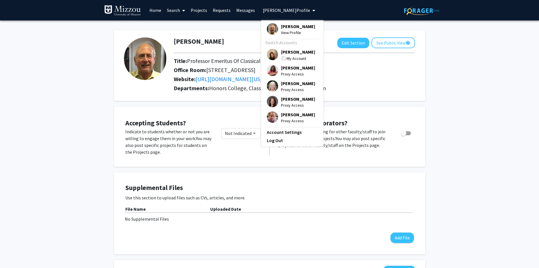
click at [285, 52] on span "[PERSON_NAME]" at bounding box center [298, 52] width 34 height 6
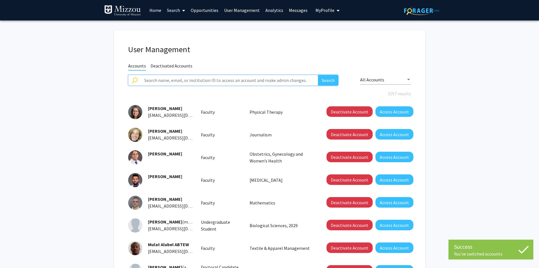
click at [286, 78] on input "text" at bounding box center [230, 80] width 178 height 11
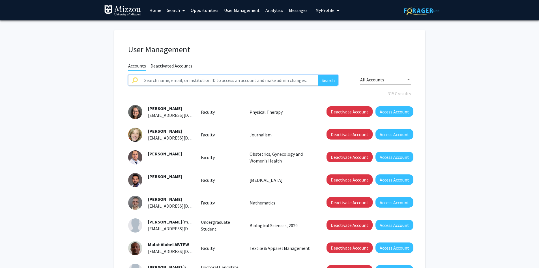
click at [292, 80] on input "text" at bounding box center [230, 80] width 178 height 11
type input "[PERSON_NAME]"
click at [318, 75] on button "Search" at bounding box center [328, 80] width 20 height 11
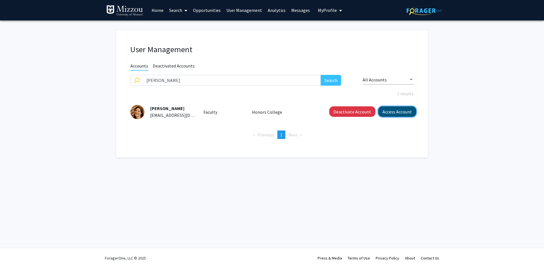
click at [392, 115] on button "Access Account" at bounding box center [397, 111] width 38 height 10
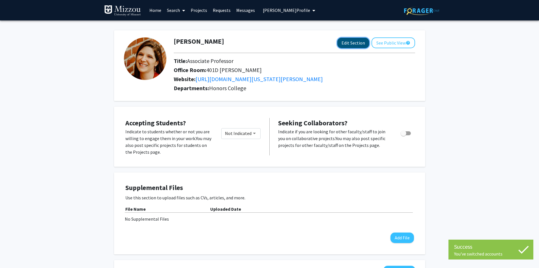
click at [356, 43] on button "Edit Section" at bounding box center [354, 43] width 32 height 10
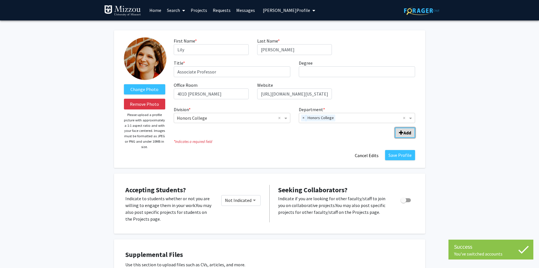
click at [409, 134] on b "Add" at bounding box center [408, 133] width 8 height 6
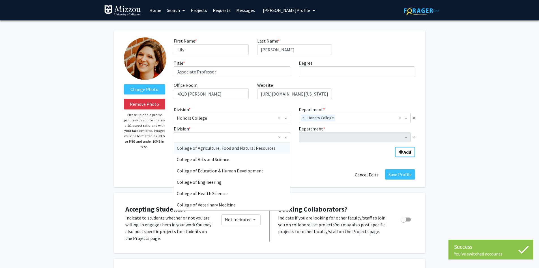
click at [287, 136] on span "Division" at bounding box center [286, 137] width 7 height 7
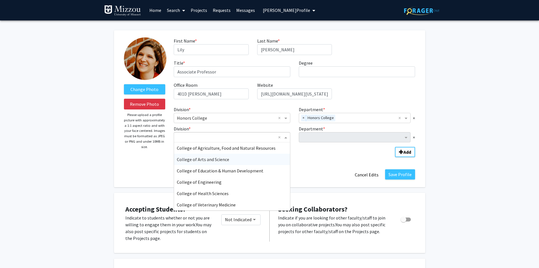
click at [267, 161] on div "College of Arts and Science" at bounding box center [232, 158] width 116 height 11
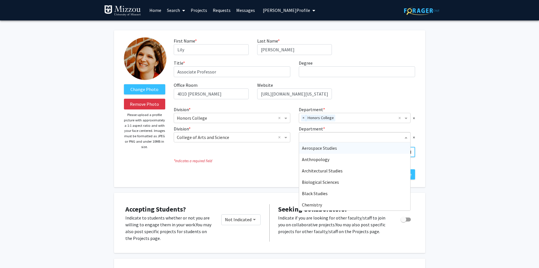
click at [316, 135] on input "Department" at bounding box center [353, 137] width 102 height 7
type input "hist"
click at [304, 149] on span "History" at bounding box center [309, 148] width 14 height 6
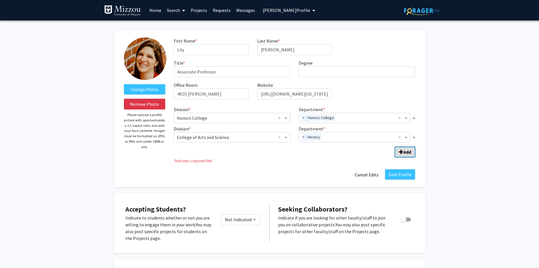
click at [407, 155] on button "Add" at bounding box center [405, 152] width 20 height 10
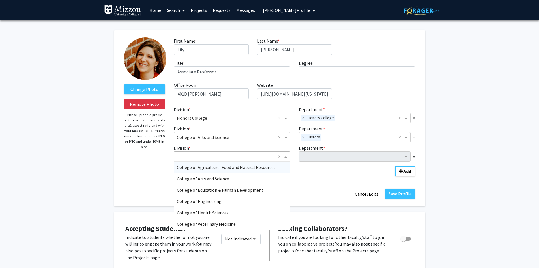
click at [271, 158] on input "Division" at bounding box center [226, 156] width 99 height 7
click at [259, 180] on div "College of Arts and Science" at bounding box center [232, 178] width 116 height 11
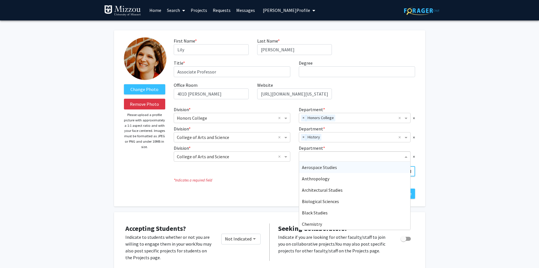
click at [324, 155] on input "Department" at bounding box center [353, 156] width 102 height 7
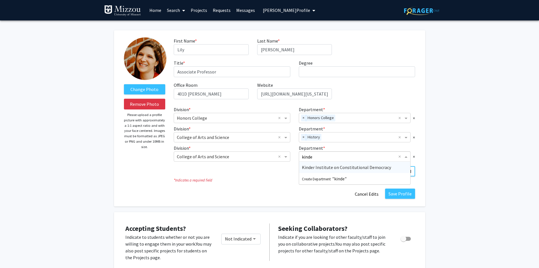
type input "kinder"
click at [325, 169] on span "Kinder Institute on Constitutional Democracy" at bounding box center [346, 167] width 89 height 6
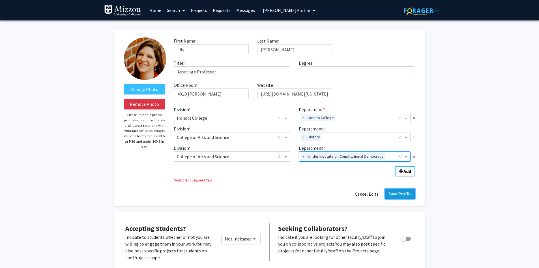
click at [396, 195] on button "Save Profile" at bounding box center [400, 193] width 30 height 10
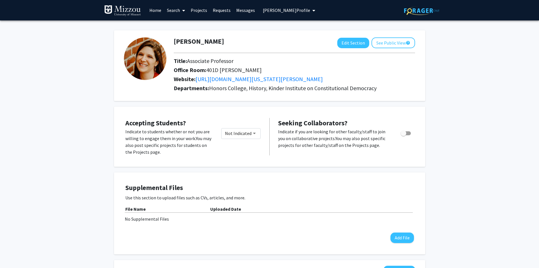
click at [276, 10] on span "[PERSON_NAME] Profile" at bounding box center [286, 10] width 47 height 6
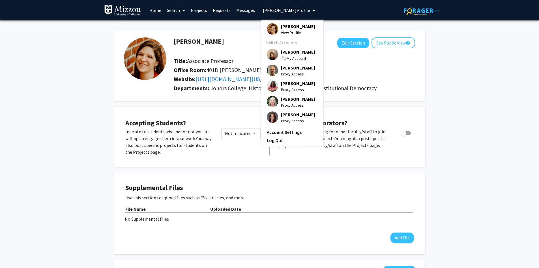
click at [288, 55] on div "My Account" at bounding box center [298, 58] width 34 height 7
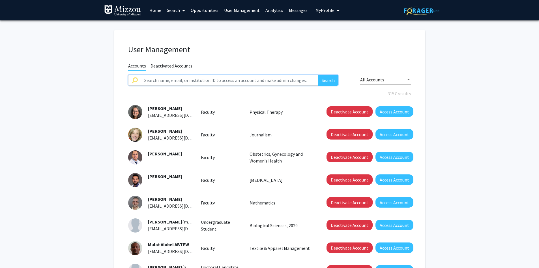
click at [273, 80] on input "text" at bounding box center [230, 80] width 178 height 11
type input "[PERSON_NAME]"
click at [330, 79] on button "Search" at bounding box center [328, 80] width 20 height 11
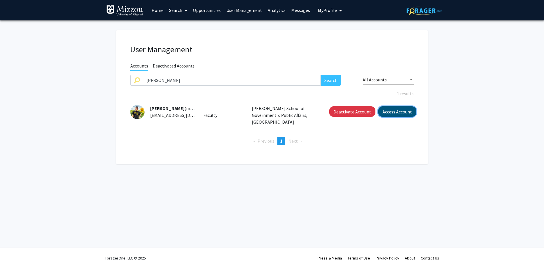
click at [390, 115] on button "Access Account" at bounding box center [397, 111] width 38 height 10
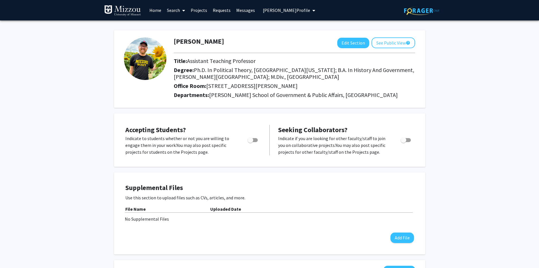
click at [302, 11] on span "[PERSON_NAME] Profile" at bounding box center [286, 10] width 47 height 6
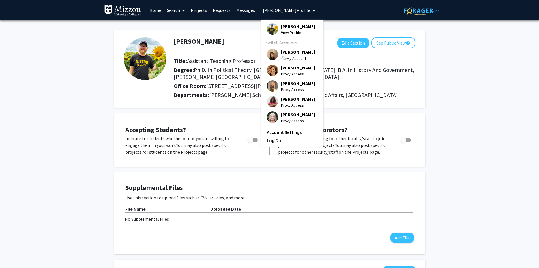
click at [298, 55] on span "[PERSON_NAME]" at bounding box center [298, 52] width 34 height 6
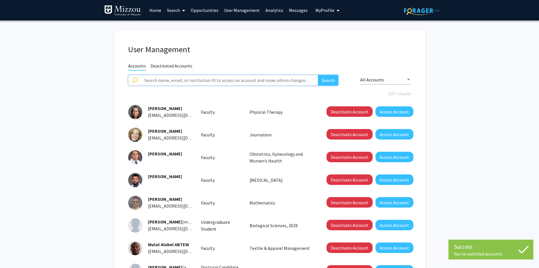
click at [291, 78] on input "text" at bounding box center [230, 80] width 178 height 11
type input "[PERSON_NAME]"
click at [318, 75] on button "Search" at bounding box center [328, 80] width 20 height 11
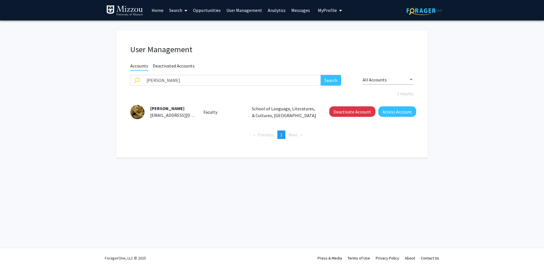
click at [324, 11] on span "My Profile" at bounding box center [327, 10] width 19 height 6
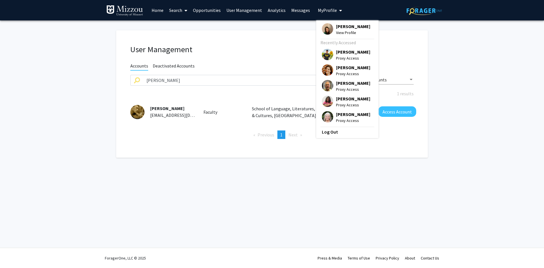
click at [340, 27] on span "[PERSON_NAME]" at bounding box center [353, 26] width 34 height 6
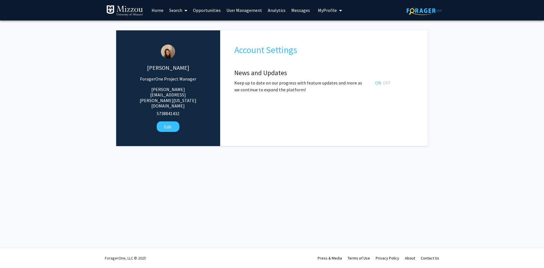
click at [251, 12] on link "User Management" at bounding box center [243, 10] width 41 height 20
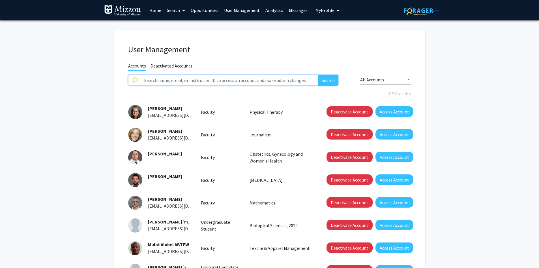
click at [262, 78] on input "text" at bounding box center [230, 80] width 178 height 11
type input "[PERSON_NAME]"
click at [318, 75] on button "Search" at bounding box center [328, 80] width 20 height 11
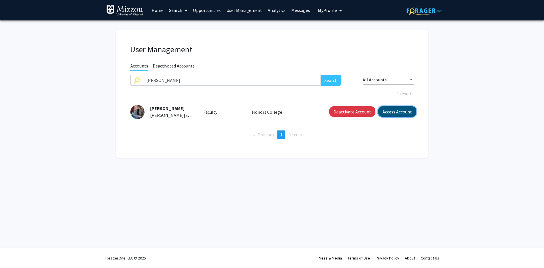
click at [394, 112] on button "Access Account" at bounding box center [397, 111] width 38 height 10
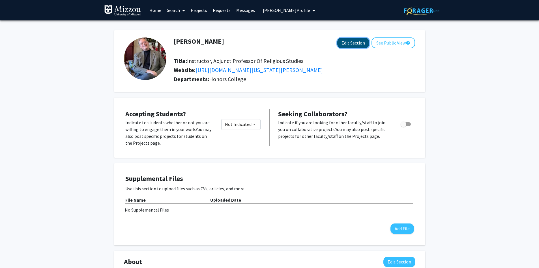
click at [344, 44] on button "Edit Section" at bounding box center [354, 43] width 32 height 10
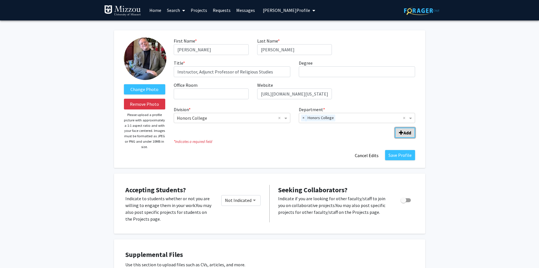
click at [403, 133] on span "Add Division/Department" at bounding box center [401, 132] width 5 height 5
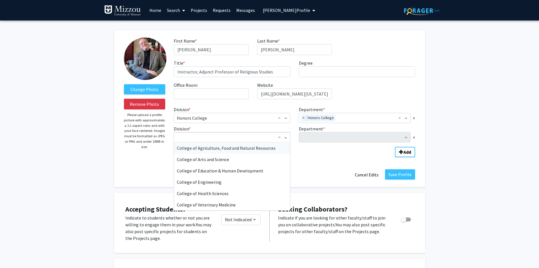
click at [285, 137] on span "Division" at bounding box center [286, 137] width 7 height 7
click at [259, 165] on div "College of Education & Human Development" at bounding box center [232, 170] width 116 height 11
click at [287, 139] on span "Division" at bounding box center [286, 137] width 7 height 7
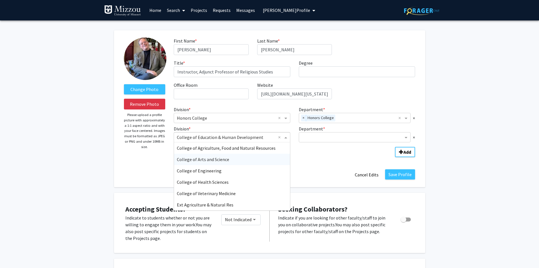
click at [264, 161] on div "College of Arts and Science" at bounding box center [232, 158] width 116 height 11
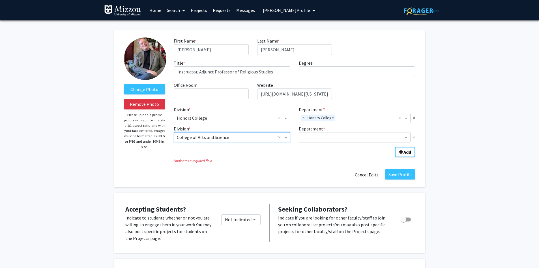
click at [322, 136] on input "Department" at bounding box center [353, 137] width 102 height 7
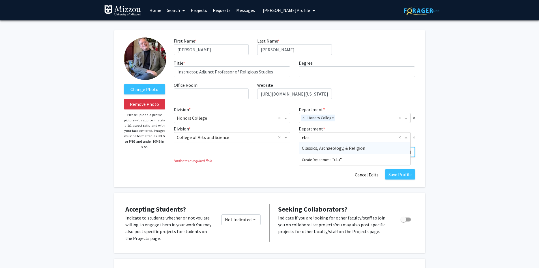
type input "class"
click at [319, 149] on span "Classics, Archaeology, & Religion" at bounding box center [333, 148] width 63 height 6
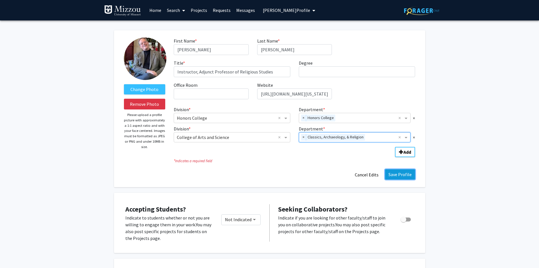
click at [403, 175] on button "Save Profile" at bounding box center [400, 174] width 30 height 10
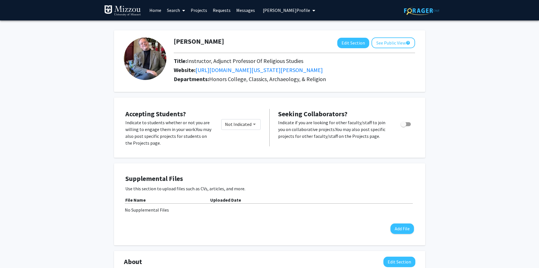
click at [300, 12] on span "[PERSON_NAME] Profile" at bounding box center [286, 10] width 47 height 6
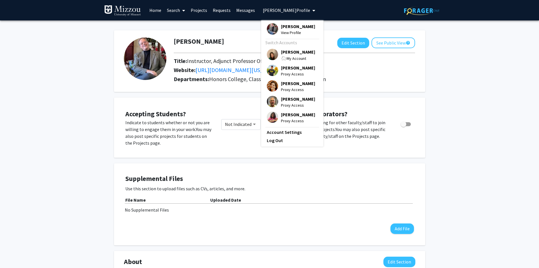
click at [293, 53] on span "[PERSON_NAME]" at bounding box center [298, 52] width 34 height 6
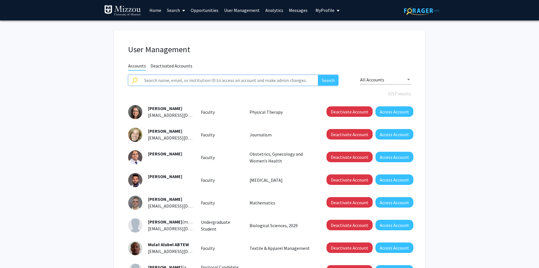
click at [244, 82] on input "text" at bounding box center [230, 80] width 178 height 11
type input "[PERSON_NAME] bitecas"
click at [318, 75] on button "Search" at bounding box center [328, 80] width 20 height 11
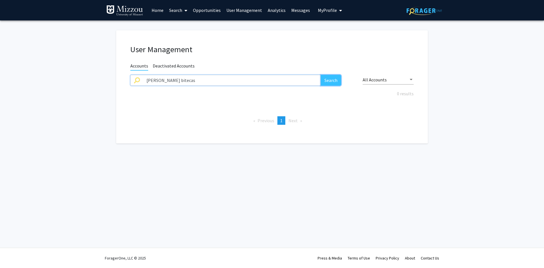
click at [329, 78] on button "Search" at bounding box center [331, 80] width 20 height 11
click at [233, 10] on link "User Management" at bounding box center [243, 10] width 41 height 20
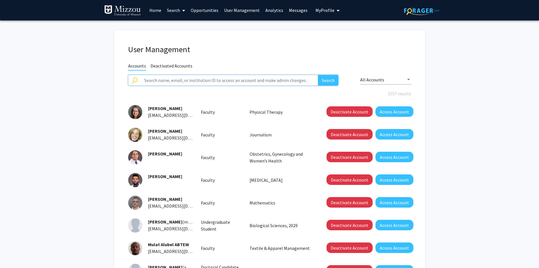
click at [210, 80] on input "text" at bounding box center [230, 80] width 178 height 11
type input "[PERSON_NAME]"
click at [318, 75] on button "Search" at bounding box center [328, 80] width 20 height 11
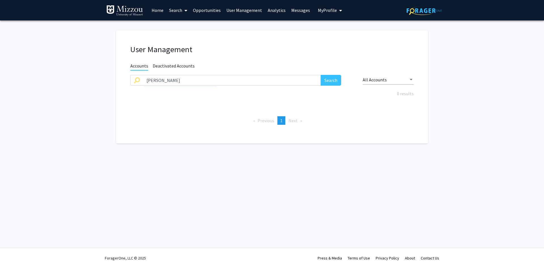
click at [318, 11] on span "My Profile" at bounding box center [327, 10] width 19 height 6
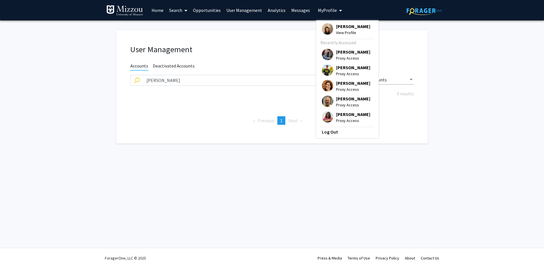
click at [338, 25] on span "[PERSON_NAME]" at bounding box center [353, 26] width 34 height 6
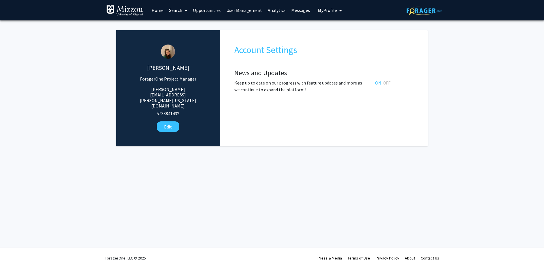
click at [245, 10] on link "User Management" at bounding box center [243, 10] width 41 height 20
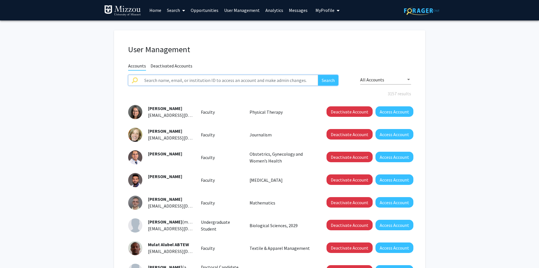
click at [244, 81] on input "text" at bounding box center [230, 80] width 178 height 11
type input "c"
type input "[PERSON_NAME]"
click at [318, 75] on button "Search" at bounding box center [328, 80] width 20 height 11
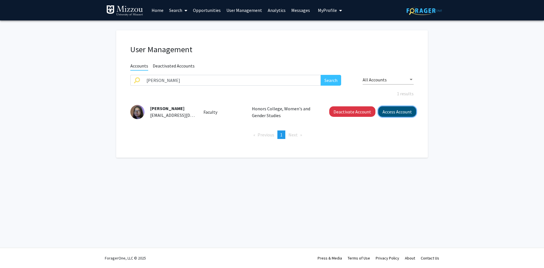
click at [392, 112] on button "Access Account" at bounding box center [397, 111] width 38 height 10
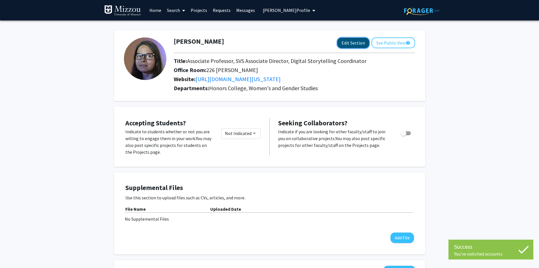
click at [348, 43] on button "Edit Section" at bounding box center [354, 43] width 32 height 10
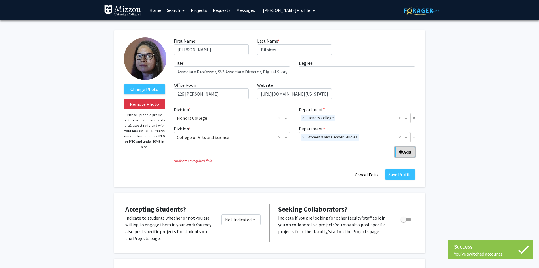
click at [411, 154] on b "Add" at bounding box center [408, 152] width 8 height 6
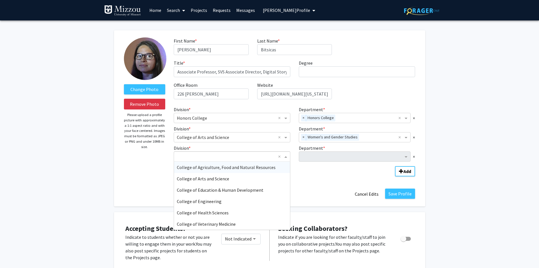
click at [286, 158] on span "Division" at bounding box center [286, 156] width 7 height 7
click at [263, 178] on div "College of Arts and Science" at bounding box center [232, 178] width 116 height 11
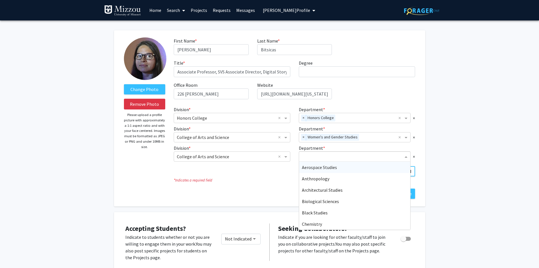
click at [306, 157] on input "Department" at bounding box center [353, 156] width 102 height 7
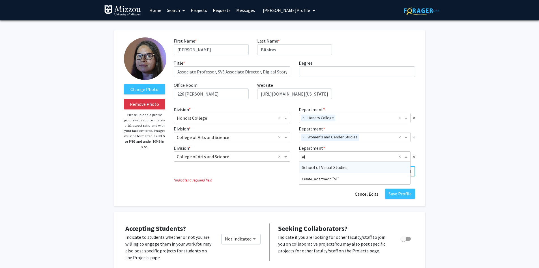
type input "vis"
click at [318, 165] on span "School of Visual Studies" at bounding box center [325, 167] width 46 height 6
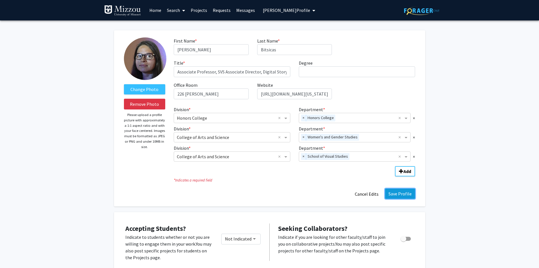
click at [407, 196] on button "Save Profile" at bounding box center [400, 193] width 30 height 10
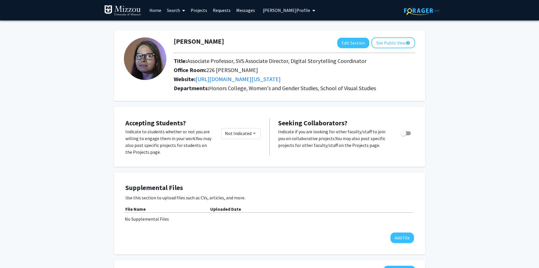
click at [303, 11] on span "[PERSON_NAME] Profile" at bounding box center [286, 10] width 47 height 6
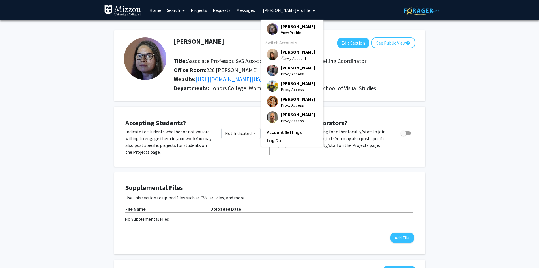
click at [299, 51] on span "[PERSON_NAME]" at bounding box center [298, 52] width 34 height 6
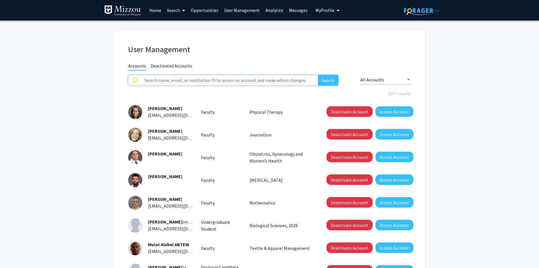
click at [289, 79] on input "text" at bounding box center [230, 80] width 178 height 11
type input "[PERSON_NAME]"
click at [318, 75] on button "Search" at bounding box center [328, 80] width 20 height 11
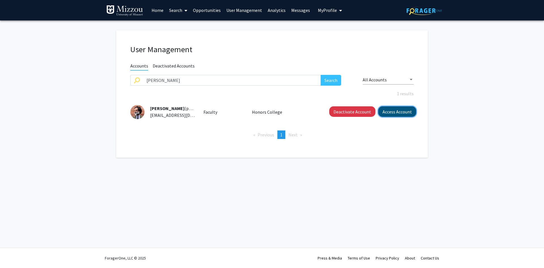
click at [386, 112] on button "Access Account" at bounding box center [397, 111] width 38 height 10
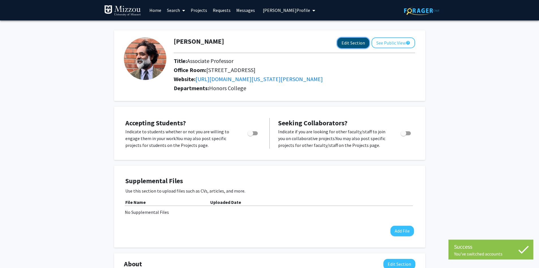
click at [344, 43] on button "Edit Section" at bounding box center [354, 43] width 32 height 10
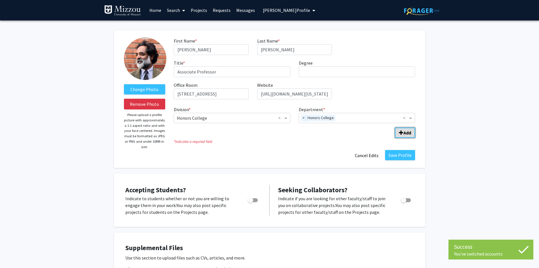
click at [401, 134] on span "Add Division/Department" at bounding box center [401, 132] width 5 height 5
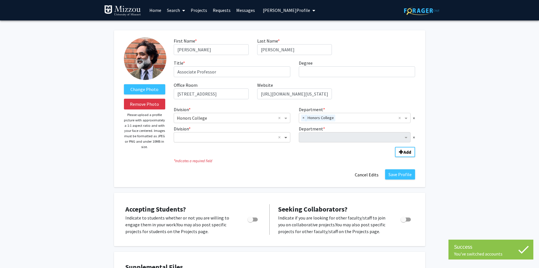
click at [285, 138] on span "Division" at bounding box center [286, 137] width 7 height 7
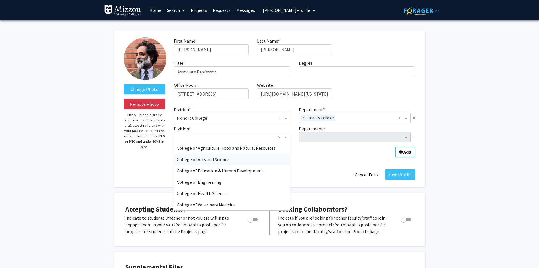
click at [254, 163] on div "College of Arts and Science" at bounding box center [232, 158] width 116 height 11
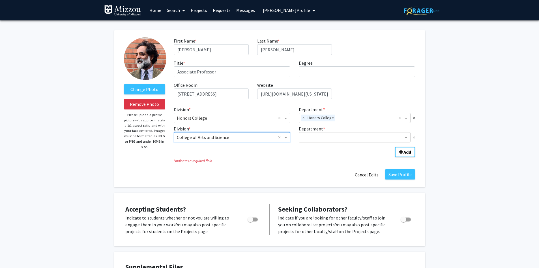
click at [313, 136] on input "Department" at bounding box center [353, 137] width 102 height 7
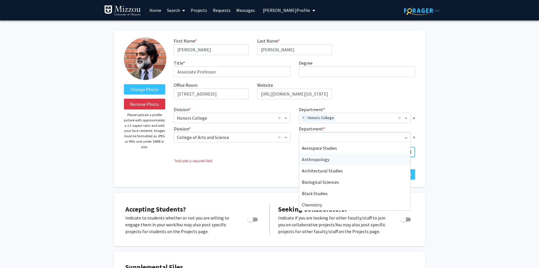
click at [312, 159] on span "Anthropology" at bounding box center [315, 159] width 27 height 6
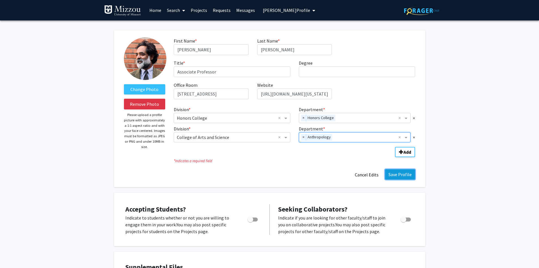
click at [400, 174] on button "Save Profile" at bounding box center [400, 174] width 30 height 10
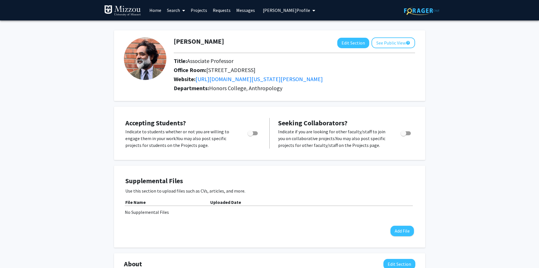
click at [310, 8] on span "[PERSON_NAME] Profile" at bounding box center [286, 10] width 47 height 6
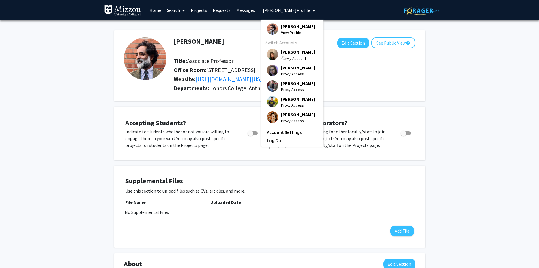
click at [296, 55] on span "[PERSON_NAME]" at bounding box center [298, 52] width 34 height 6
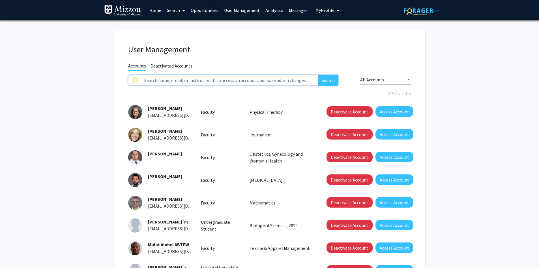
click at [297, 82] on input "text" at bounding box center [230, 80] width 178 height 11
type input "[PERSON_NAME]"
click at [318, 75] on button "Search" at bounding box center [328, 80] width 20 height 11
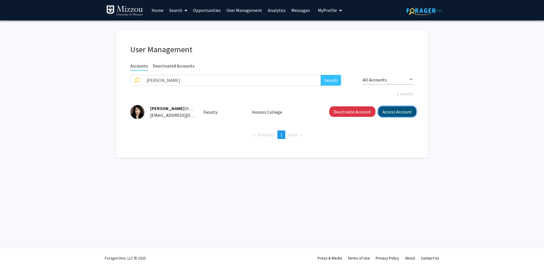
click at [386, 114] on button "Access Account" at bounding box center [397, 111] width 38 height 10
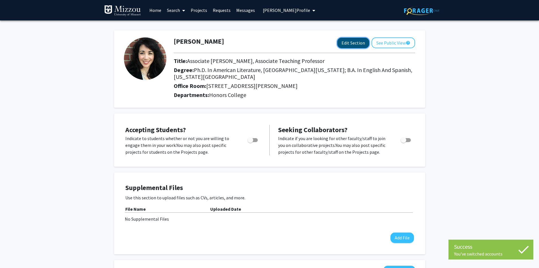
click at [343, 45] on button "Edit Section" at bounding box center [354, 43] width 32 height 10
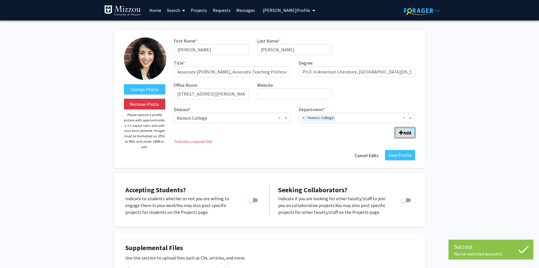
click at [404, 133] on b "Add" at bounding box center [408, 133] width 8 height 6
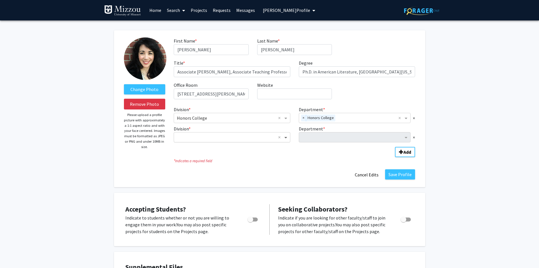
click at [286, 136] on span "Division" at bounding box center [286, 137] width 7 height 7
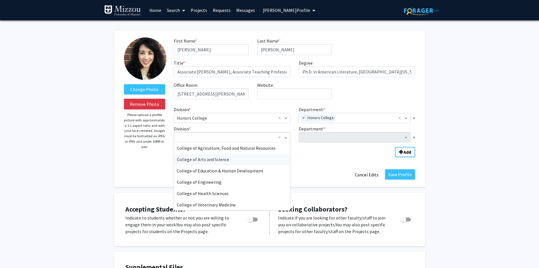
click at [275, 163] on div "College of Arts and Science" at bounding box center [232, 158] width 116 height 11
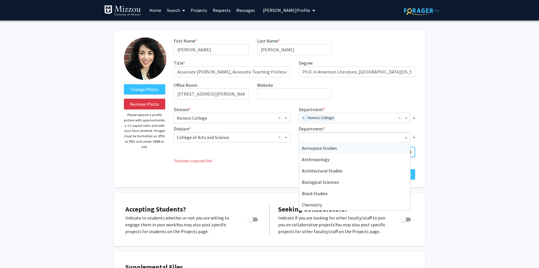
click at [307, 137] on input "Department" at bounding box center [353, 137] width 102 height 7
type input "engl"
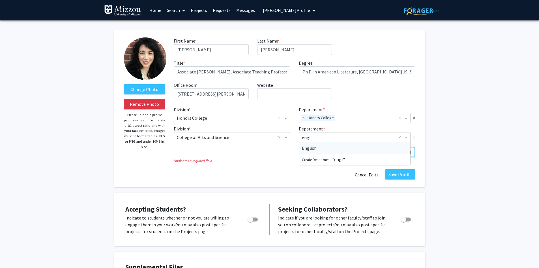
click at [306, 148] on span "English" at bounding box center [309, 148] width 15 height 6
click at [397, 174] on button "Save Profile" at bounding box center [400, 174] width 30 height 10
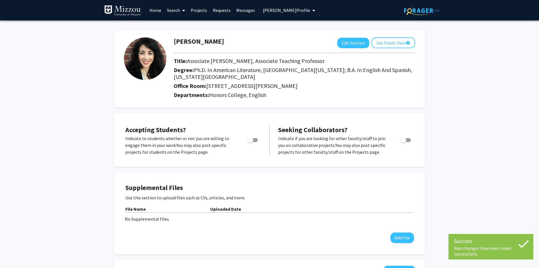
click at [298, 11] on span "[PERSON_NAME] Profile" at bounding box center [286, 10] width 47 height 6
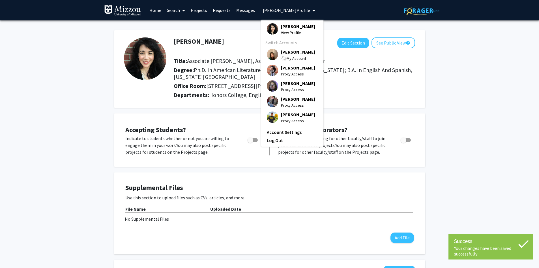
click at [295, 52] on span "[PERSON_NAME]" at bounding box center [298, 52] width 34 height 6
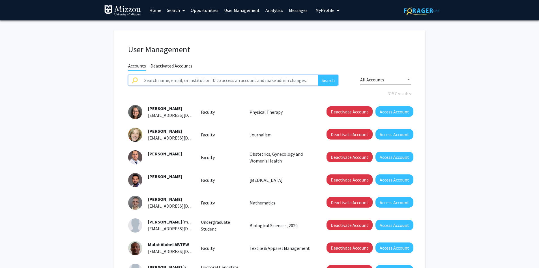
click at [302, 82] on input "text" at bounding box center [230, 80] width 178 height 11
type input "[PERSON_NAME]"
click at [318, 75] on button "Search" at bounding box center [328, 80] width 20 height 11
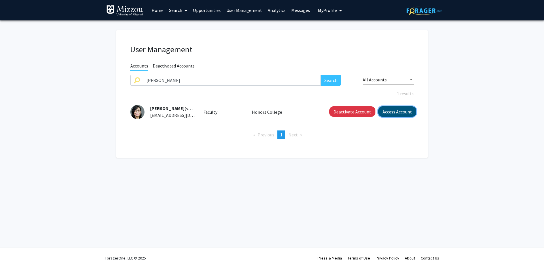
click at [406, 113] on button "Access Account" at bounding box center [397, 111] width 38 height 10
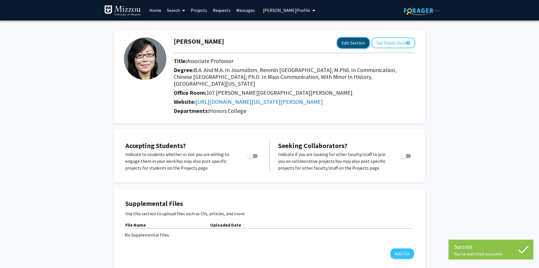
click at [348, 45] on button "Edit Section" at bounding box center [354, 43] width 32 height 10
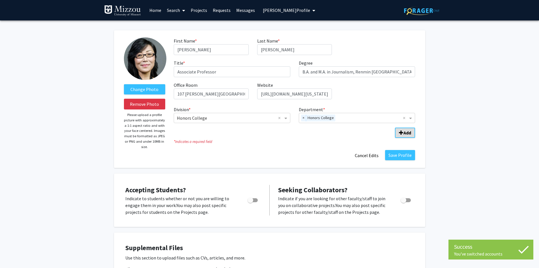
click at [402, 128] on div "Division * × Honors College × Department * × Honors College × Add" at bounding box center [295, 119] width 242 height 31
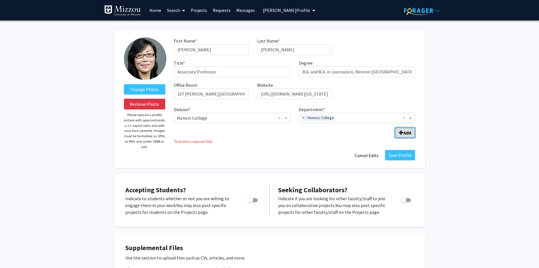
click at [401, 134] on span "Add Division/Department" at bounding box center [401, 132] width 5 height 5
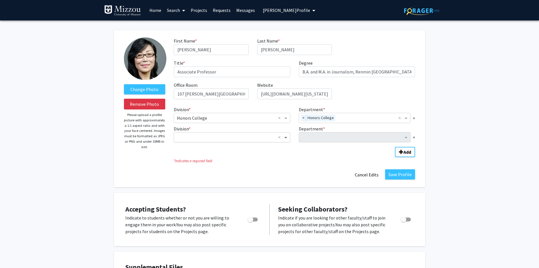
click at [288, 138] on span "Division" at bounding box center [286, 137] width 7 height 7
type input "jour"
click at [226, 148] on span "[US_STATE] School of Journalism" at bounding box center [209, 148] width 65 height 6
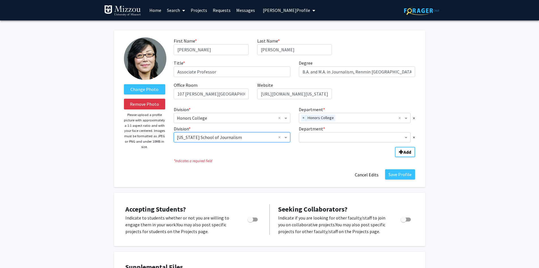
click at [311, 136] on input "Department" at bounding box center [353, 137] width 102 height 7
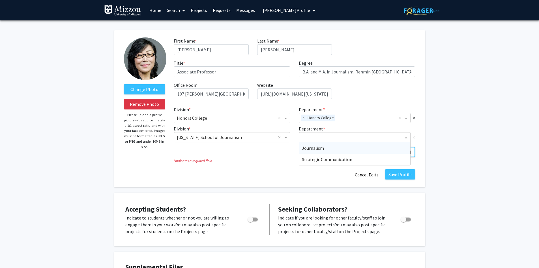
click at [311, 149] on span "Journalism" at bounding box center [313, 148] width 22 height 6
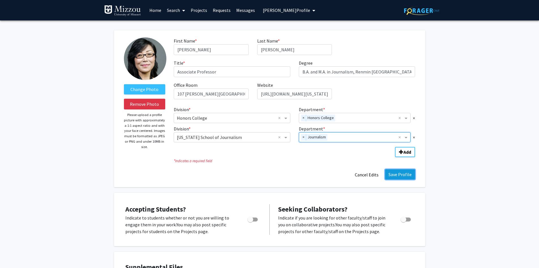
click at [407, 174] on button "Save Profile" at bounding box center [400, 174] width 30 height 10
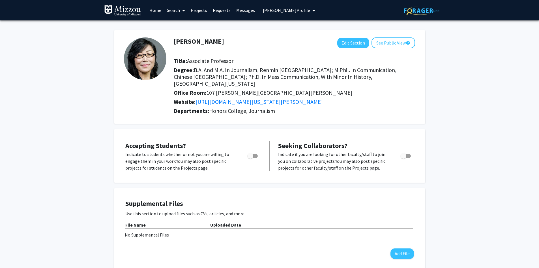
click at [268, 10] on span "[PERSON_NAME] Profile" at bounding box center [286, 10] width 47 height 6
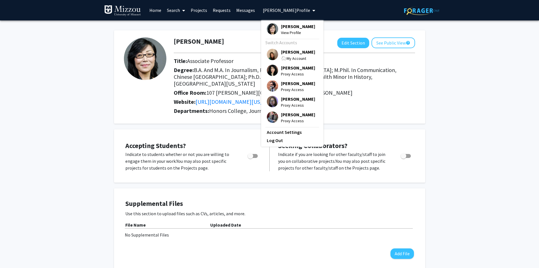
click at [285, 52] on span "[PERSON_NAME]" at bounding box center [298, 52] width 34 height 6
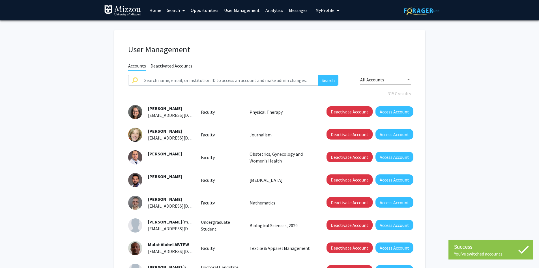
click at [477, 44] on fg-user-management "User Management Accounts Deactivated Accounts Search All Accounts 3157 results …" at bounding box center [269, 200] width 539 height 360
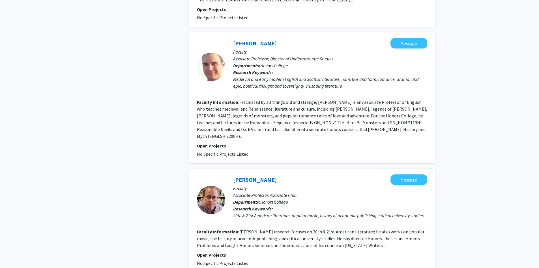
scroll to position [1104, 0]
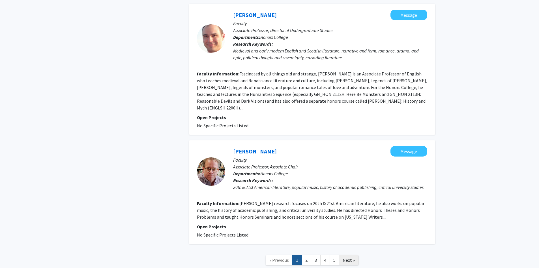
click at [349, 257] on span "Next »" at bounding box center [349, 260] width 12 height 6
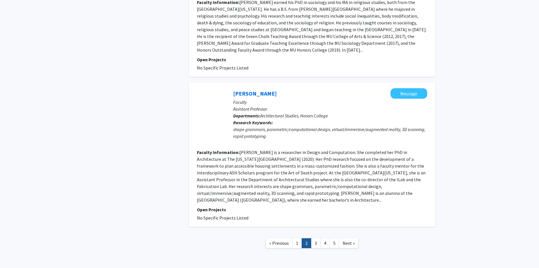
scroll to position [1134, 0]
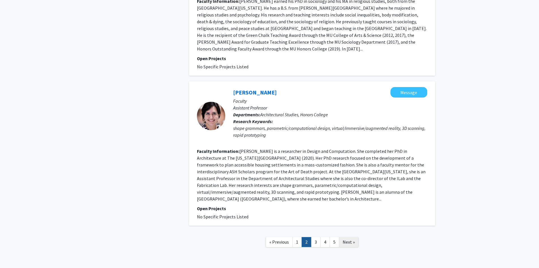
click at [349, 239] on span "Next »" at bounding box center [349, 242] width 12 height 6
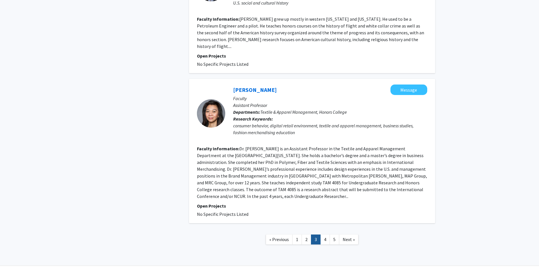
scroll to position [984, 0]
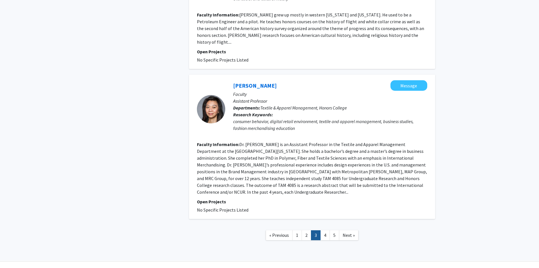
click at [348, 232] on span "Next »" at bounding box center [349, 235] width 12 height 6
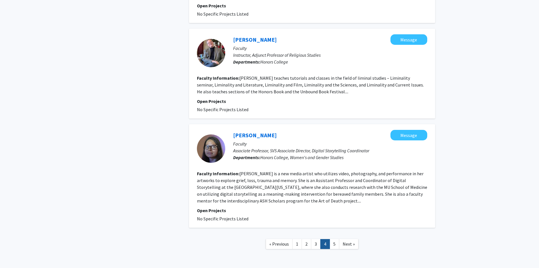
scroll to position [924, 0]
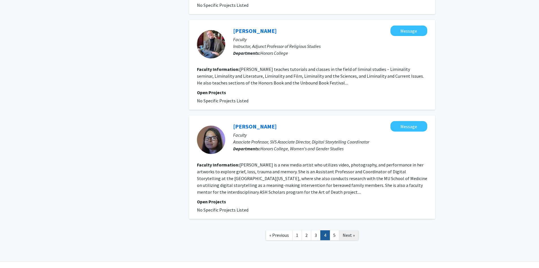
click at [351, 232] on span "Next »" at bounding box center [349, 235] width 12 height 6
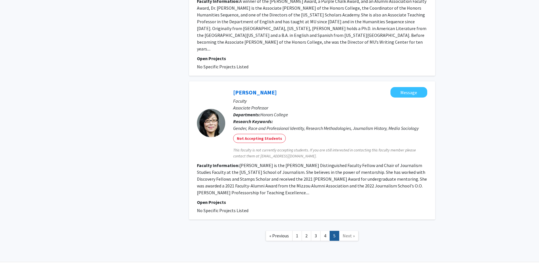
scroll to position [428, 0]
